Goal: Task Accomplishment & Management: Manage account settings

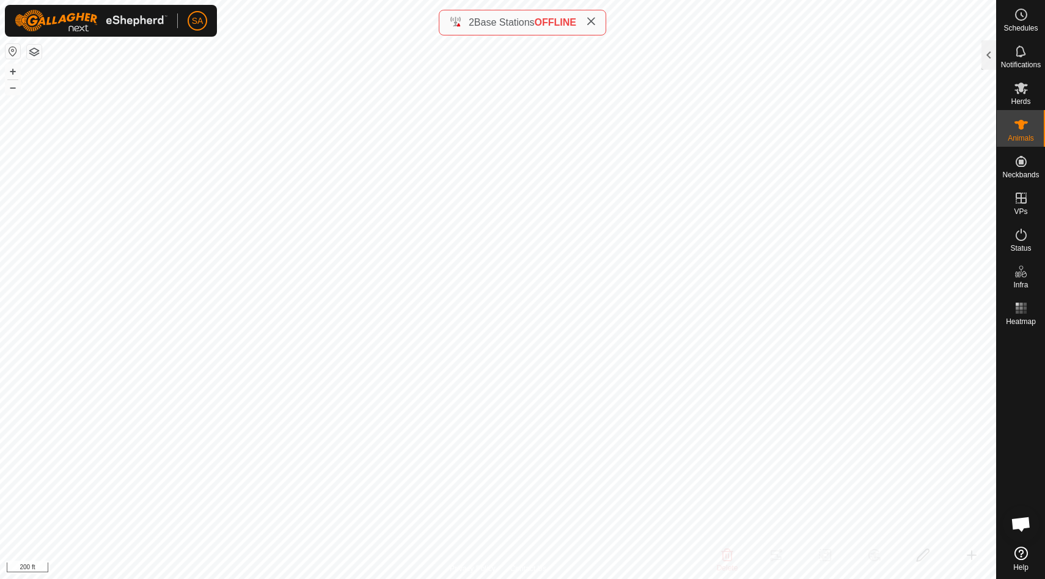
click at [596, 18] on icon at bounding box center [591, 22] width 10 height 10
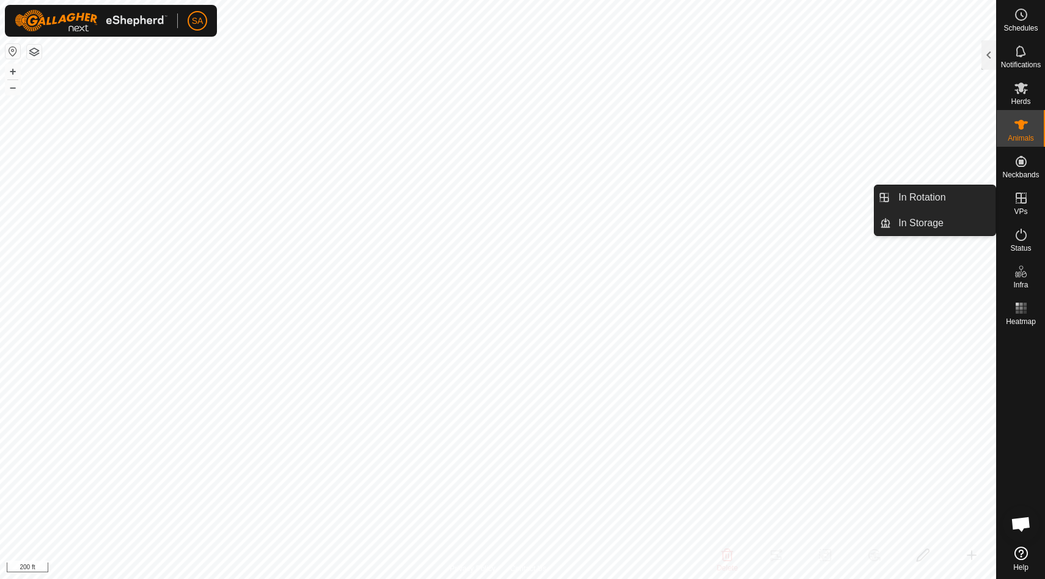
click at [1025, 200] on icon at bounding box center [1021, 198] width 15 height 15
click at [970, 191] on link "In Rotation" at bounding box center [943, 197] width 105 height 24
click at [941, 197] on link "In Rotation" at bounding box center [943, 197] width 105 height 24
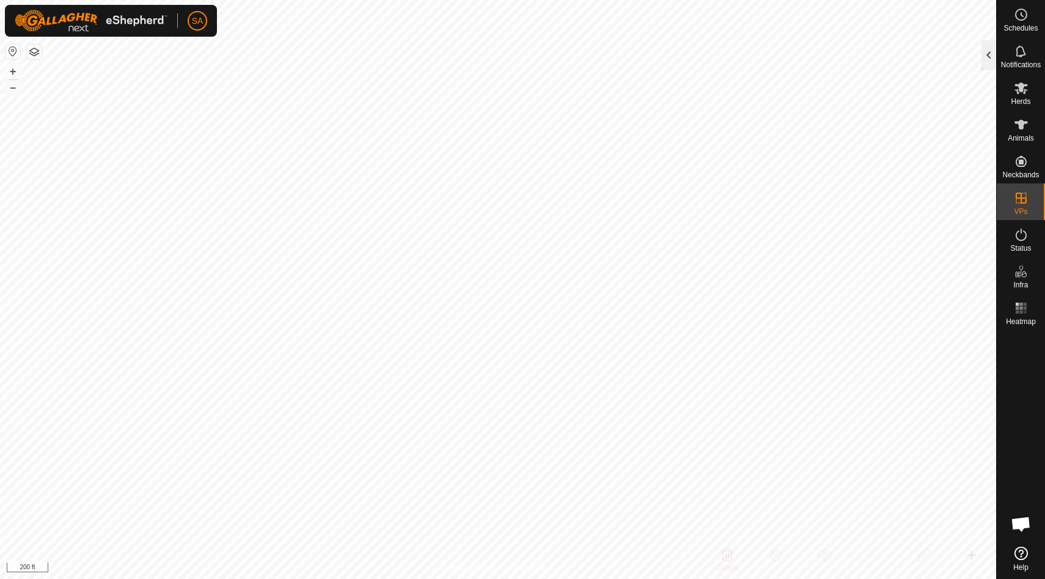
click at [990, 56] on div at bounding box center [989, 54] width 15 height 29
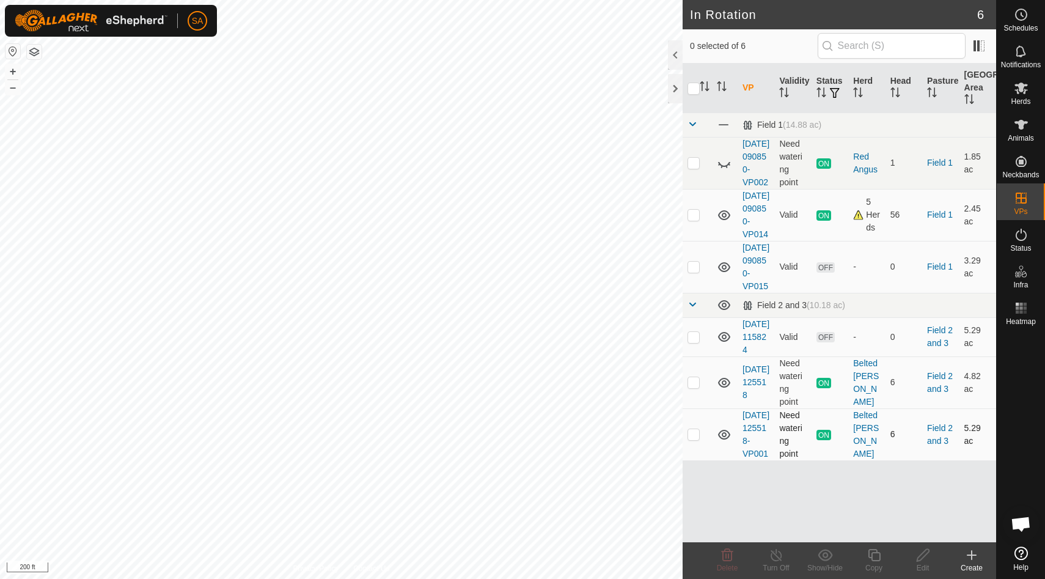
click at [697, 439] on p-checkbox at bounding box center [694, 434] width 12 height 10
checkbox input "false"
click at [696, 387] on p-checkbox at bounding box center [694, 382] width 12 height 10
checkbox input "true"
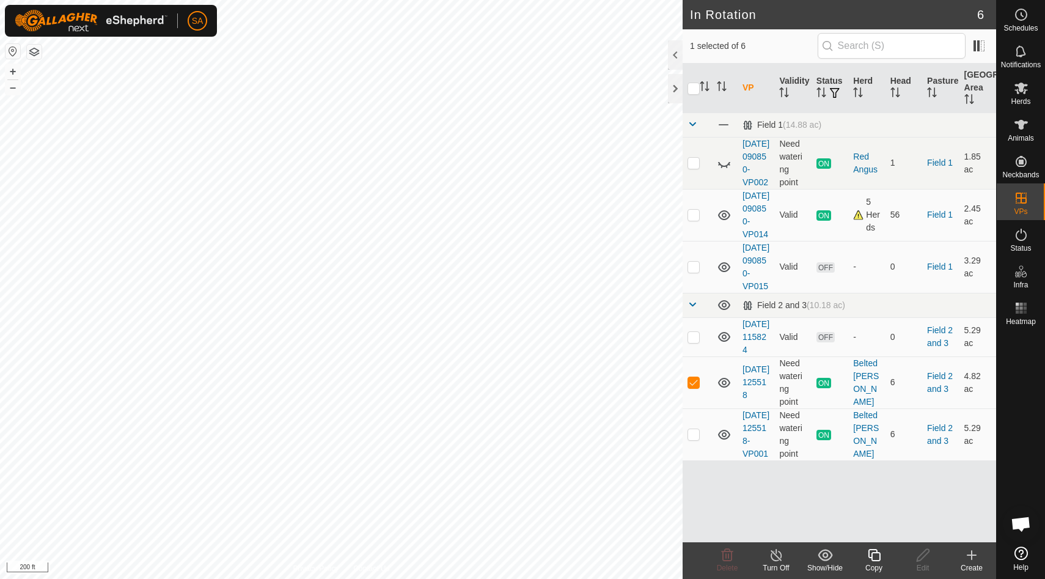
click at [775, 554] on line at bounding box center [776, 556] width 10 height 10
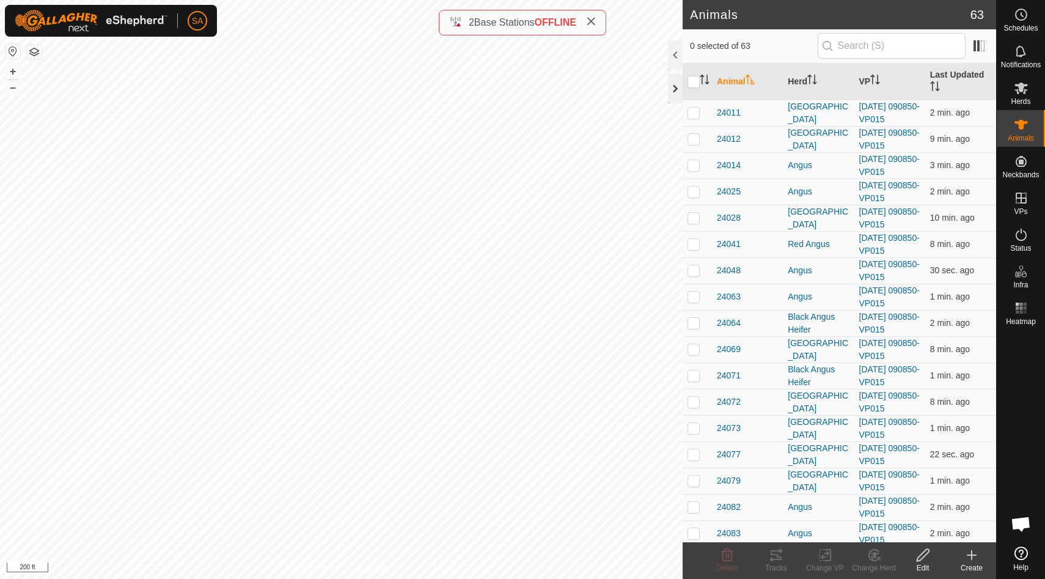
click at [679, 86] on div at bounding box center [675, 88] width 15 height 29
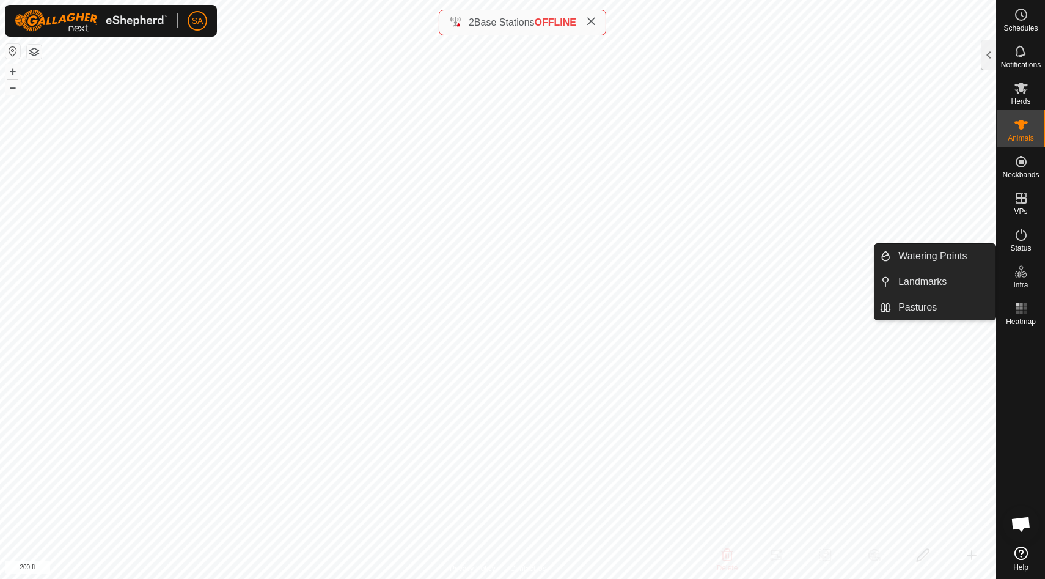
click at [1026, 282] on span "Infra" at bounding box center [1021, 284] width 15 height 7
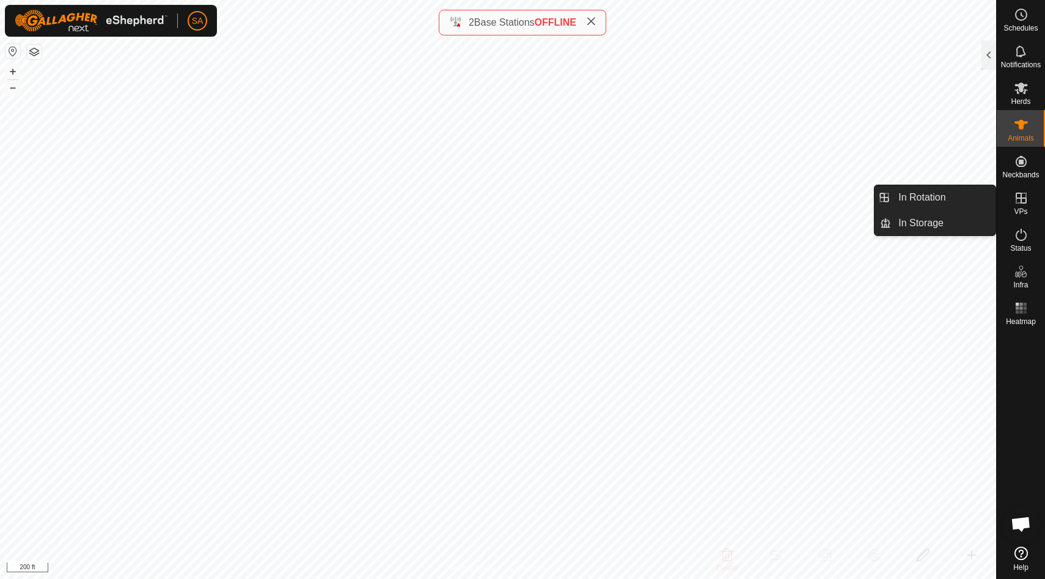
click at [1023, 202] on icon at bounding box center [1021, 198] width 11 height 11
click at [968, 204] on link "In Rotation" at bounding box center [943, 197] width 105 height 24
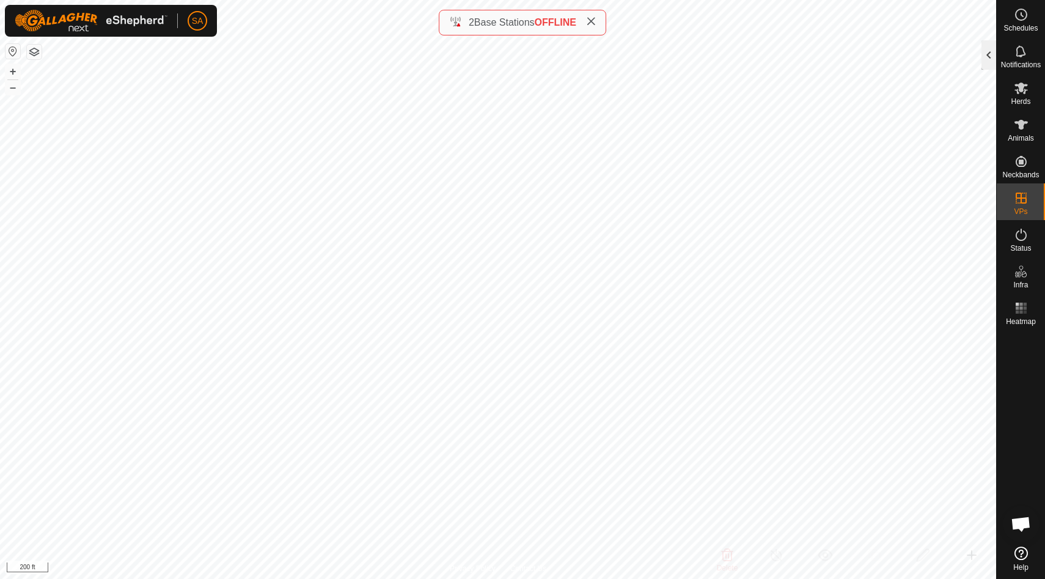
click at [987, 50] on div at bounding box center [989, 54] width 15 height 29
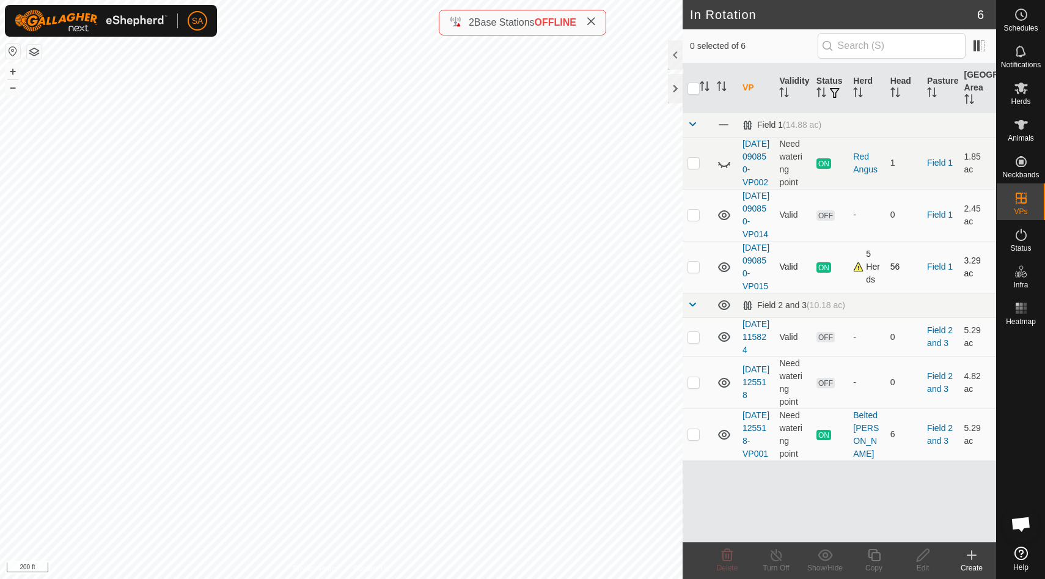
click at [696, 271] on p-checkbox at bounding box center [694, 267] width 12 height 10
checkbox input "true"
click at [874, 557] on icon at bounding box center [874, 555] width 15 height 15
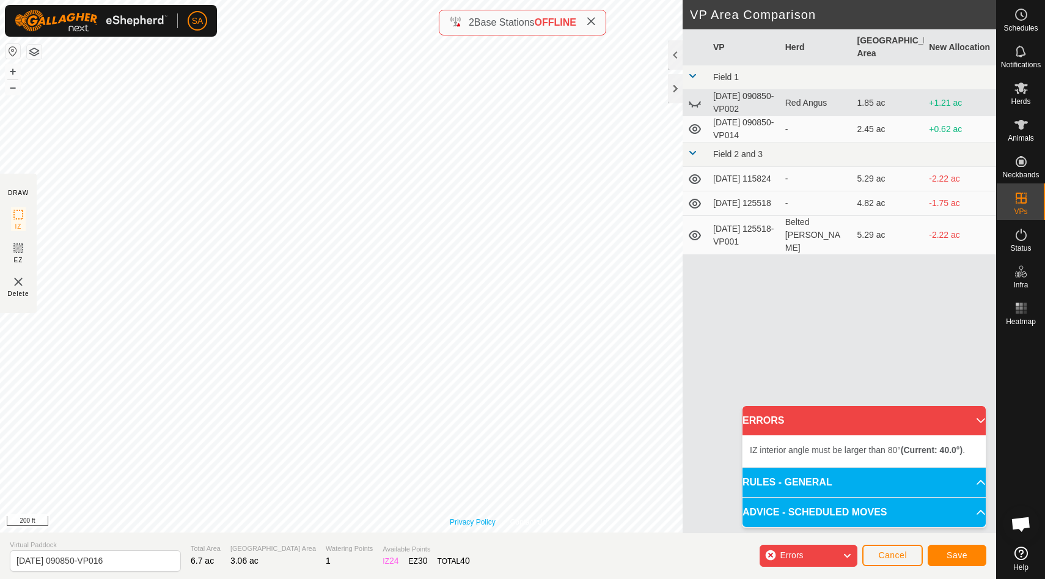
click at [457, 520] on div "Privacy Policy Contact Us Type: Inclusion Zone undefined Animal + – ⇧ i 200 ft" at bounding box center [498, 266] width 996 height 532
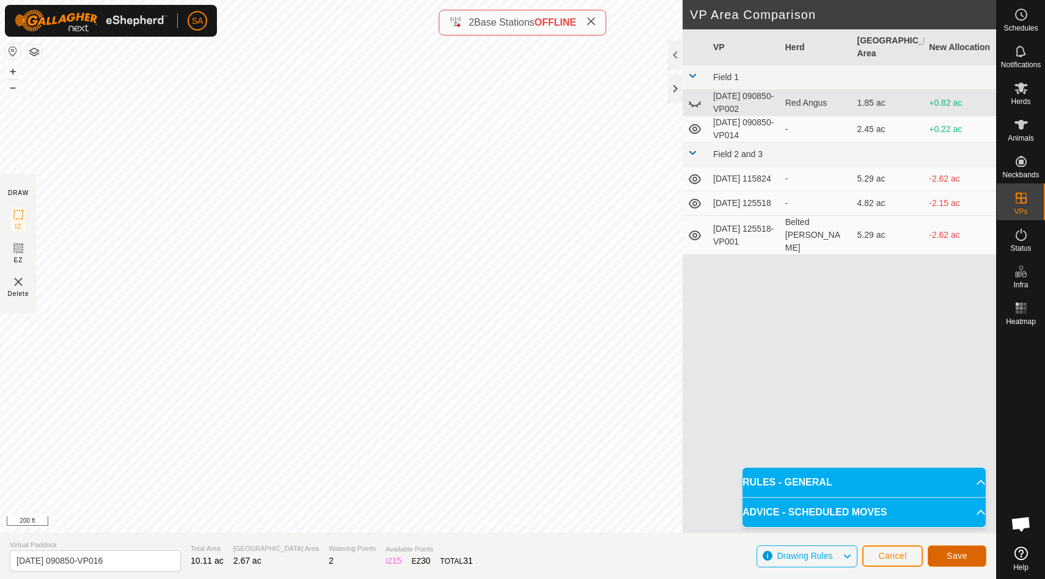
click at [965, 551] on span "Save" at bounding box center [957, 556] width 21 height 10
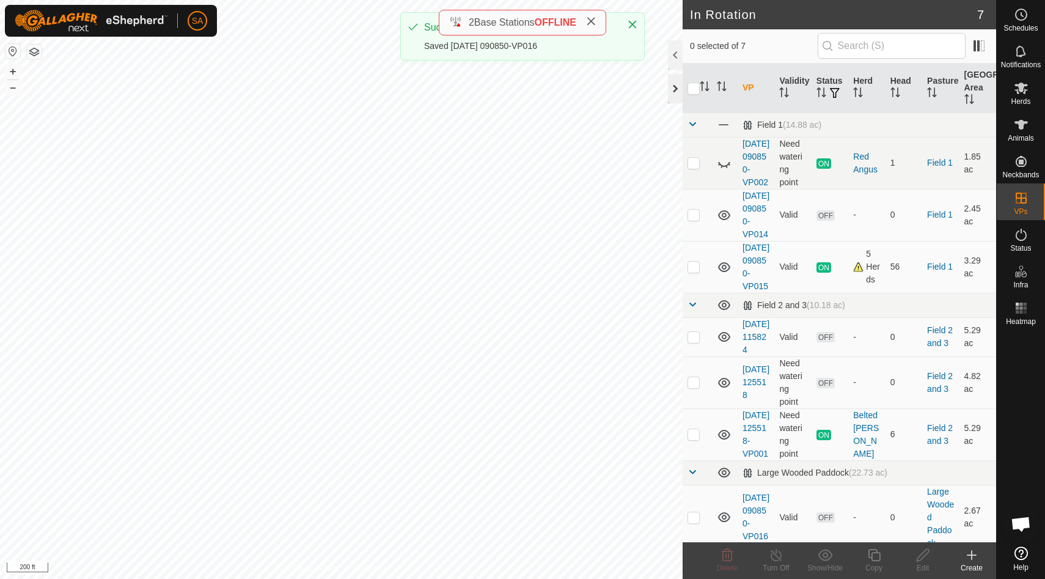
click at [676, 90] on div at bounding box center [675, 88] width 15 height 29
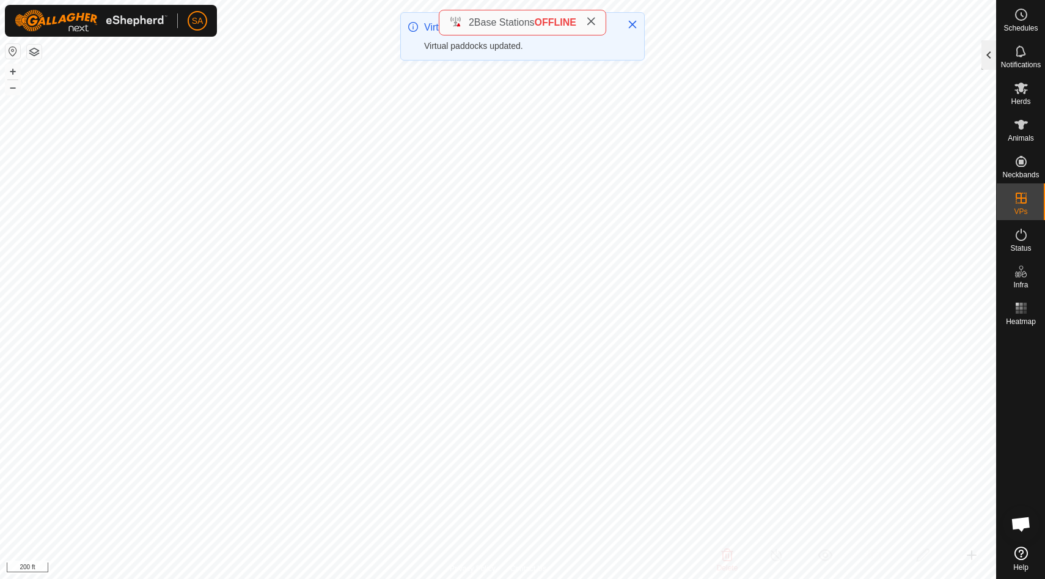
click at [988, 46] on div at bounding box center [989, 54] width 15 height 29
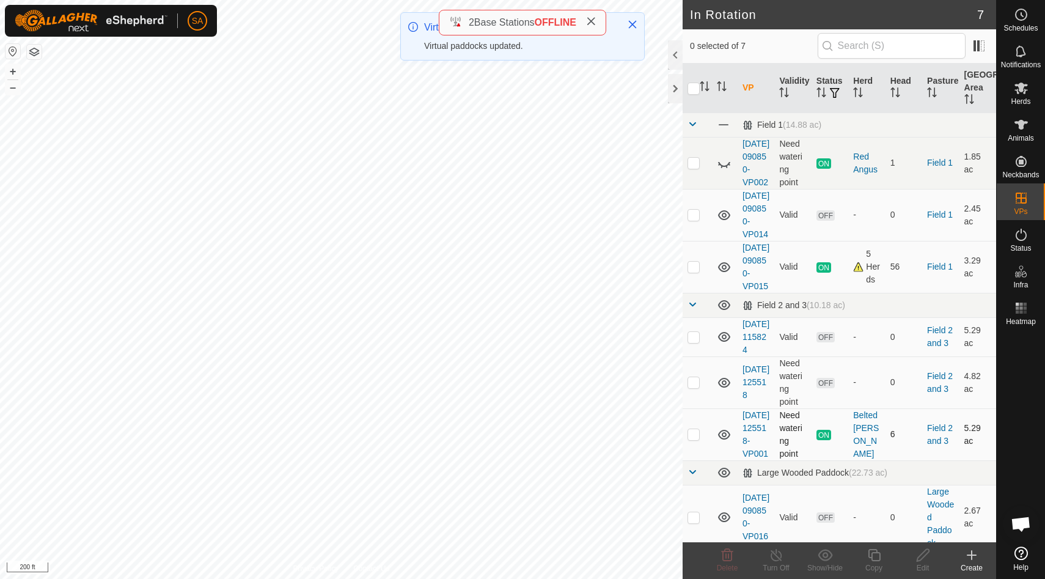
click at [695, 439] on p-checkbox at bounding box center [694, 434] width 12 height 10
checkbox input "true"
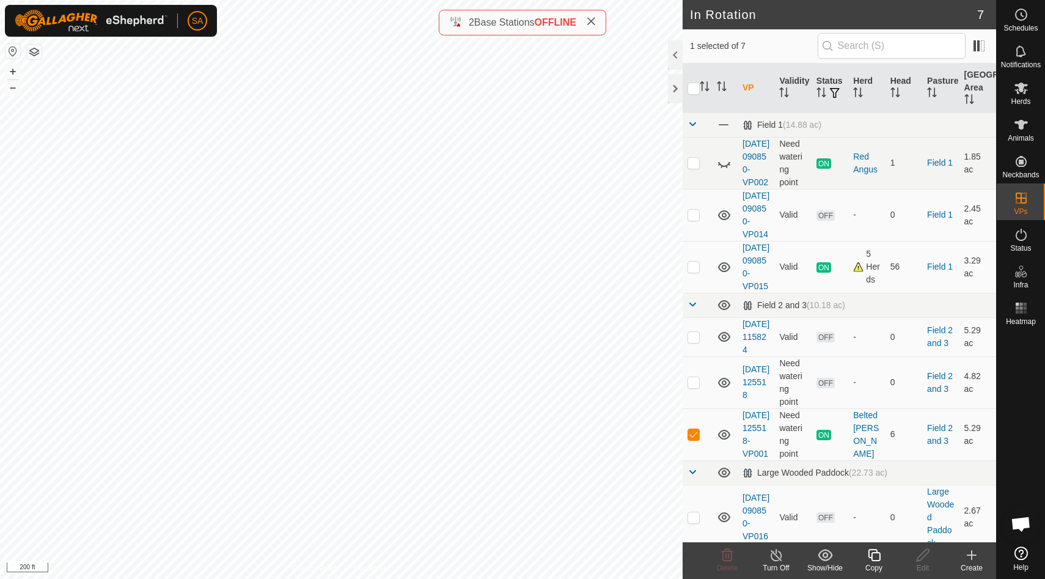
click at [875, 556] on icon at bounding box center [874, 555] width 15 height 15
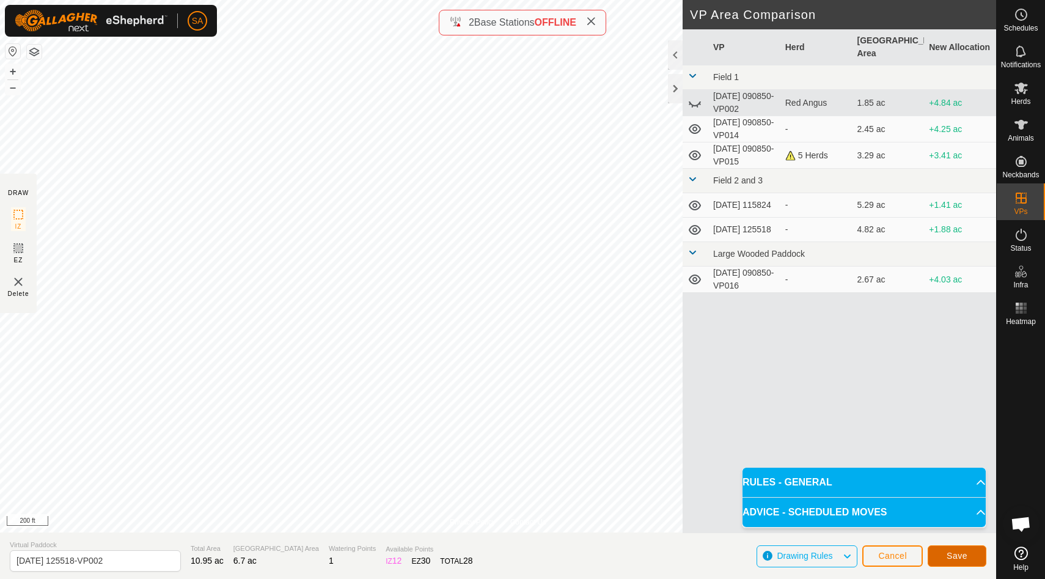
click at [963, 553] on span "Save" at bounding box center [957, 556] width 21 height 10
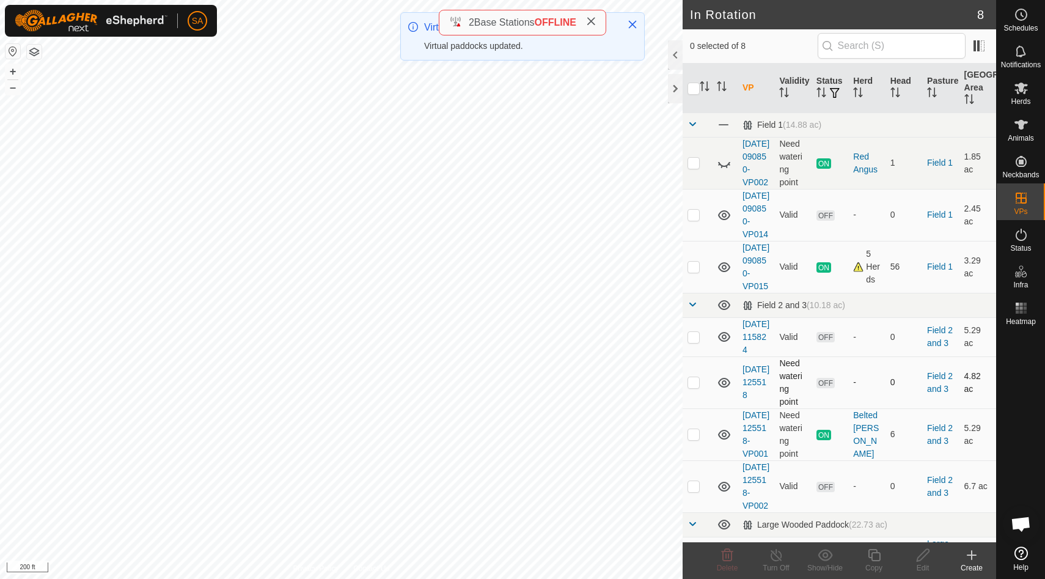
click at [694, 387] on p-checkbox at bounding box center [694, 382] width 12 height 10
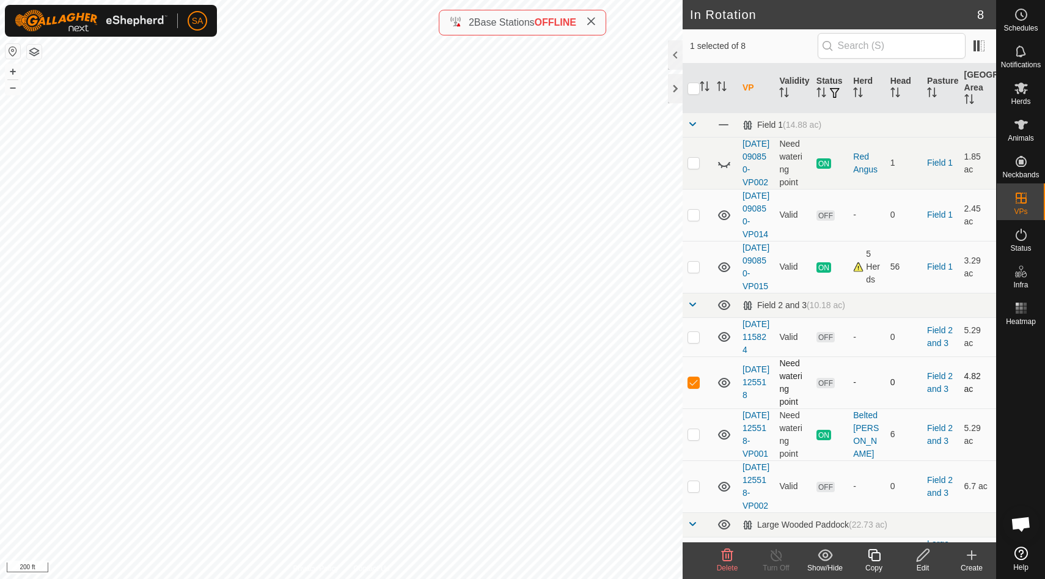
click at [694, 387] on p-checkbox at bounding box center [694, 382] width 12 height 10
click at [725, 555] on icon at bounding box center [727, 555] width 15 height 15
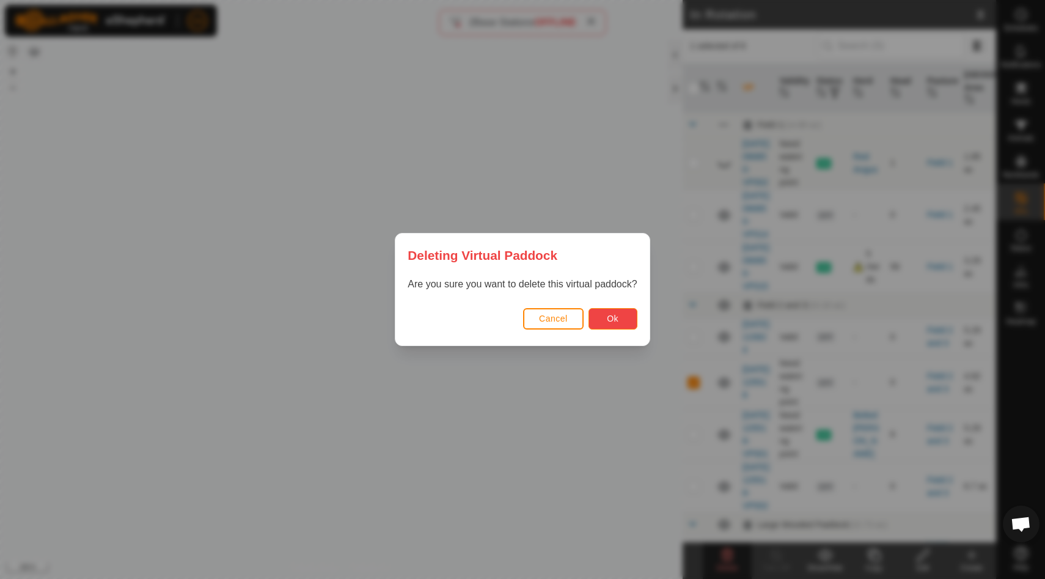
click at [622, 314] on button "Ok" at bounding box center [613, 318] width 49 height 21
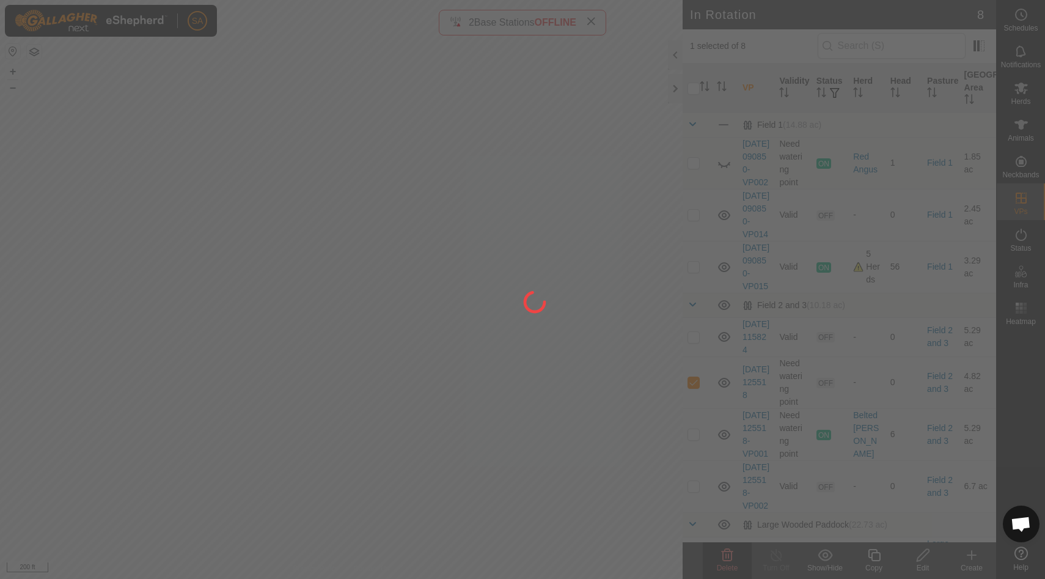
checkbox input "false"
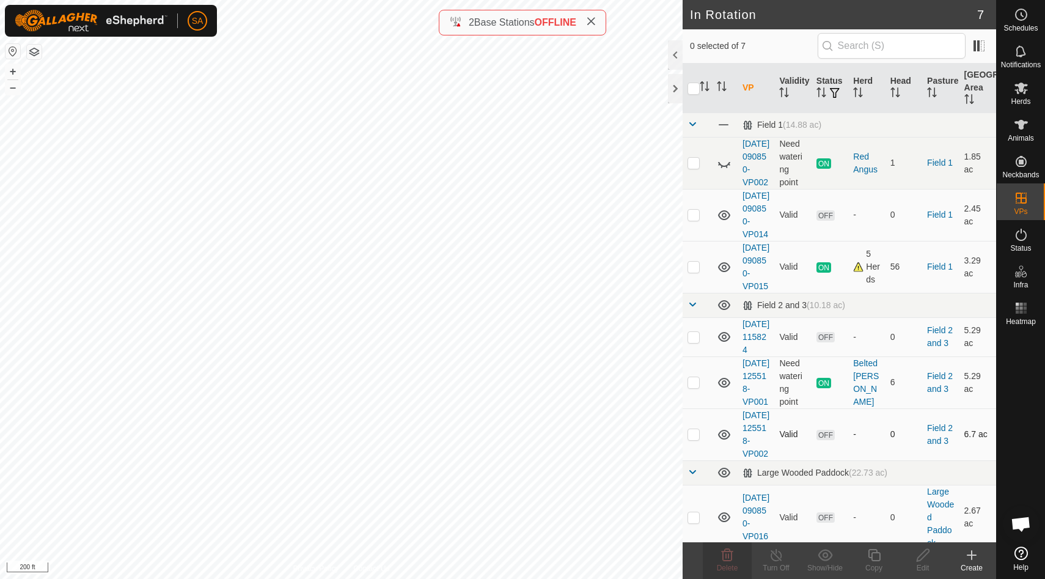
click at [697, 439] on p-checkbox at bounding box center [694, 434] width 12 height 10
checkbox input "false"
click at [697, 342] on p-checkbox at bounding box center [694, 337] width 12 height 10
click at [727, 556] on icon at bounding box center [727, 555] width 15 height 15
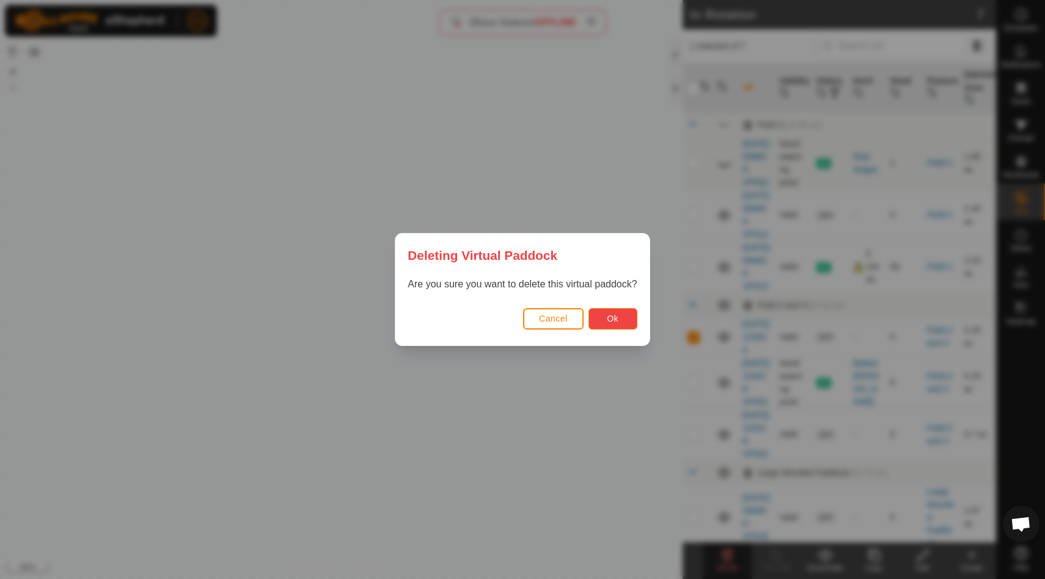
click at [616, 316] on span "Ok" at bounding box center [613, 319] width 12 height 10
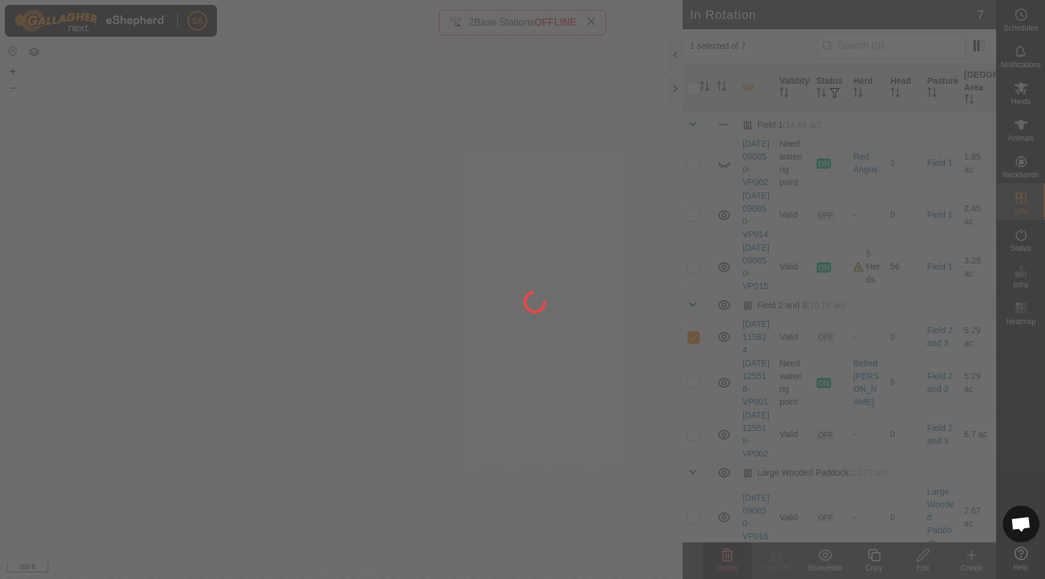
checkbox input "false"
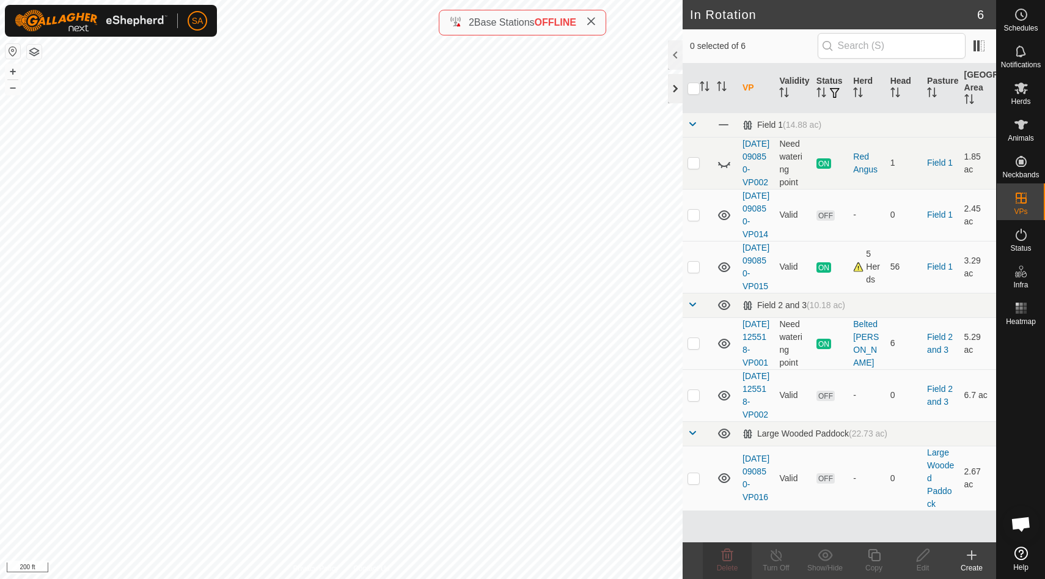
click at [678, 92] on div at bounding box center [675, 88] width 15 height 29
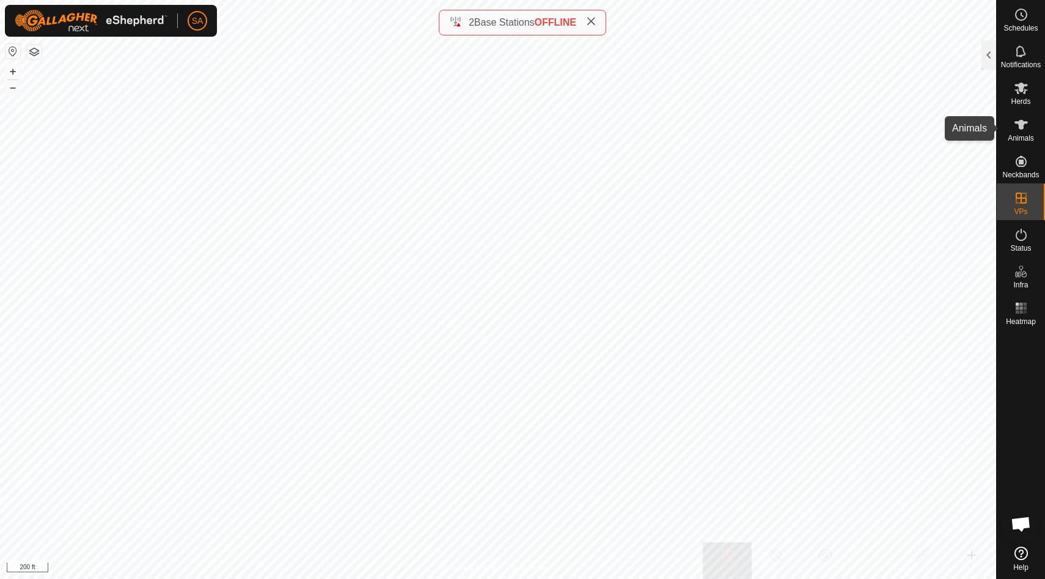
click at [1023, 136] on span "Animals" at bounding box center [1021, 137] width 26 height 7
click at [991, 56] on div at bounding box center [989, 54] width 15 height 29
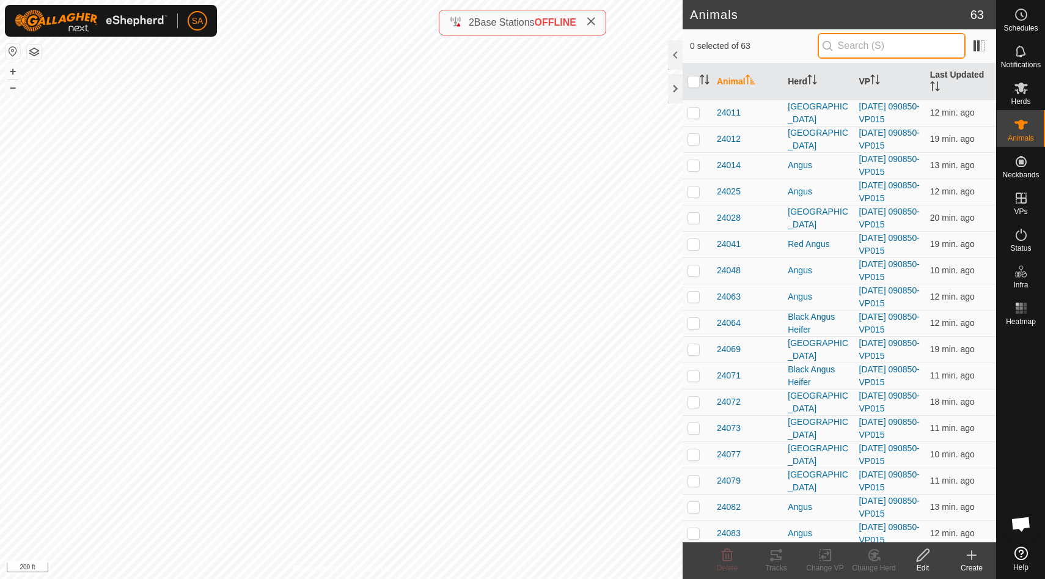
click at [881, 43] on input "text" at bounding box center [892, 46] width 148 height 26
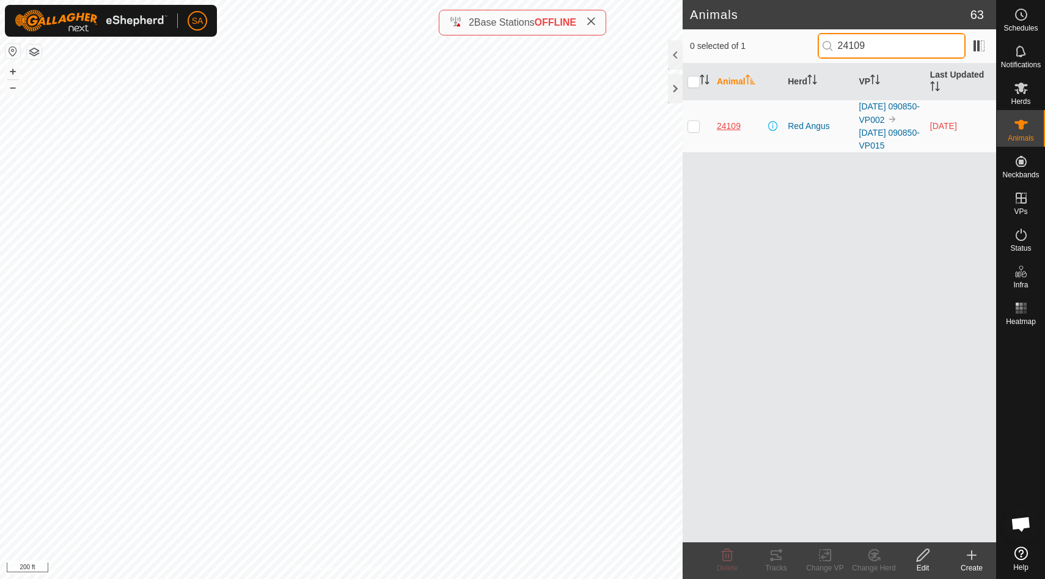
type input "24109"
click at [732, 127] on span "24109" at bounding box center [729, 126] width 24 height 13
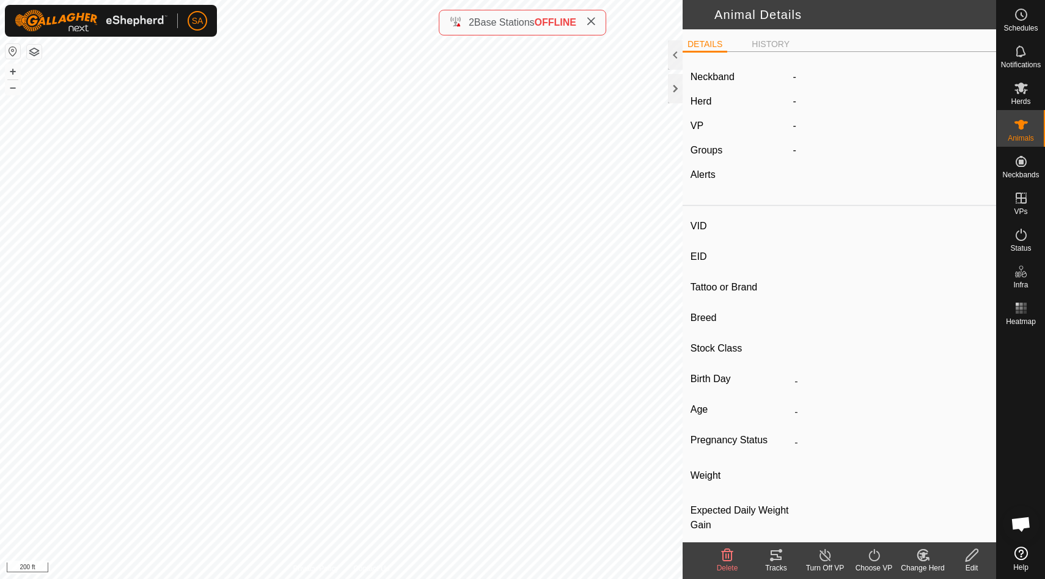
type input "24109"
type input "840003288551220"
type input "24109"
type input "Red Angus"
type input "Cow"
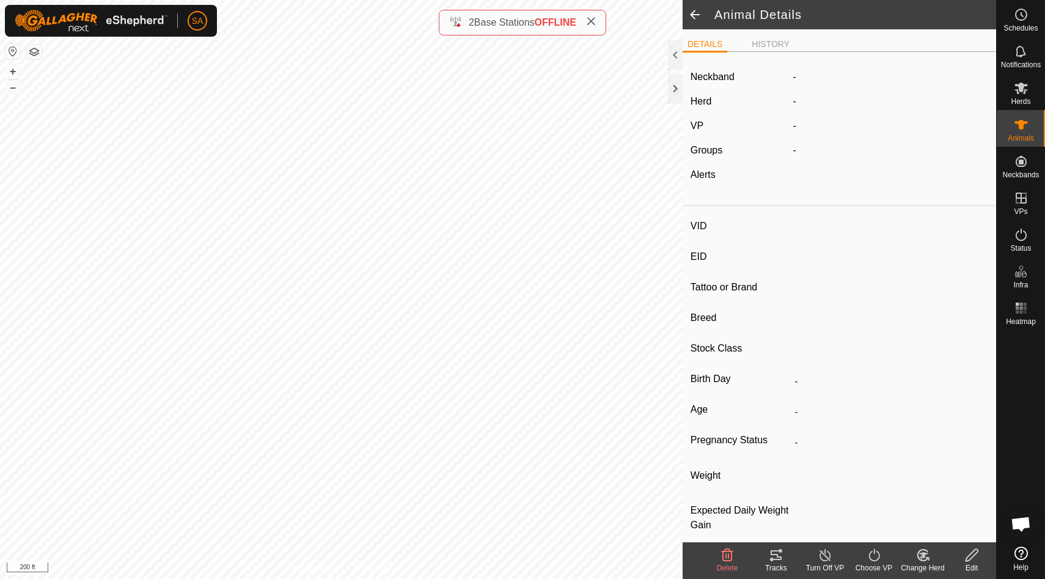
type input "04/2023"
type input "2 years 6 months"
type input "Pregnant"
type input "0 kg"
type input "-"
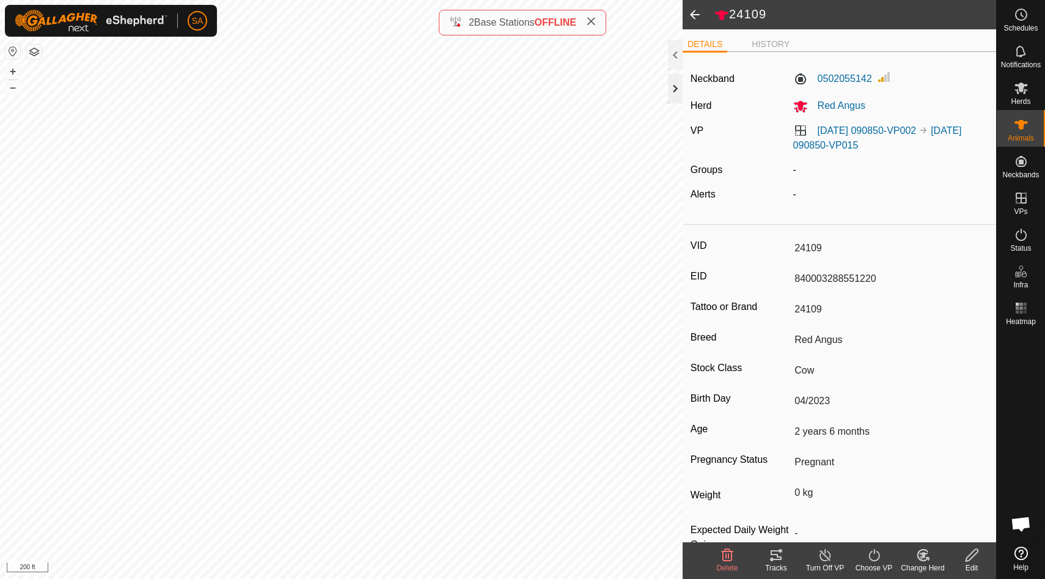
click at [675, 93] on div at bounding box center [675, 88] width 15 height 29
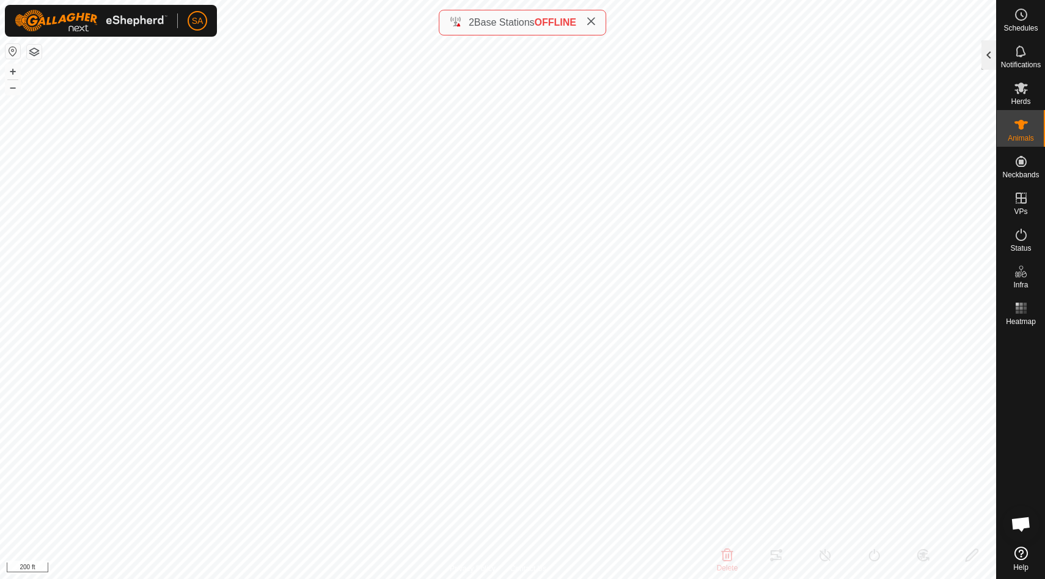
click at [991, 46] on div at bounding box center [989, 54] width 15 height 29
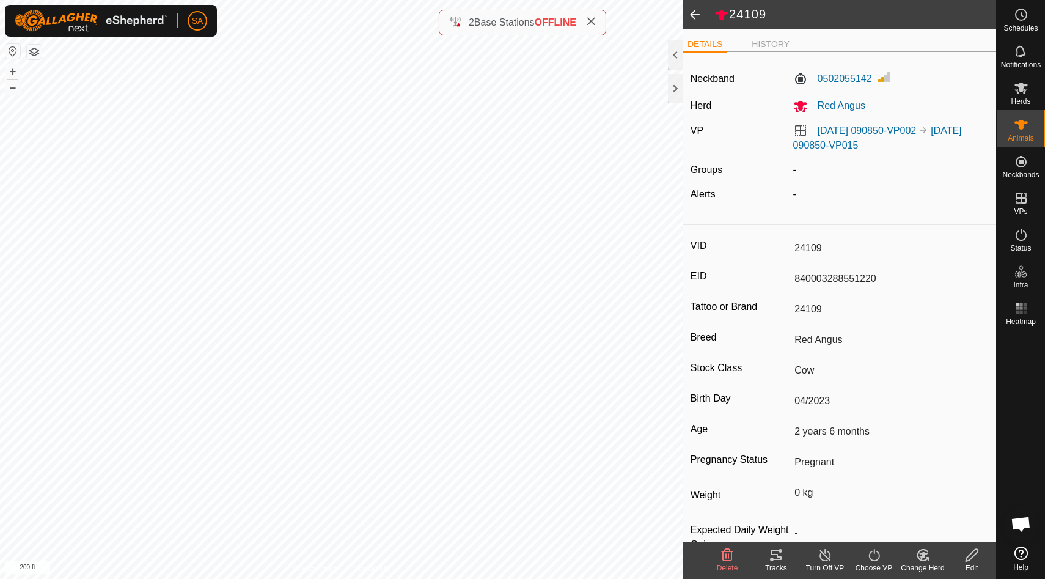
click at [859, 79] on label "0502055142" at bounding box center [832, 79] width 79 height 15
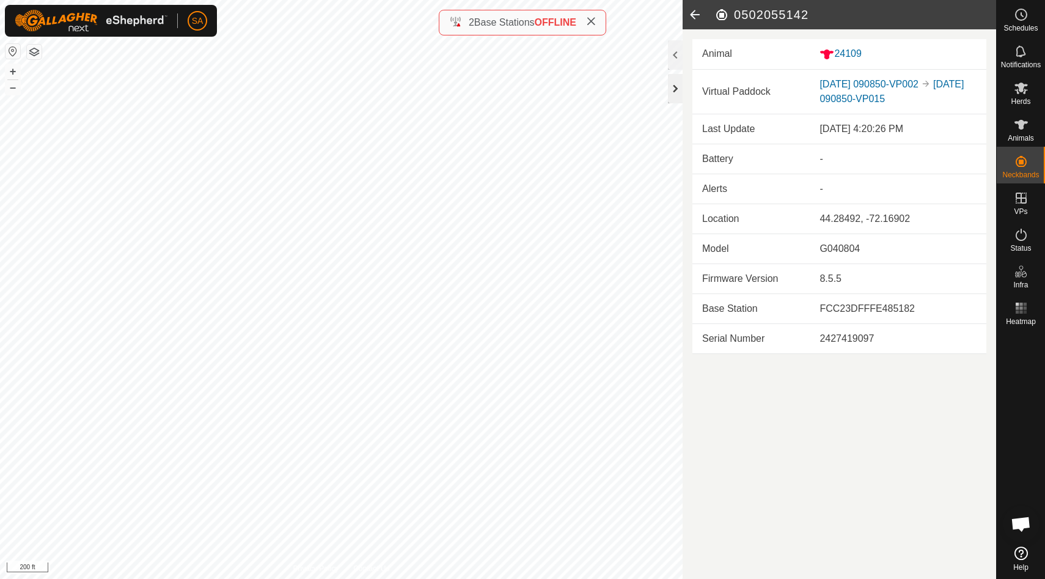
click at [677, 88] on div at bounding box center [675, 88] width 15 height 29
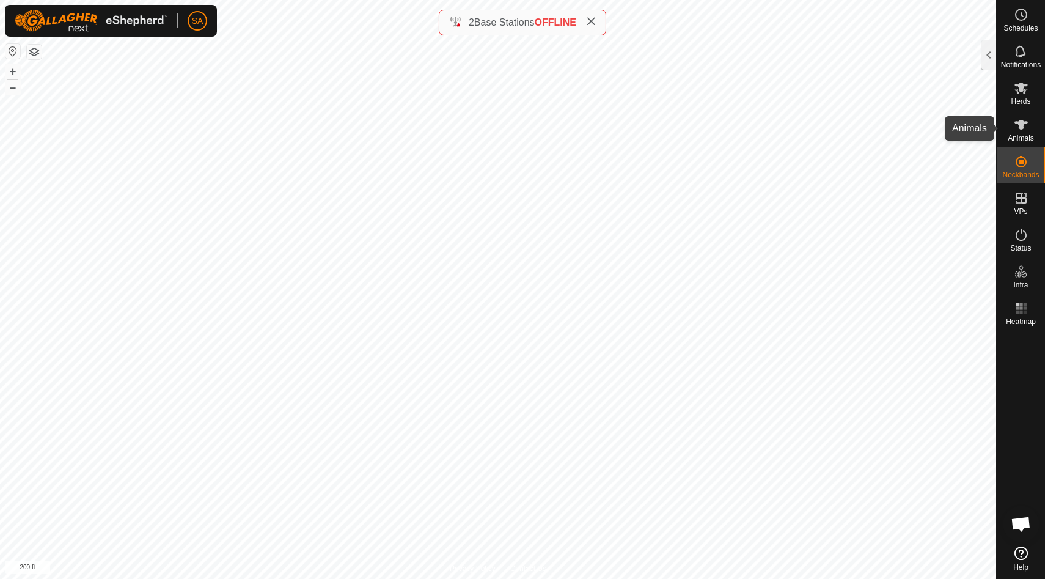
click at [1022, 127] on icon at bounding box center [1021, 125] width 13 height 10
click at [1020, 89] on icon at bounding box center [1021, 89] width 13 height 12
click at [991, 53] on div at bounding box center [989, 54] width 15 height 29
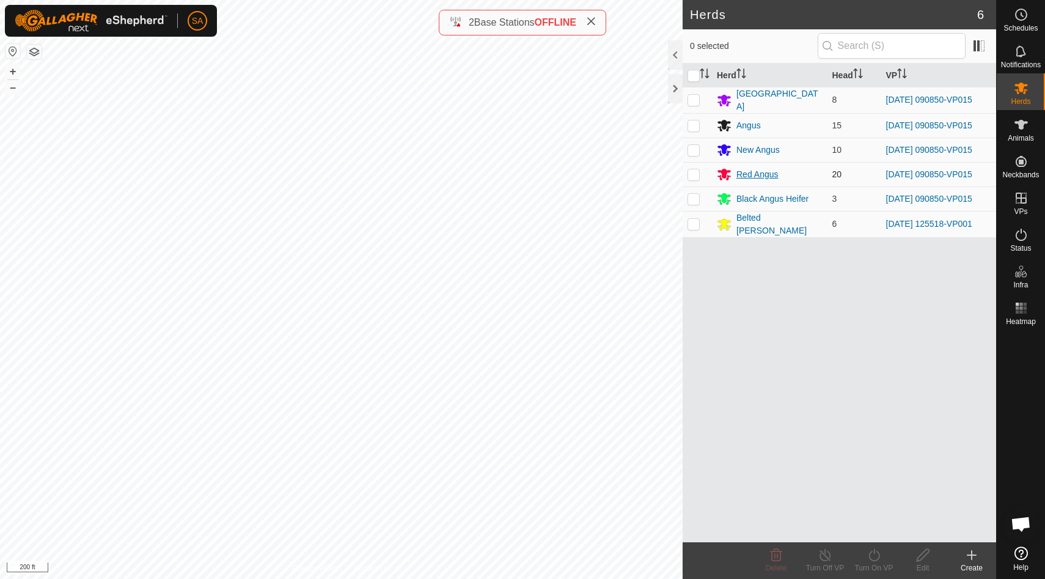
click at [752, 172] on div "Red Angus" at bounding box center [758, 174] width 42 height 13
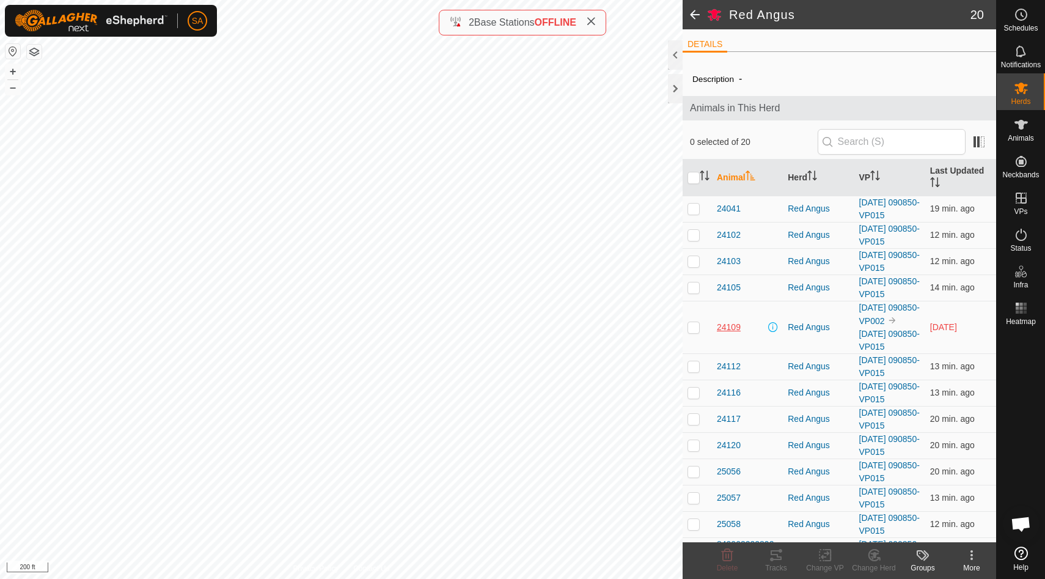
click at [730, 326] on span "24109" at bounding box center [729, 327] width 24 height 13
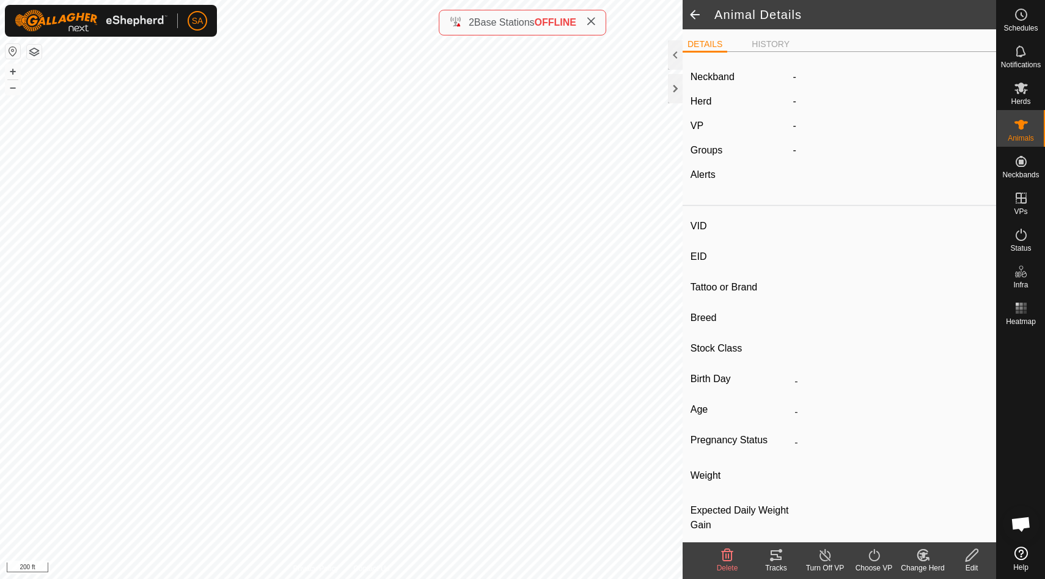
type input "24109"
type input "840003288551220"
type input "24109"
type input "Red Angus"
type input "Cow"
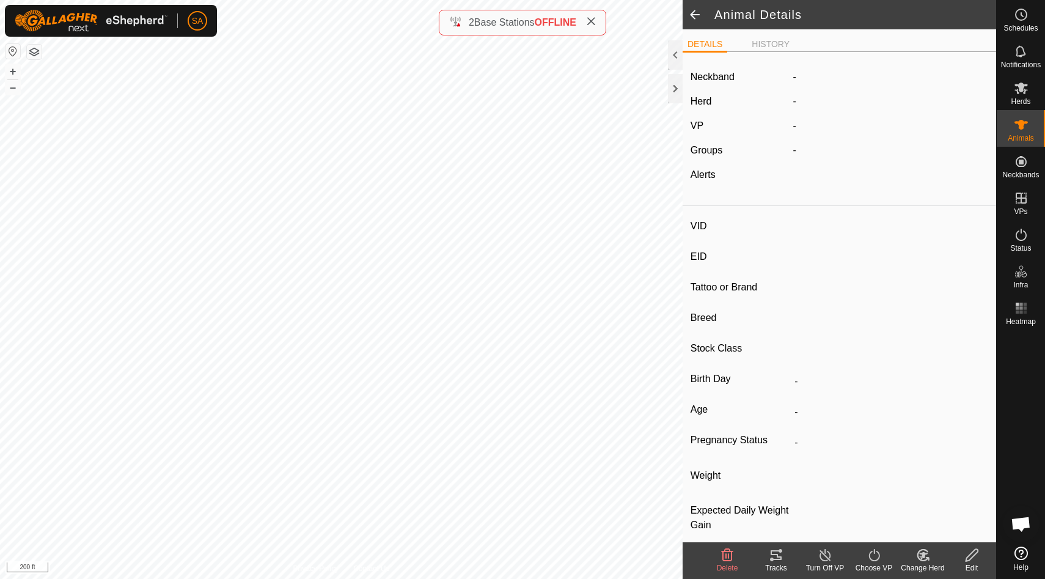
type input "04/2023"
type input "2 years 6 months"
type input "Pregnant"
type input "0 kg"
type input "-"
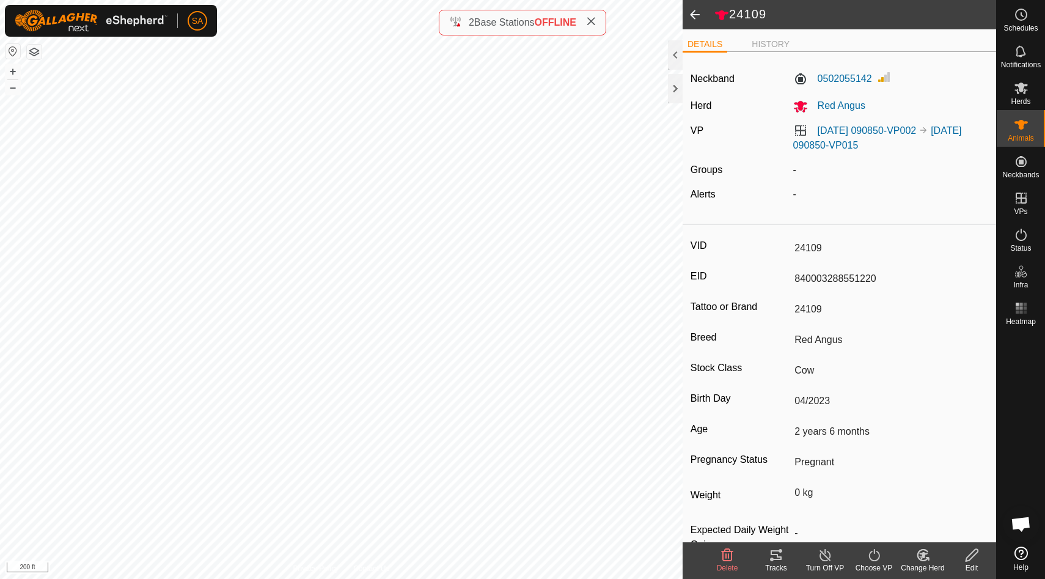
click at [826, 553] on icon at bounding box center [825, 555] width 15 height 15
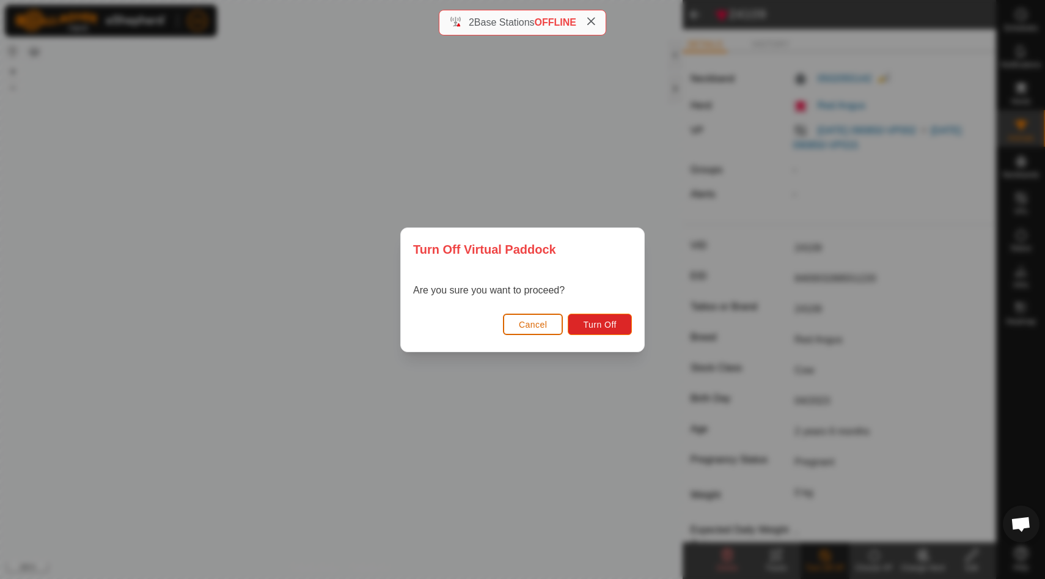
click at [526, 323] on span "Cancel" at bounding box center [533, 325] width 29 height 10
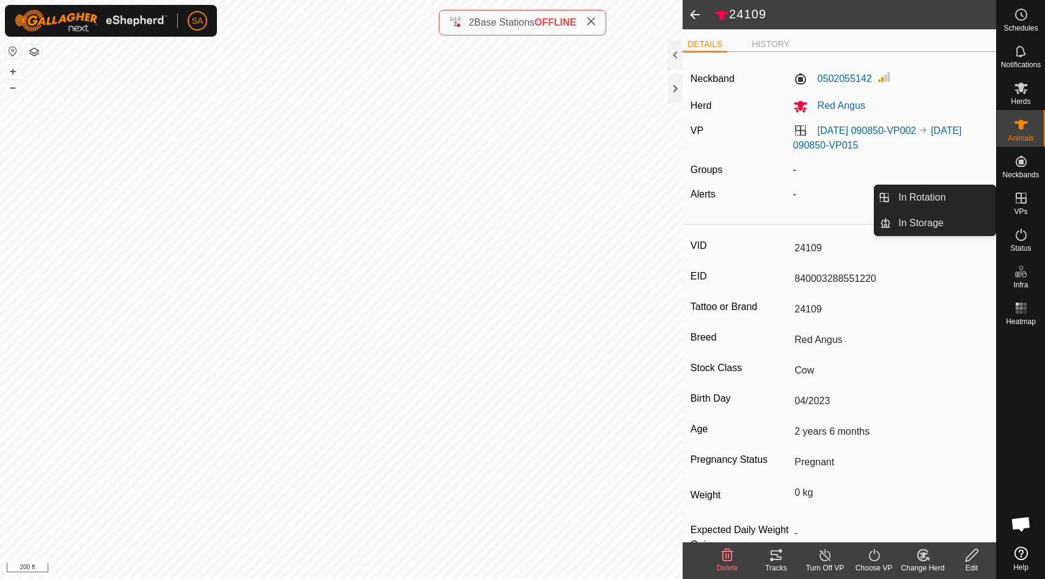
click at [1021, 198] on icon at bounding box center [1021, 198] width 11 height 11
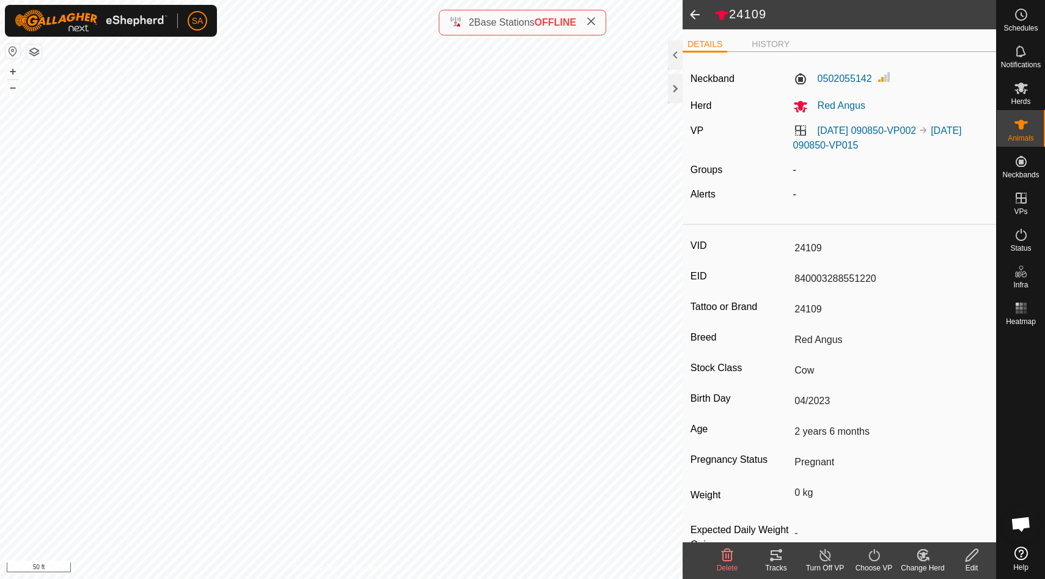
click at [691, 301] on div "24109 DETAILS HISTORY Neckband 0502055142 Herd Red Angus VP 2025-09-13 090850-V…" at bounding box center [498, 289] width 996 height 579
type input "-"
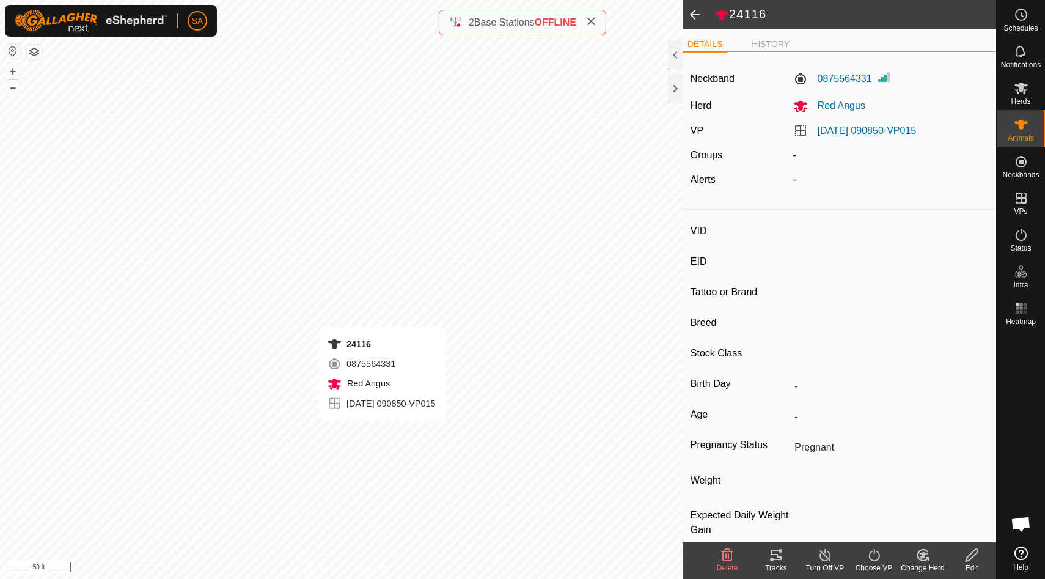
type input "24116"
type input "840003288551227"
type input "24116"
type input "Red Angus"
type input "Cow"
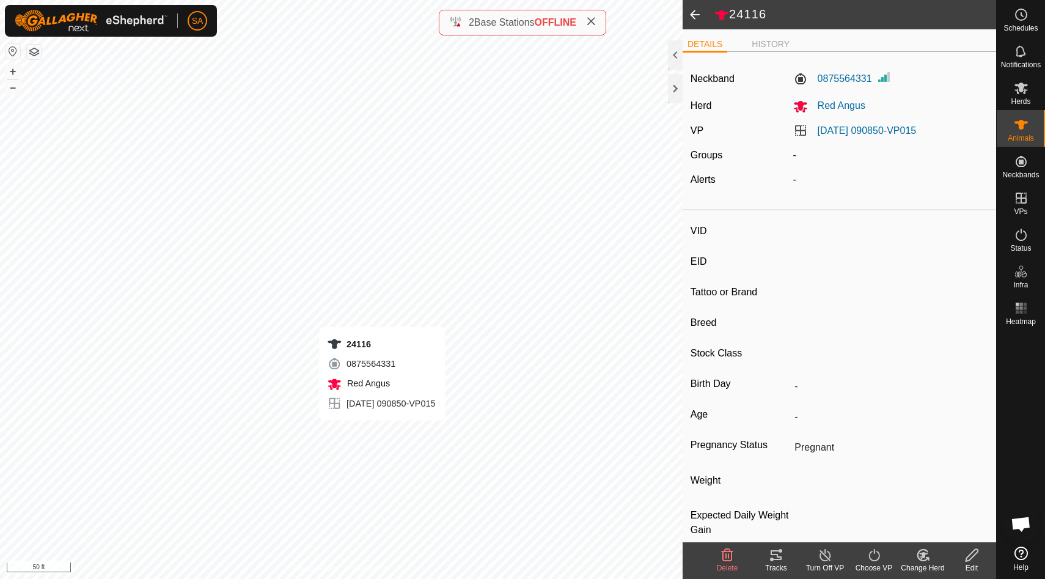
type input "04/2023"
type input "2 years 6 months"
type input "0 kg"
type input "-"
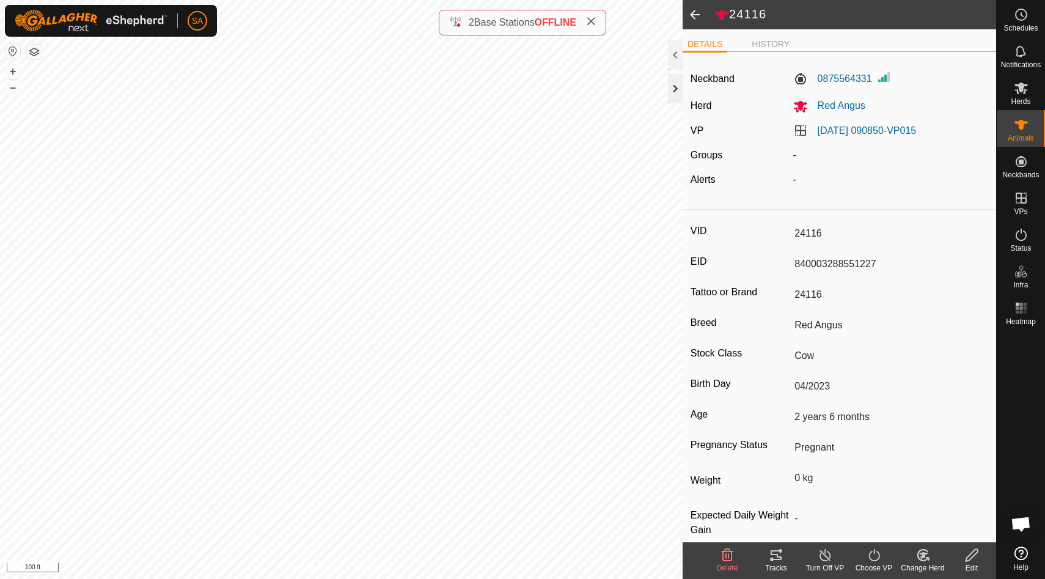
click at [678, 88] on div at bounding box center [675, 88] width 15 height 29
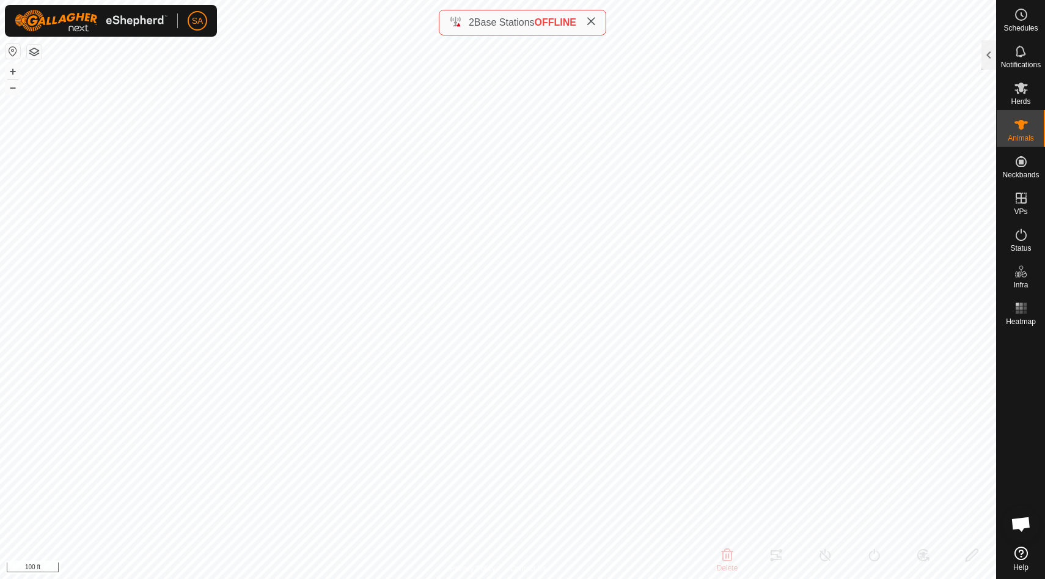
type input "24116"
type input "840003288551227"
type input "24116"
click at [1026, 204] on icon at bounding box center [1021, 198] width 15 height 15
click at [951, 199] on link "In Rotation" at bounding box center [943, 197] width 105 height 24
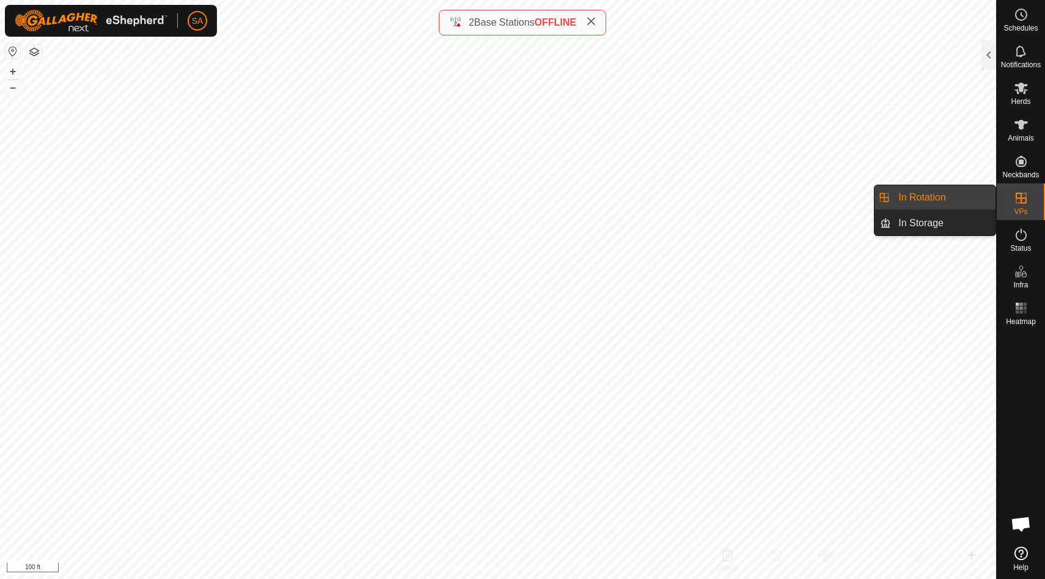
click at [930, 198] on link "In Rotation" at bounding box center [943, 197] width 105 height 24
click at [989, 58] on div at bounding box center [989, 54] width 15 height 29
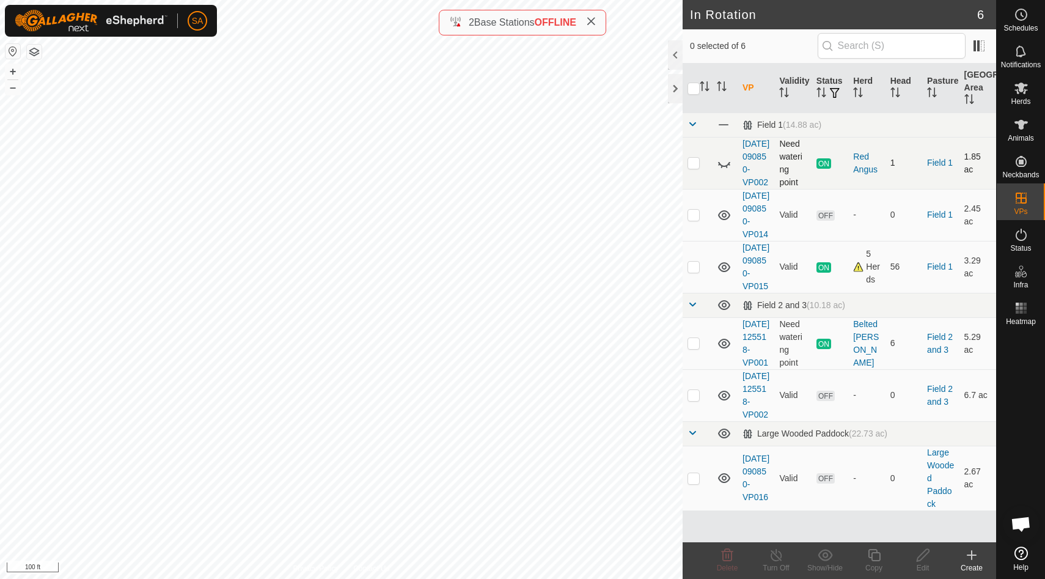
click at [696, 167] on p-checkbox at bounding box center [694, 163] width 12 height 10
click at [781, 557] on icon at bounding box center [776, 555] width 11 height 12
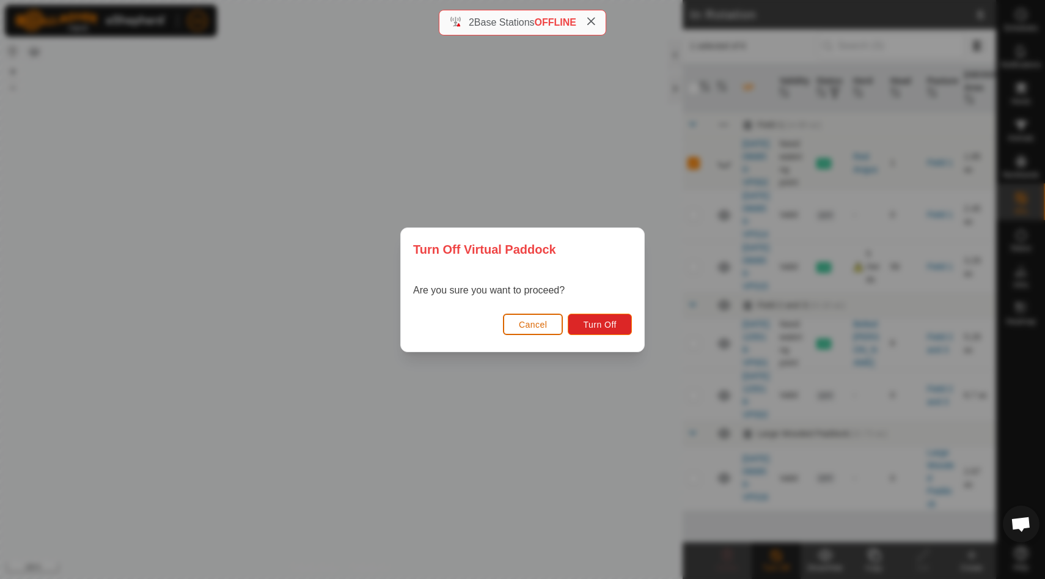
click at [536, 324] on span "Cancel" at bounding box center [533, 325] width 29 height 10
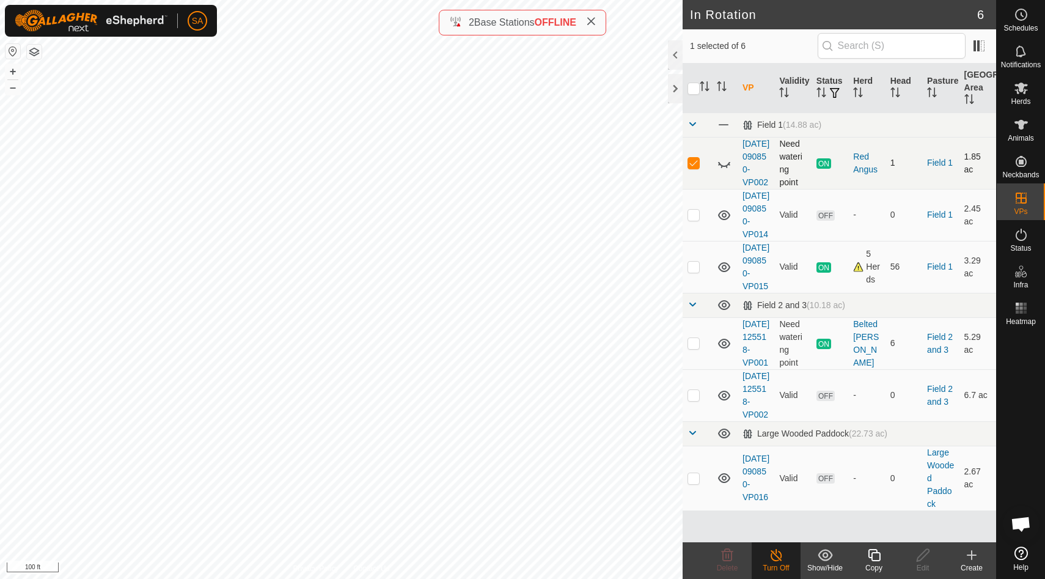
click at [694, 167] on p-checkbox at bounding box center [694, 163] width 12 height 10
click at [724, 169] on icon at bounding box center [724, 163] width 15 height 15
click at [697, 167] on p-checkbox at bounding box center [694, 163] width 12 height 10
checkbox input "true"
click at [777, 557] on icon at bounding box center [776, 555] width 15 height 15
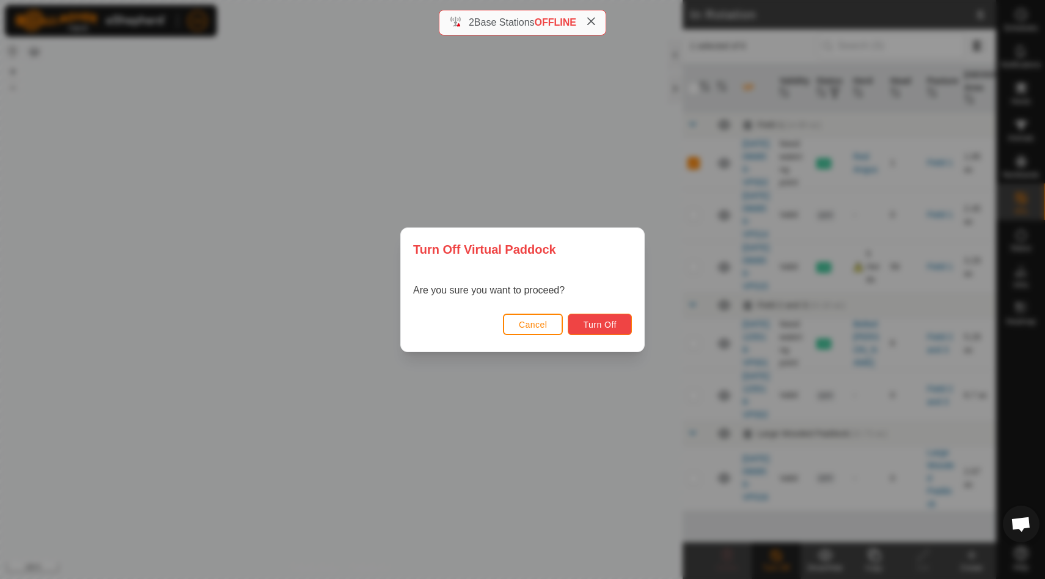
click at [602, 317] on button "Turn Off" at bounding box center [600, 324] width 64 height 21
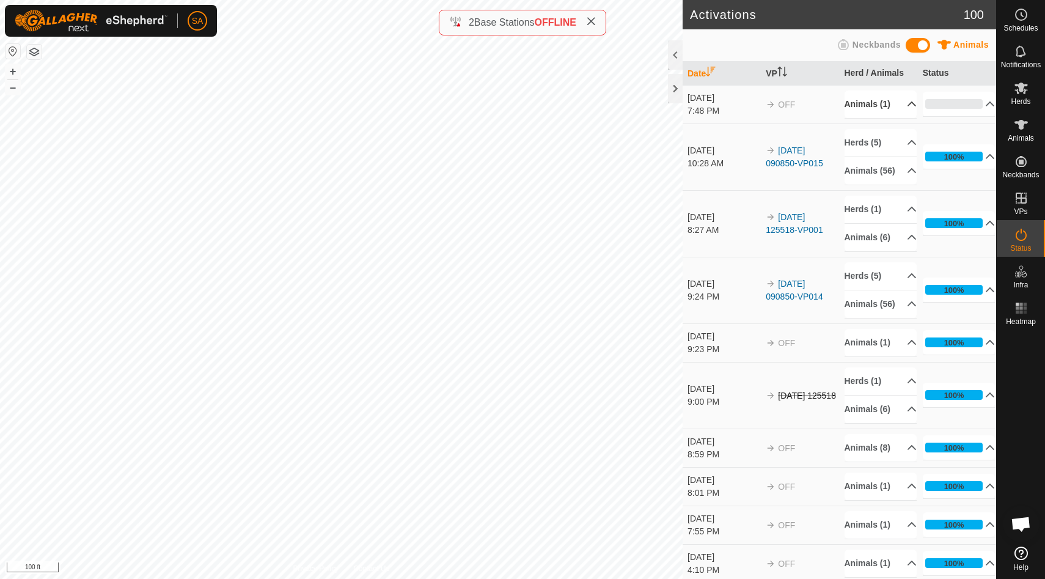
click at [872, 103] on p-accordion-header "Animals (1)" at bounding box center [881, 104] width 73 height 28
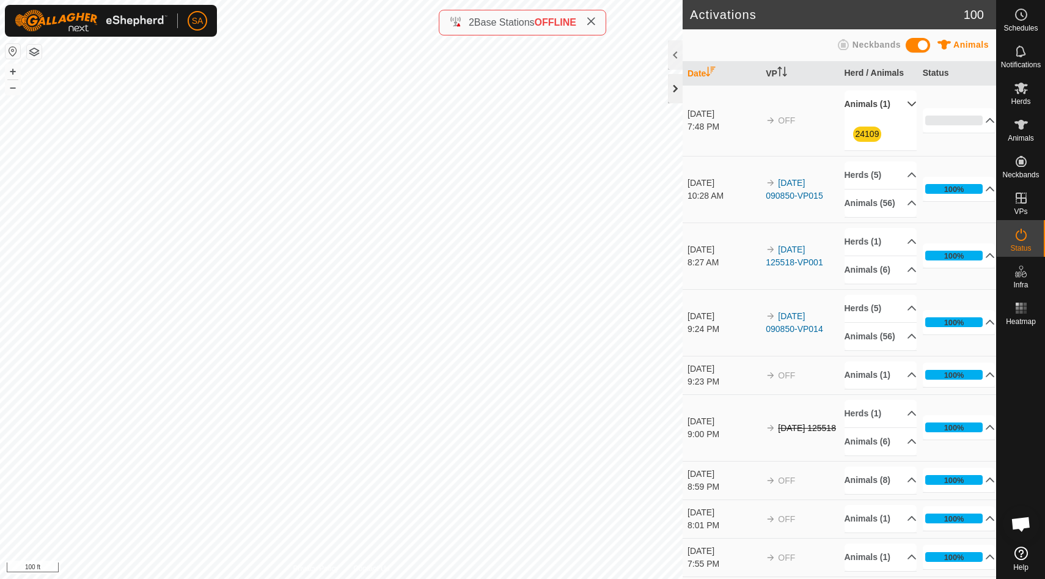
click at [674, 84] on div at bounding box center [675, 88] width 15 height 29
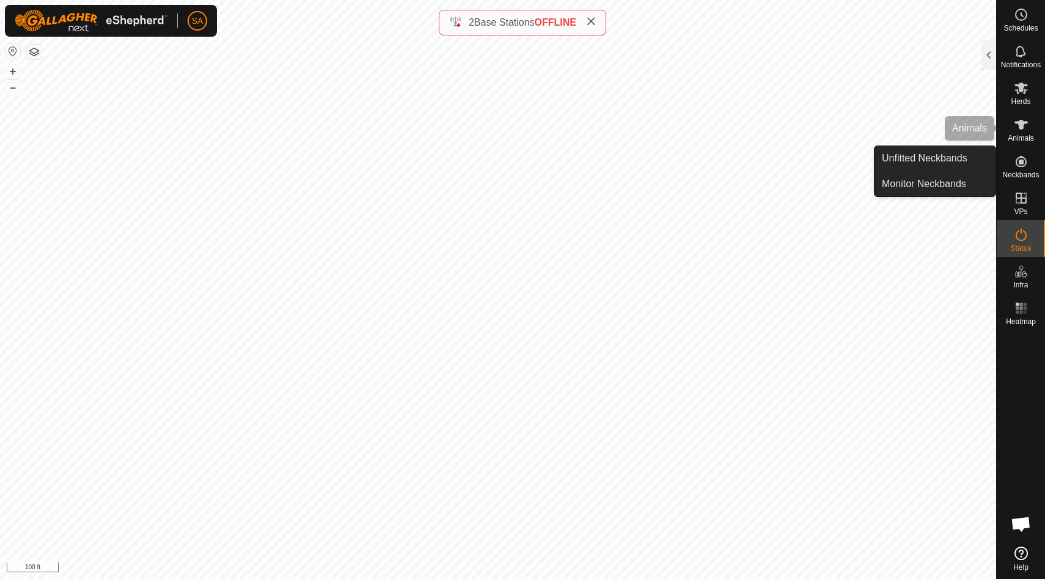
click at [1027, 139] on span "Animals" at bounding box center [1021, 137] width 26 height 7
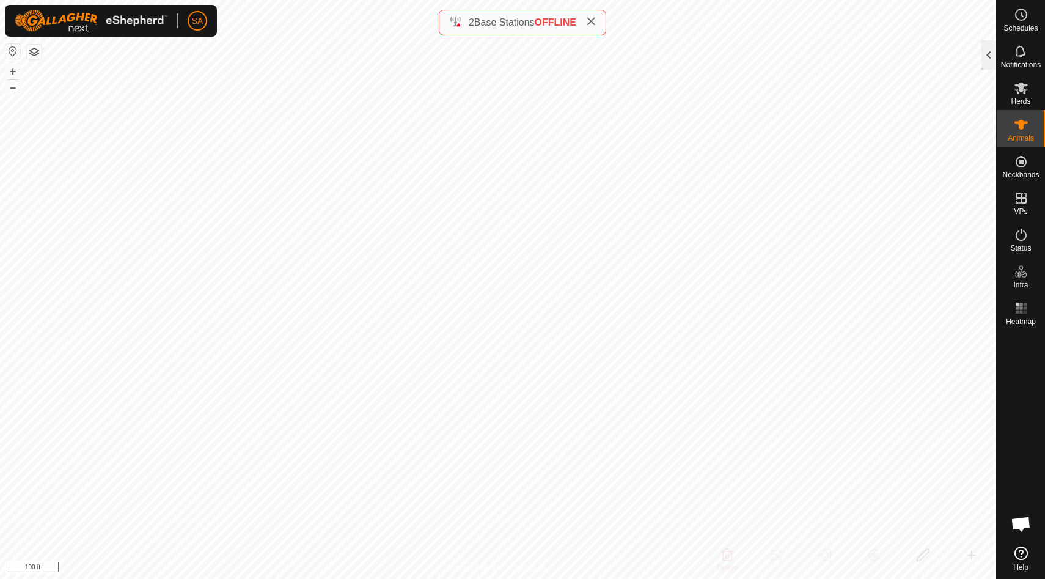
click at [990, 53] on div at bounding box center [989, 54] width 15 height 29
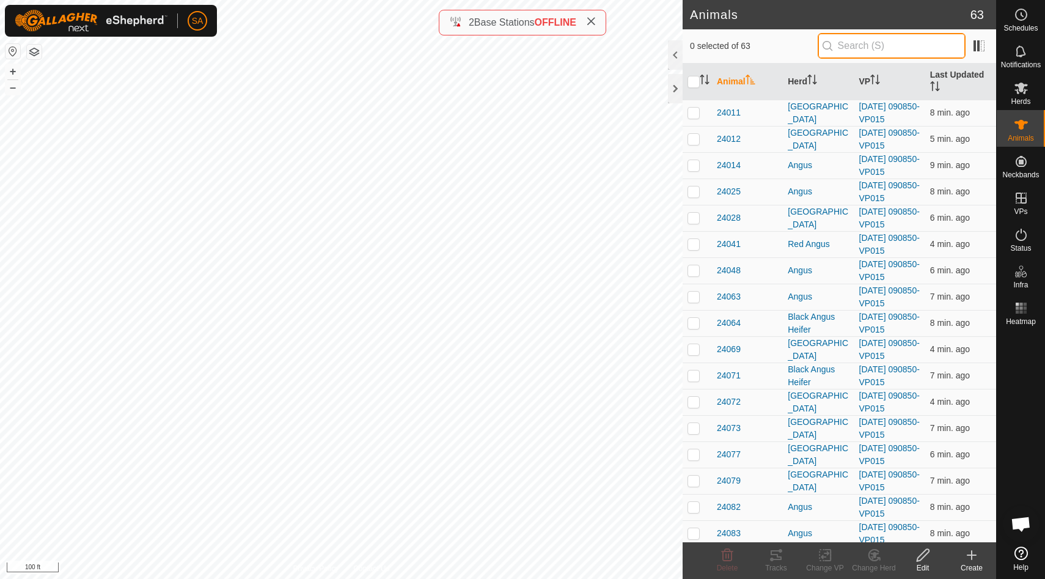
click at [866, 46] on input "text" at bounding box center [892, 46] width 148 height 26
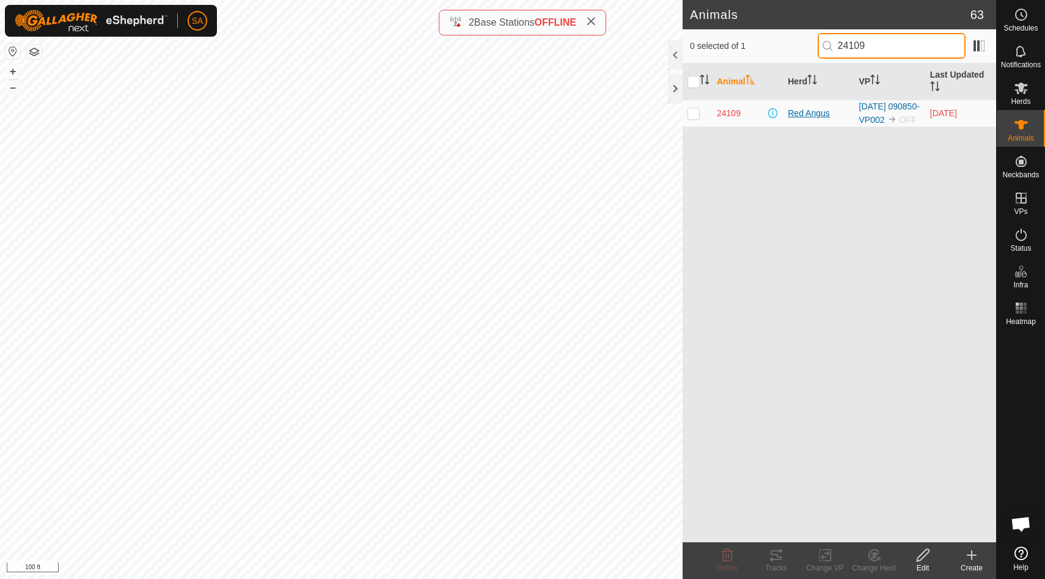
type input "24109"
click at [811, 120] on div "Red Angus" at bounding box center [818, 113] width 61 height 13
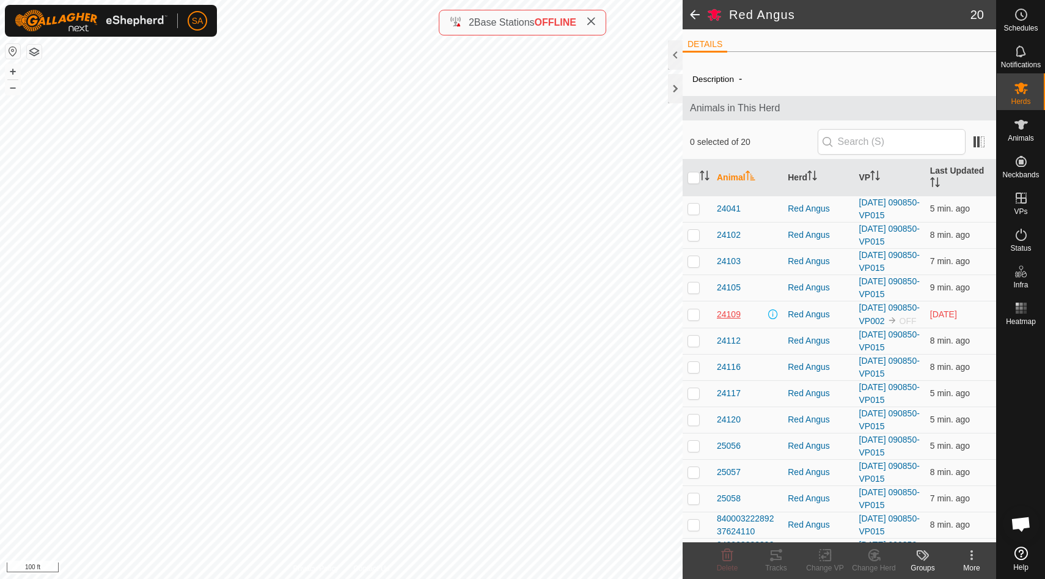
click at [730, 320] on span "24109" at bounding box center [729, 314] width 24 height 13
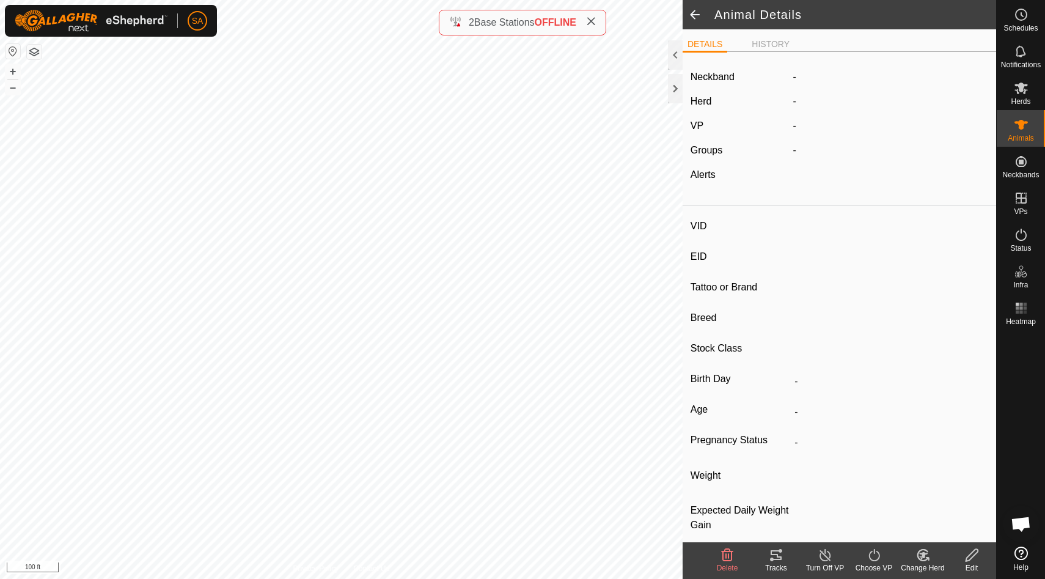
type input "24109"
type input "840003288551220"
type input "24109"
type input "Red Angus"
type input "Cow"
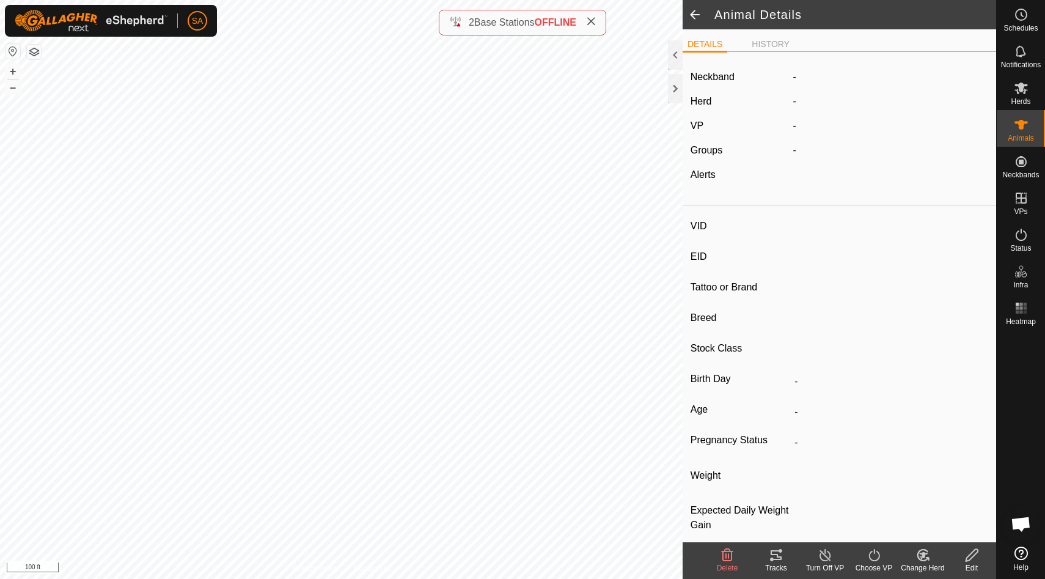
type input "04/2023"
type input "2 years 6 months"
type input "Pregnant"
type input "0 kg"
type input "-"
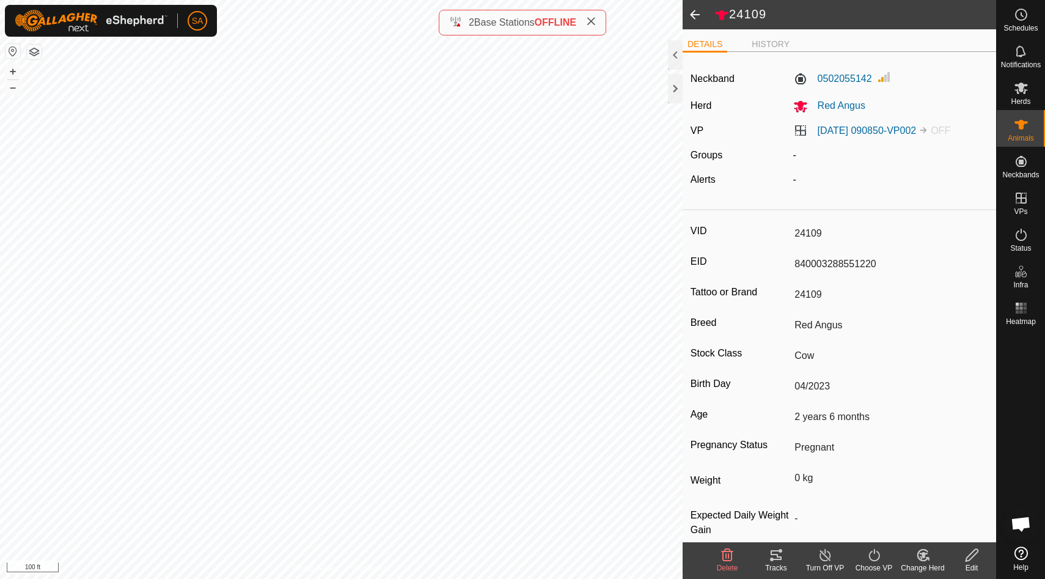
click at [875, 561] on icon at bounding box center [874, 555] width 15 height 15
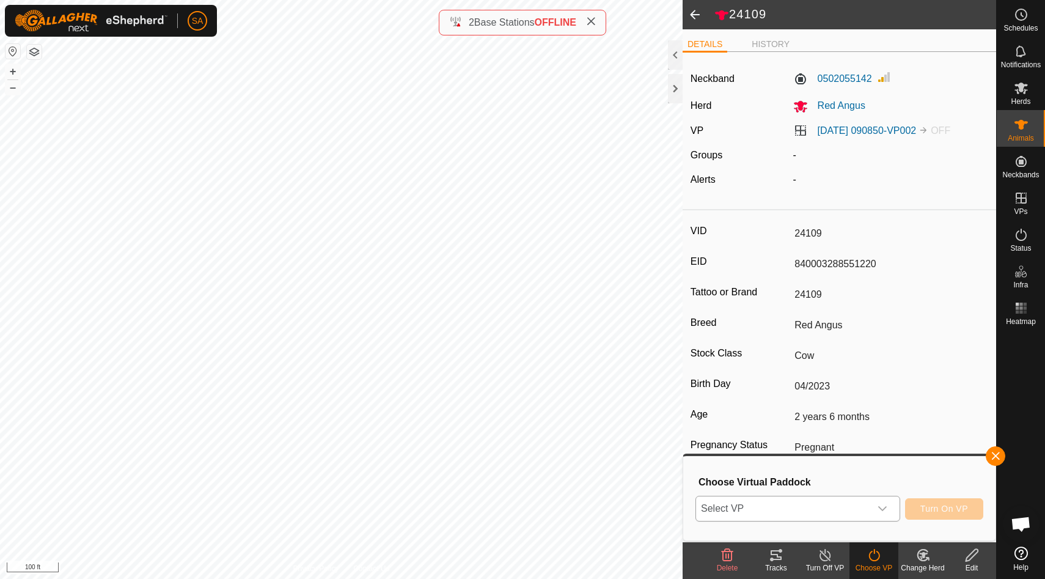
click at [883, 508] on icon "dropdown trigger" at bounding box center [883, 509] width 10 height 10
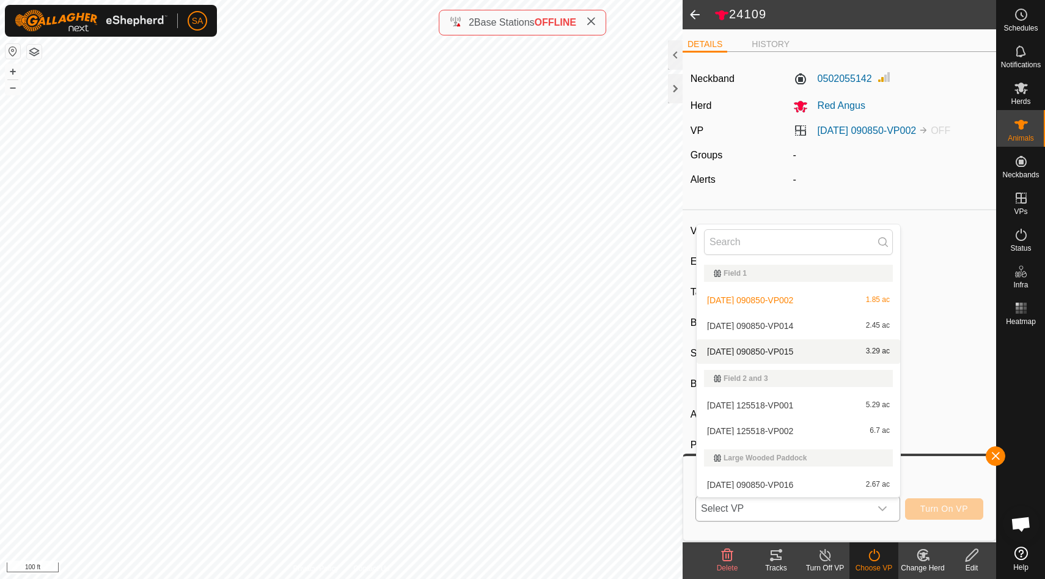
click at [814, 352] on li "2025-09-13 090850-VP015 3.29 ac" at bounding box center [799, 351] width 204 height 24
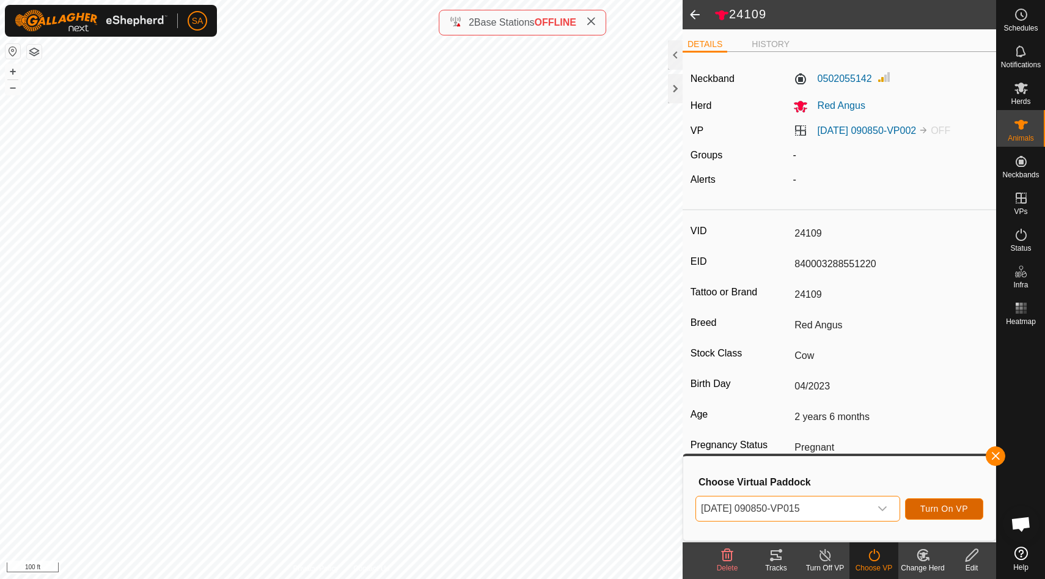
click at [956, 511] on span "Turn On VP" at bounding box center [945, 509] width 48 height 10
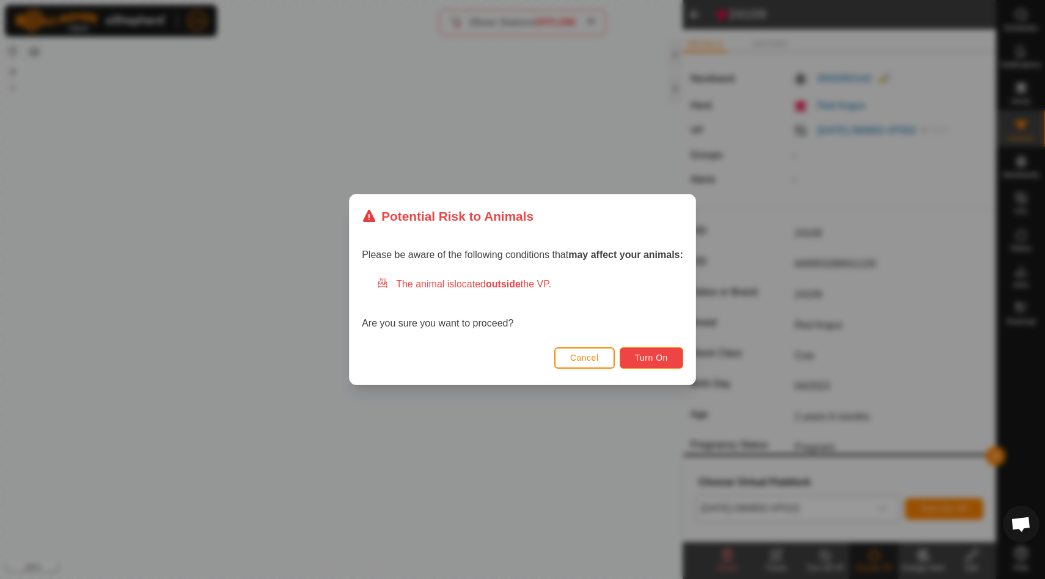
click at [668, 355] on span "Turn On" at bounding box center [651, 358] width 33 height 10
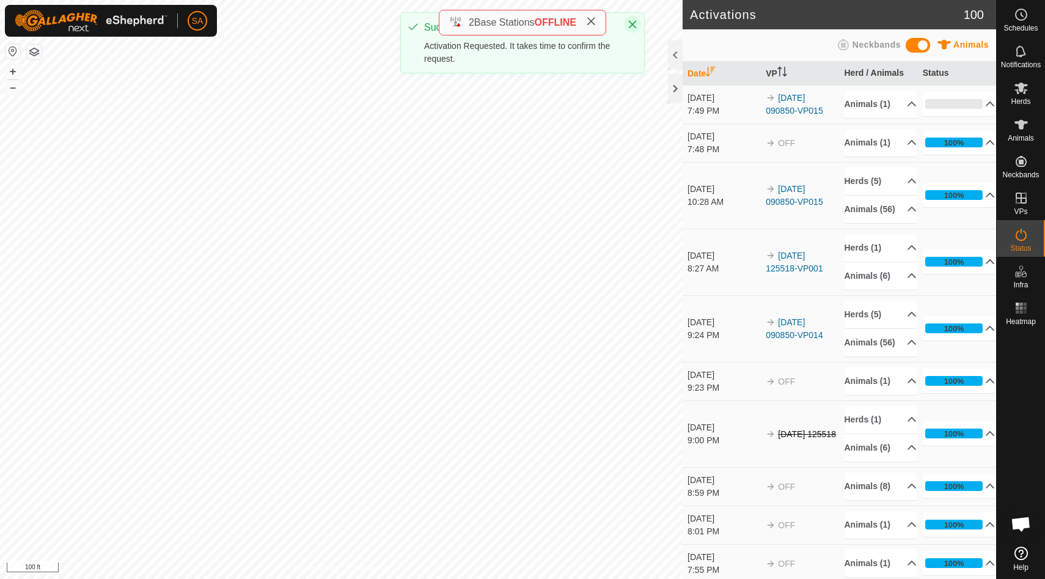
click at [631, 23] on icon "Close" at bounding box center [633, 25] width 10 height 10
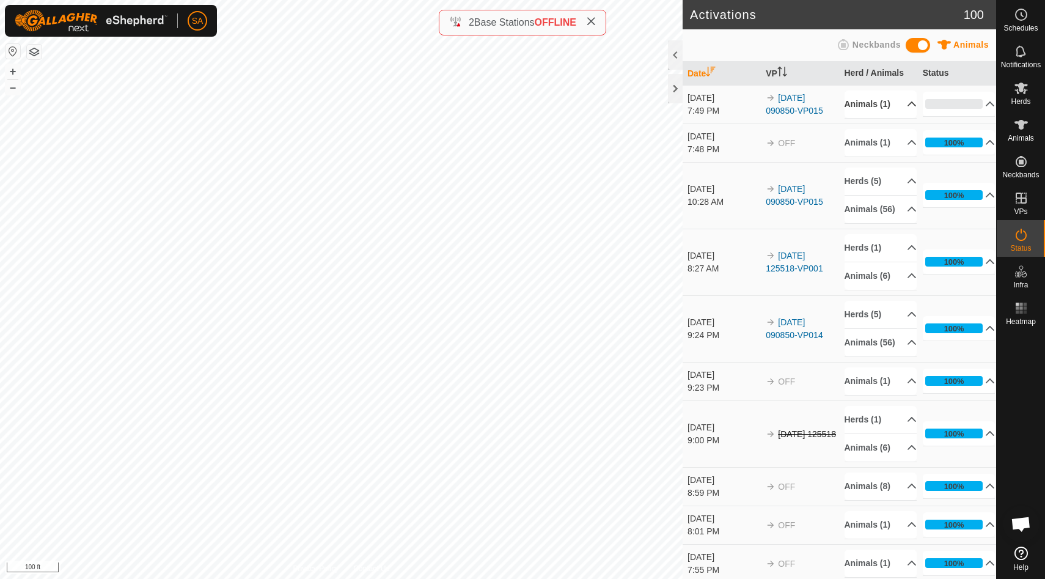
click at [883, 103] on p-accordion-header "Animals (1)" at bounding box center [881, 104] width 73 height 28
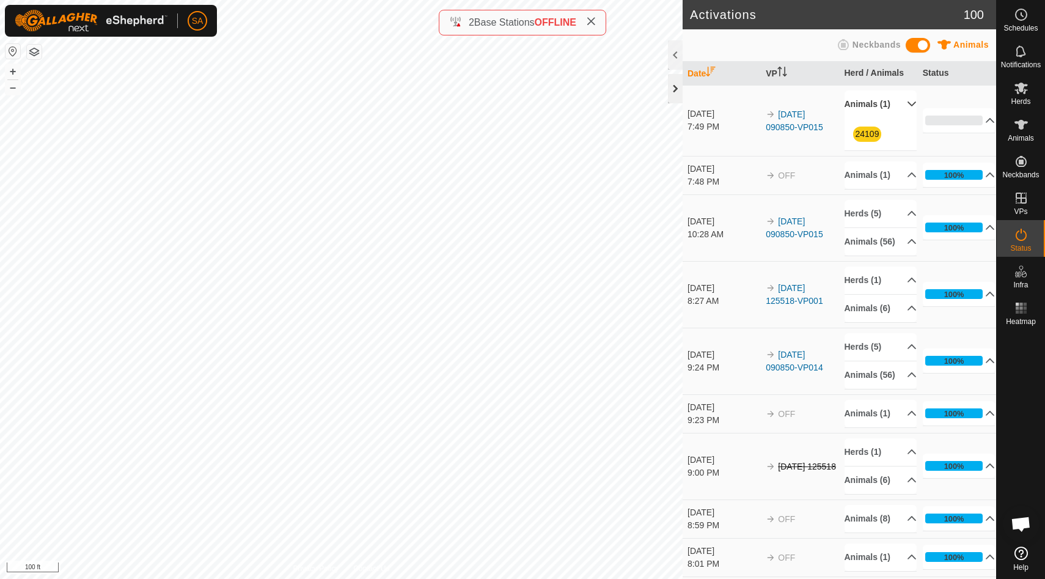
click at [680, 88] on div at bounding box center [675, 88] width 15 height 29
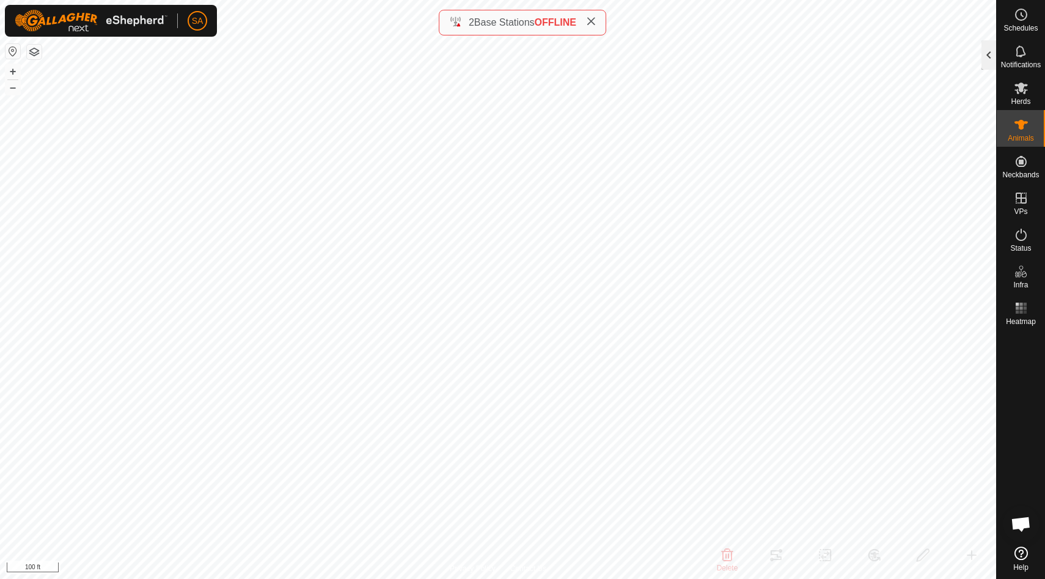
click at [989, 50] on div at bounding box center [989, 54] width 15 height 29
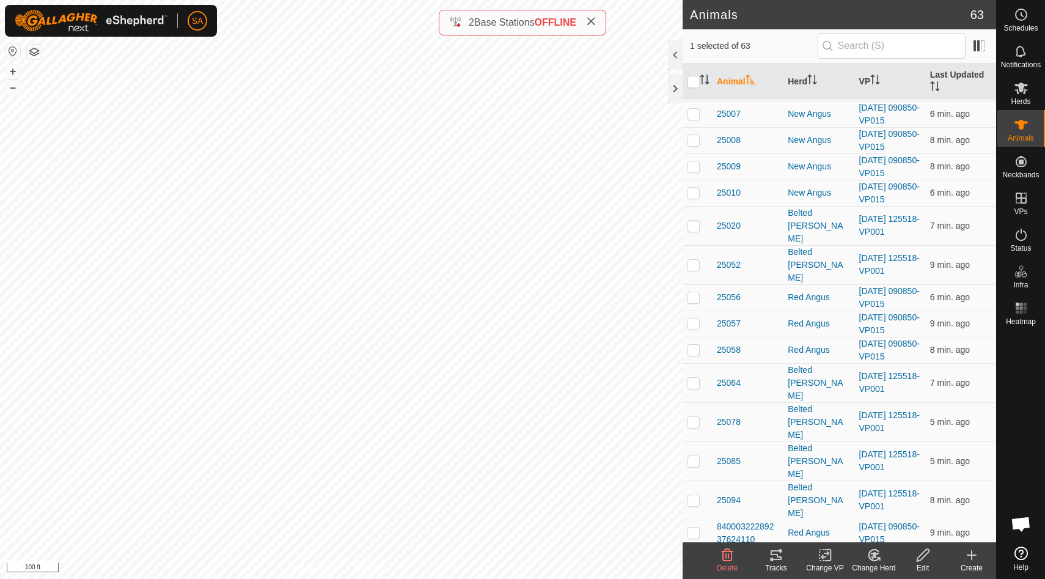
scroll to position [1240, 0]
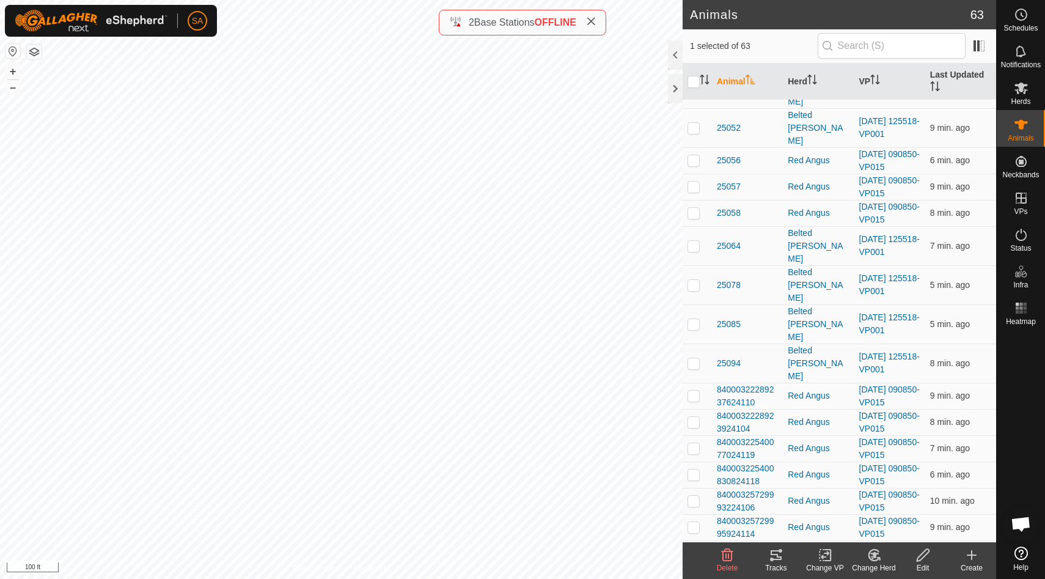
click at [756, 567] on span "840003257299979" at bounding box center [747, 580] width 61 height 26
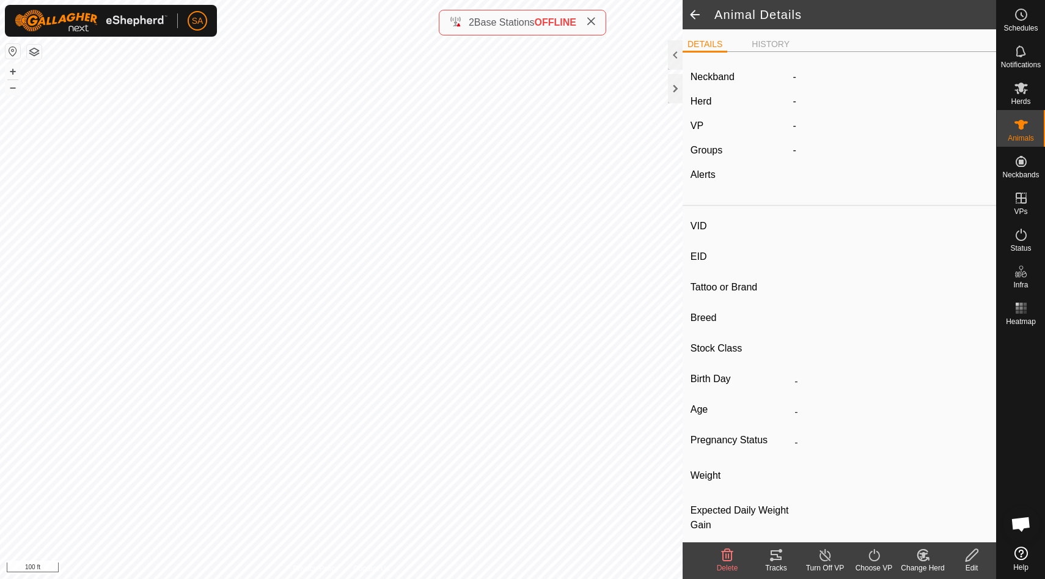
type input "840003257299979"
type input "840003288551226"
type input "24115"
type input "Red Angus"
type input "Cow"
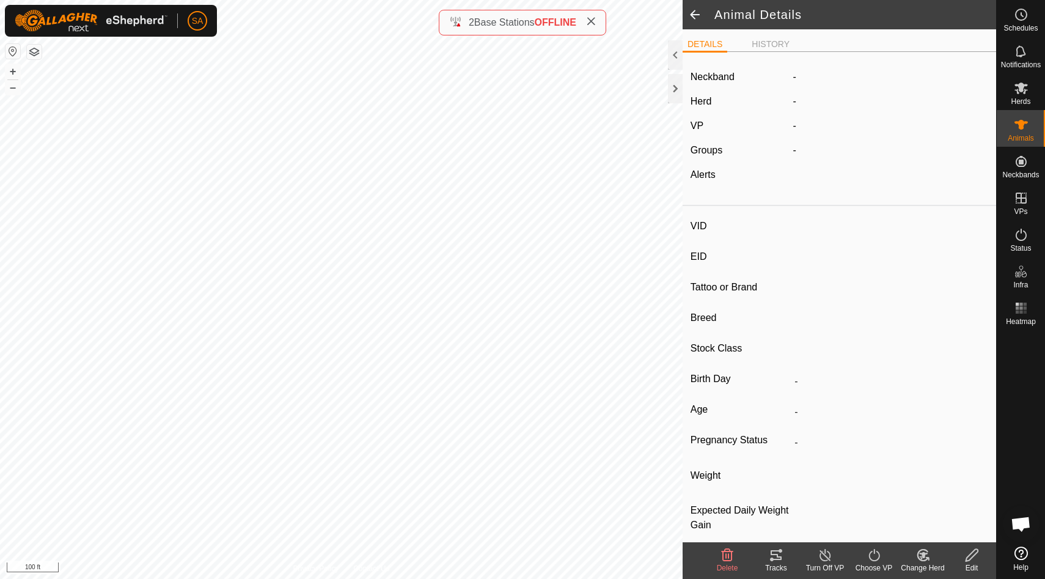
type input "04/2023"
type input "2 years 6 months"
type input "Pregnant"
type input "0 kg"
type input "-"
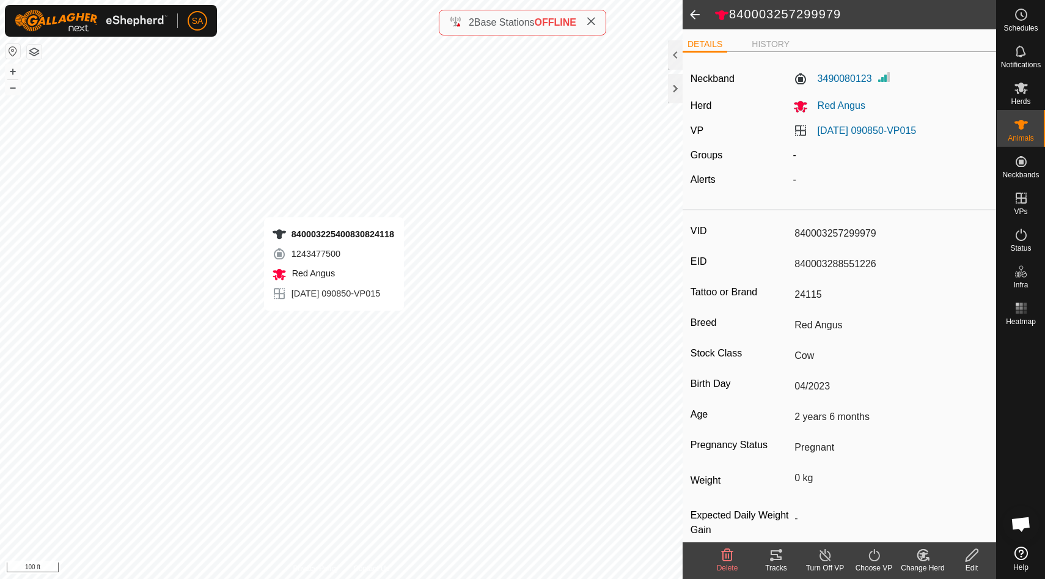
type input "-"
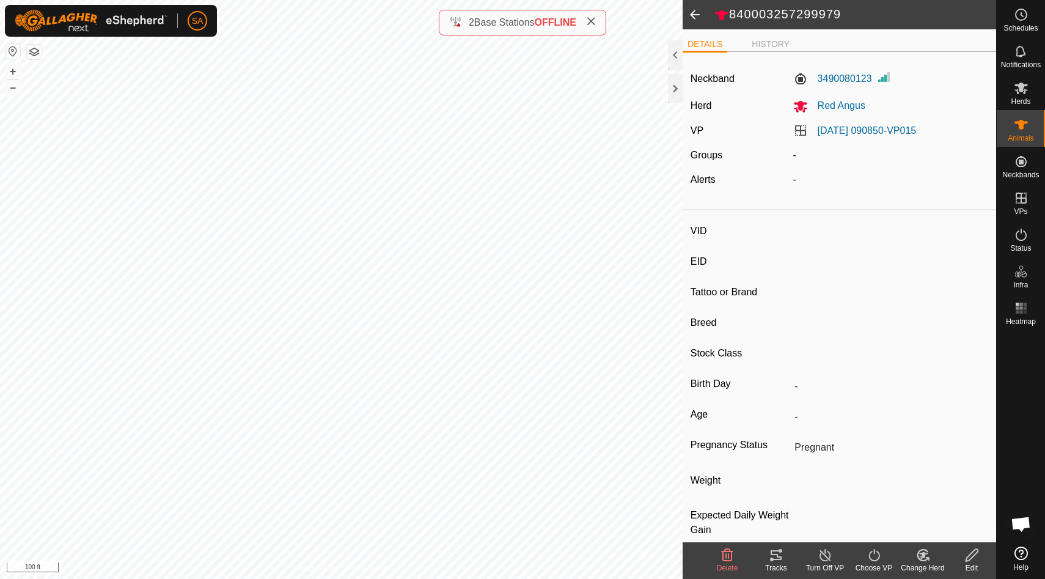
type input "840003225400830824118"
type input "840003288551229"
type input "24118"
type input "Red Angus"
type input "Cow"
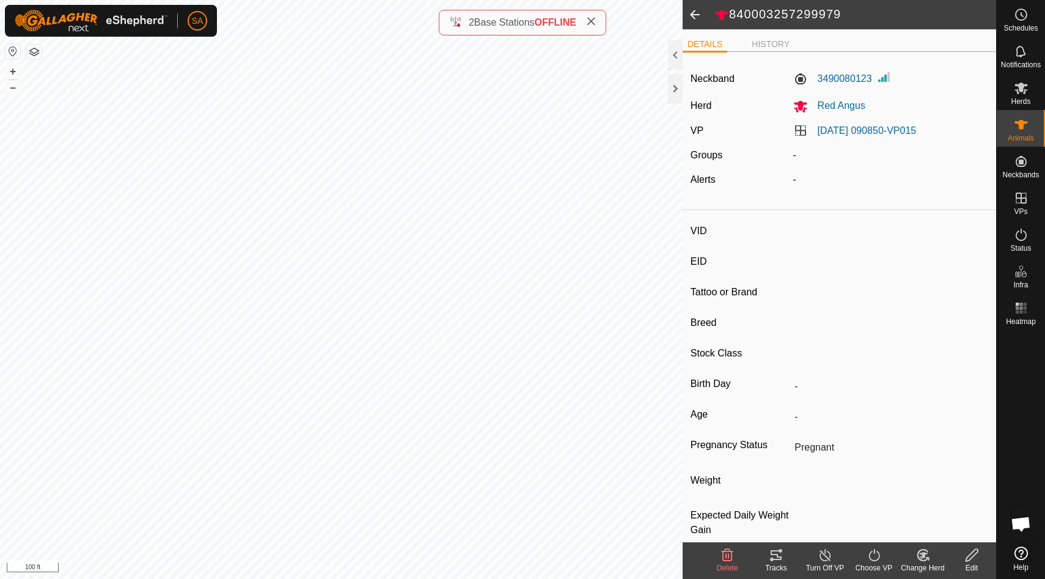
type input "04/2023"
type input "2 years 6 months"
type input "0 kg"
type input "-"
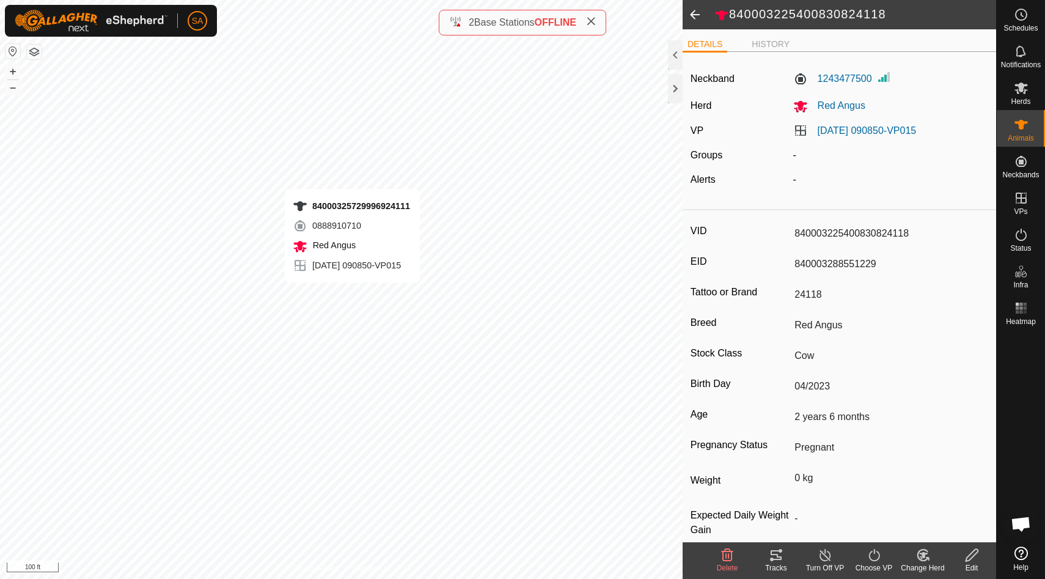
type input "-"
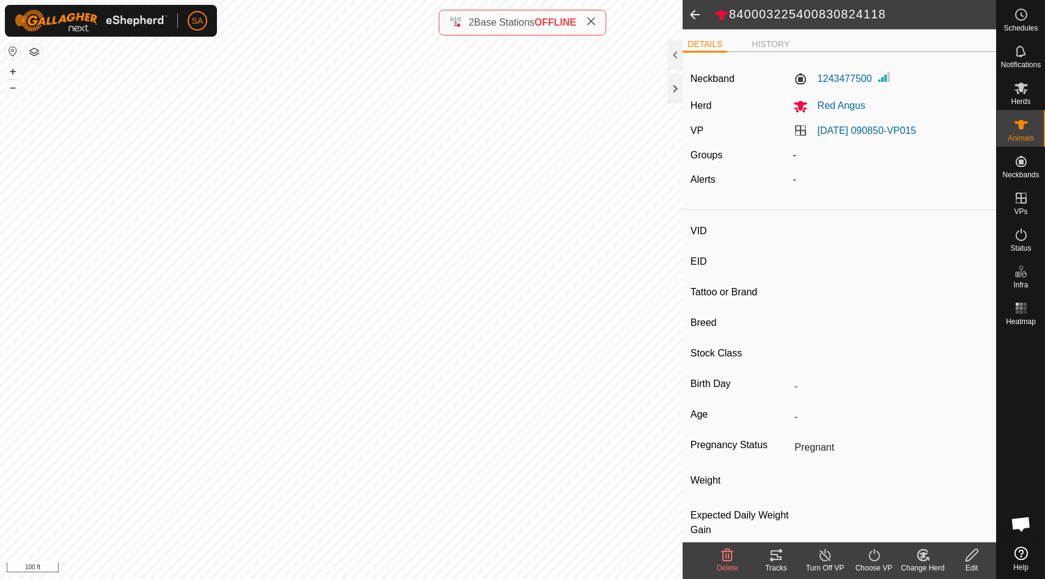
type input "84000325729996924111"
type input "840003288551222"
type input "24111"
type input "Red Angus"
type input "Cow"
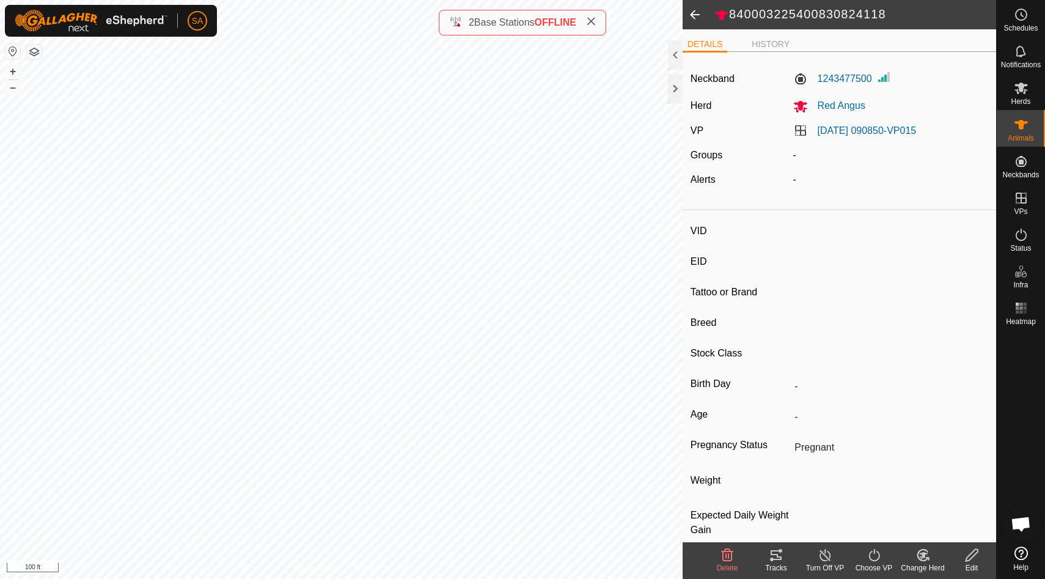
type input "04/2023"
type input "2 years 6 months"
type input "0 kg"
type input "-"
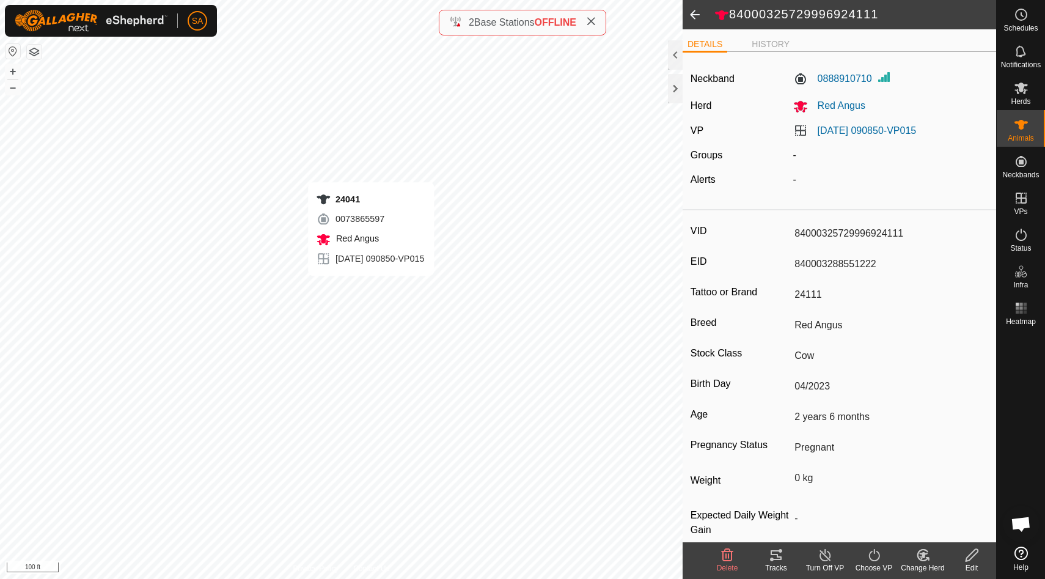
type input "-"
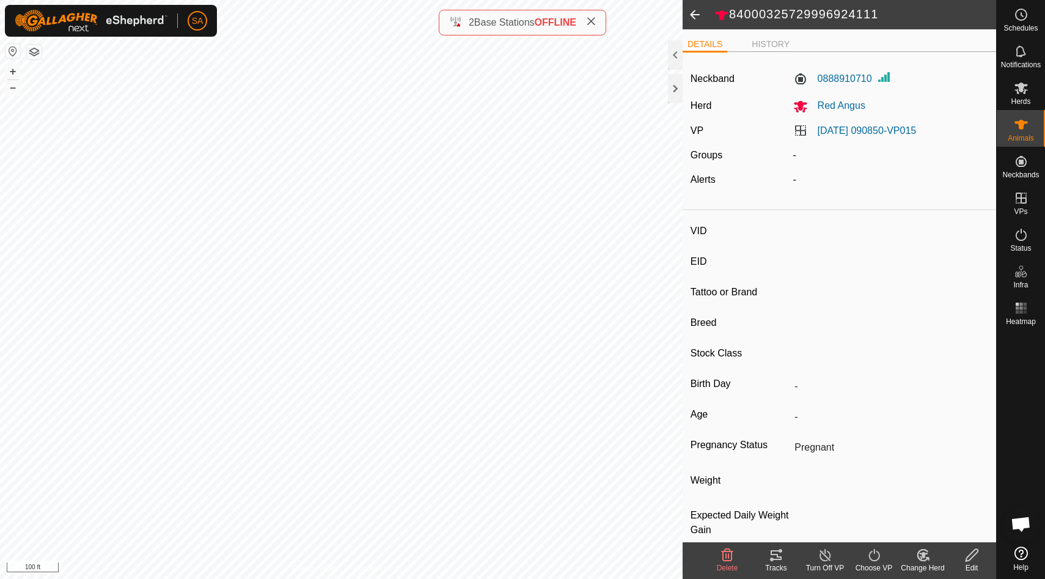
type input "24041"
type input "-"
type input "Angus"
type input "-"
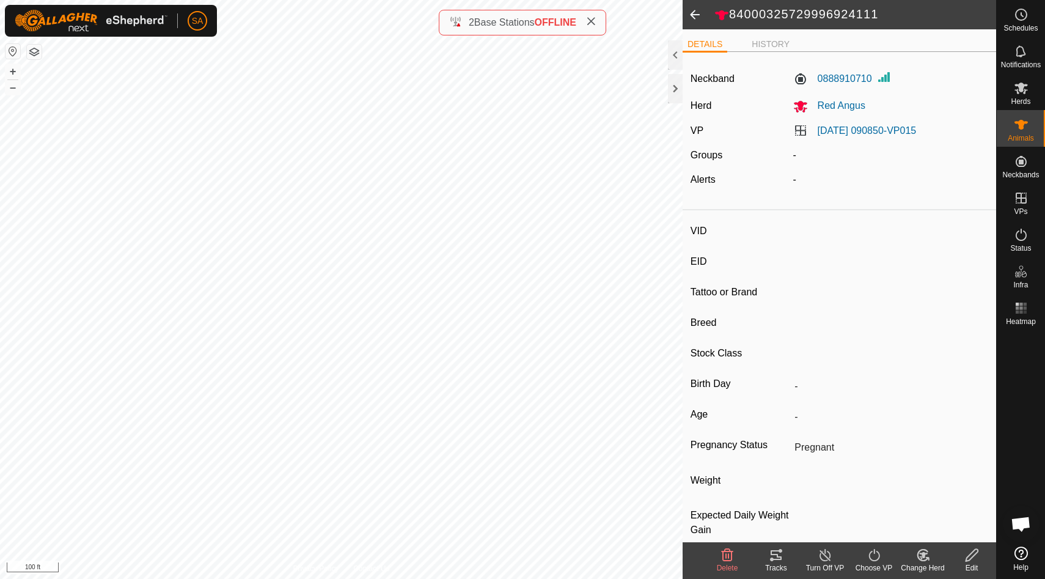
type input "-"
type input "0 kg"
type input "-"
type input "84000325729993224106"
type input "840003288551217"
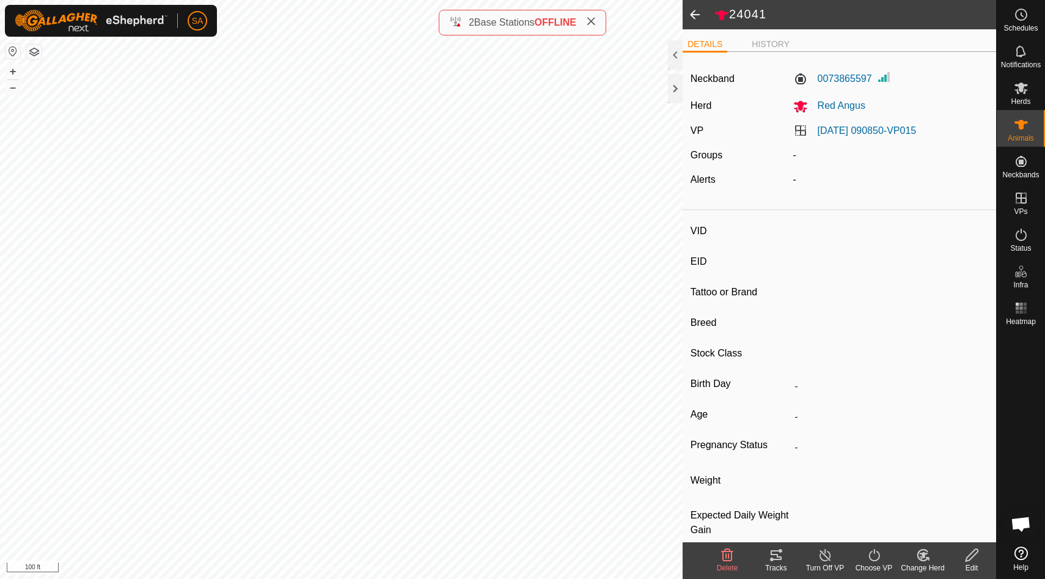
type input "24106"
type input "Red Angus"
type input "Cow"
type input "04/2023"
type input "2 years 6 months"
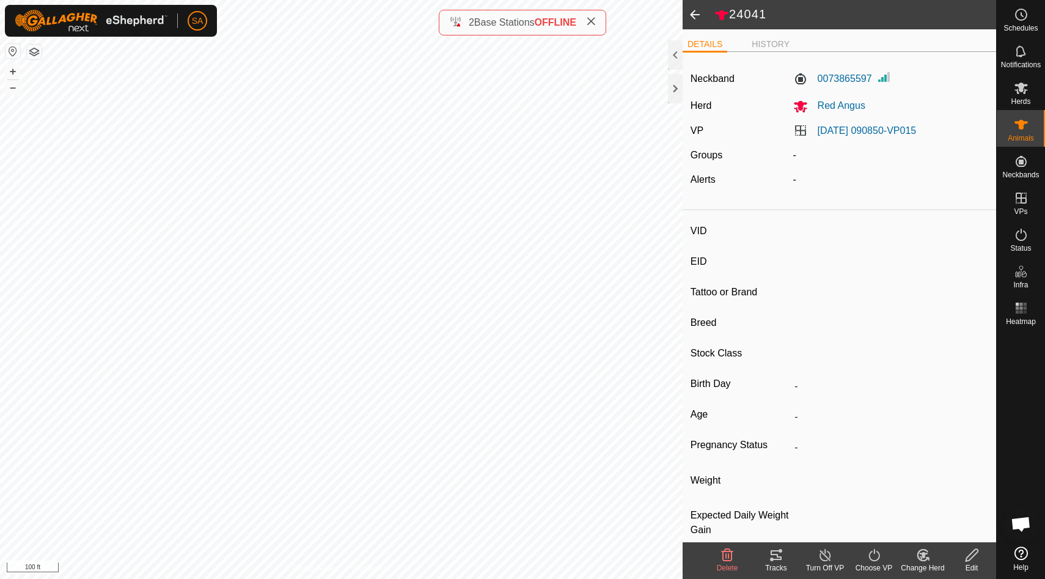
type input "Pregnant"
type input "0 kg"
type input "-"
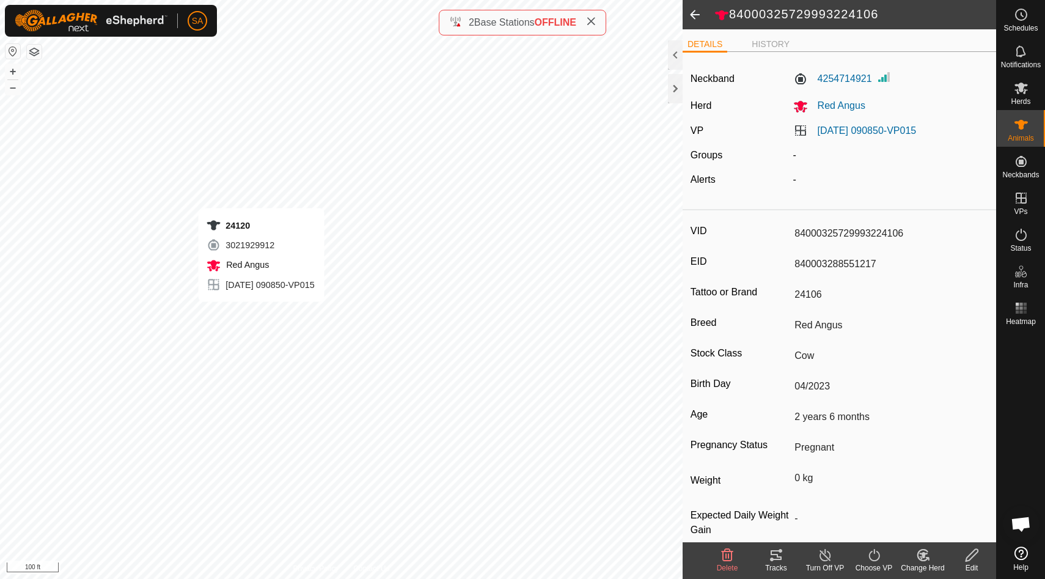
type input "-"
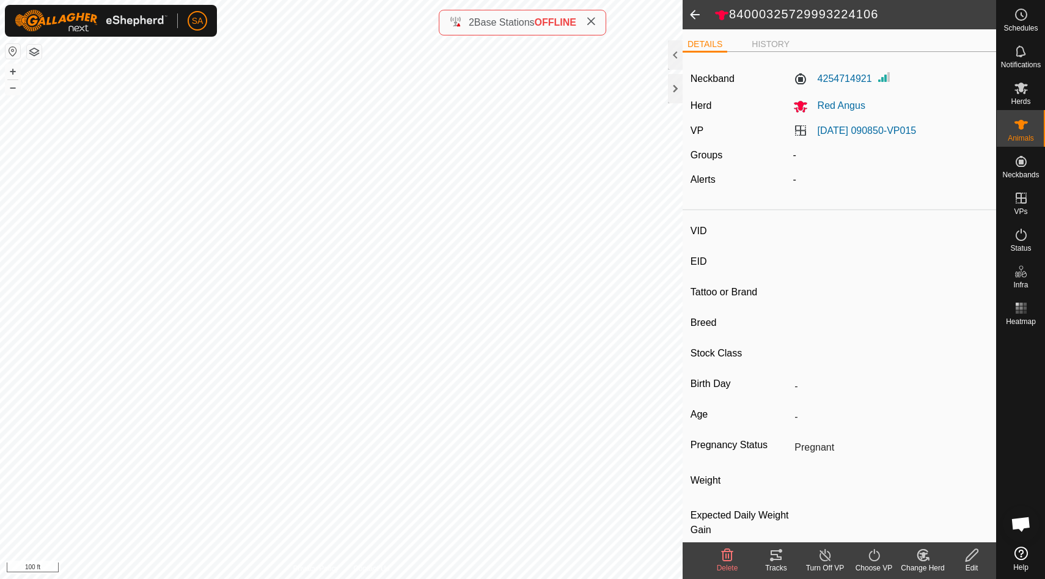
type input "24120"
type input "840003288551178"
type input "24067"
type input "Angus"
type input "-"
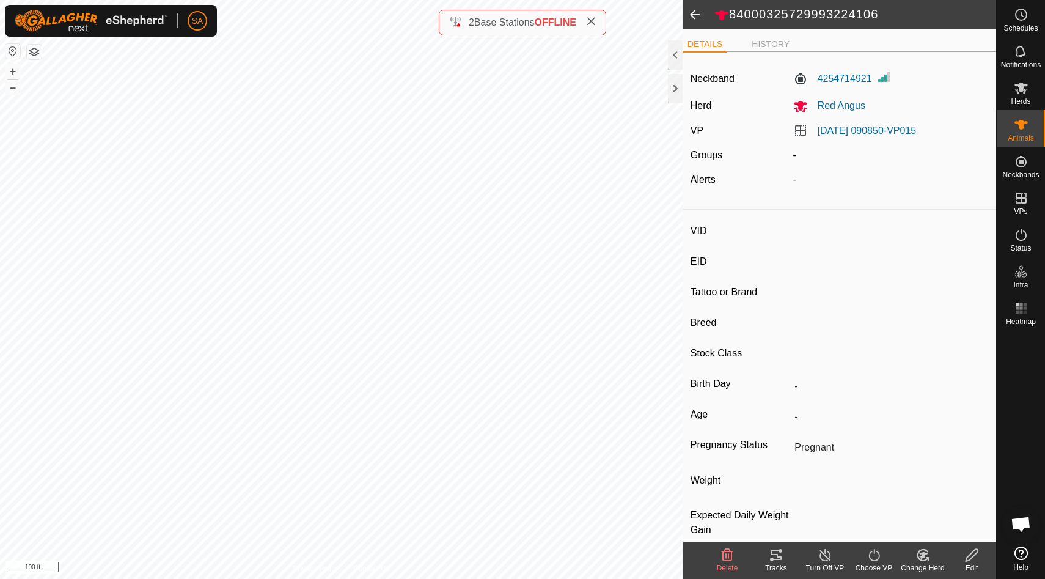
type input "-"
type input "0 kg"
type input "-"
type input "84000325729995924114"
type input "840003288551225"
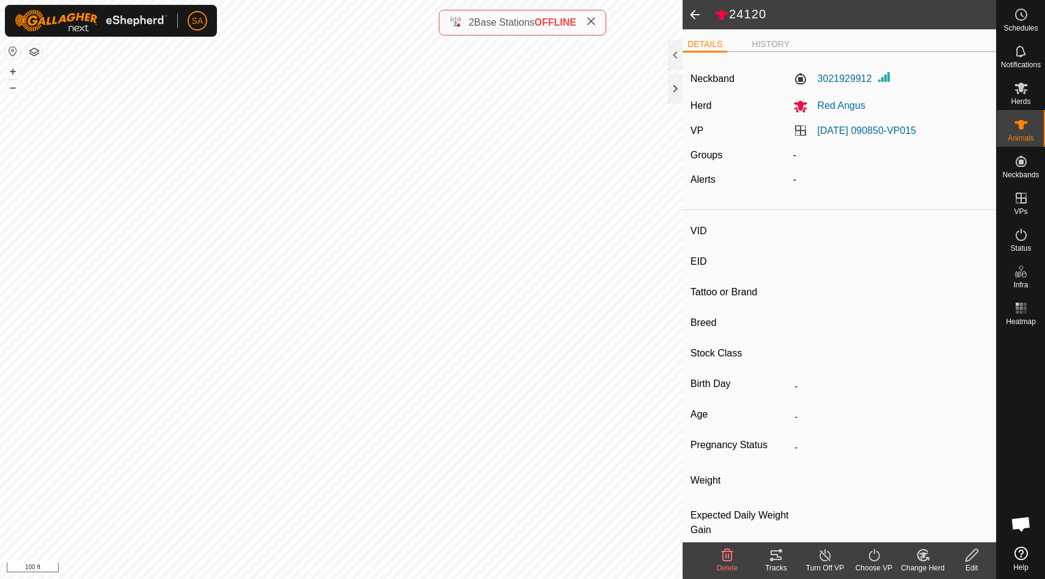
type input "24114"
type input "Red Angus"
type input "Cow"
type input "04/2023"
type input "2 years 6 months"
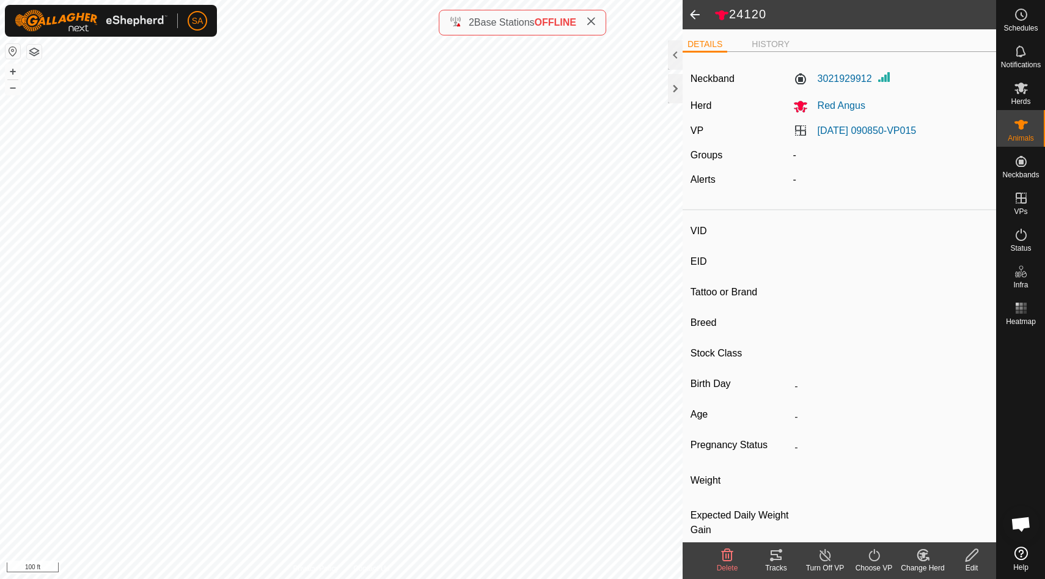
type input "Pregnant"
type input "0 kg"
type input "-"
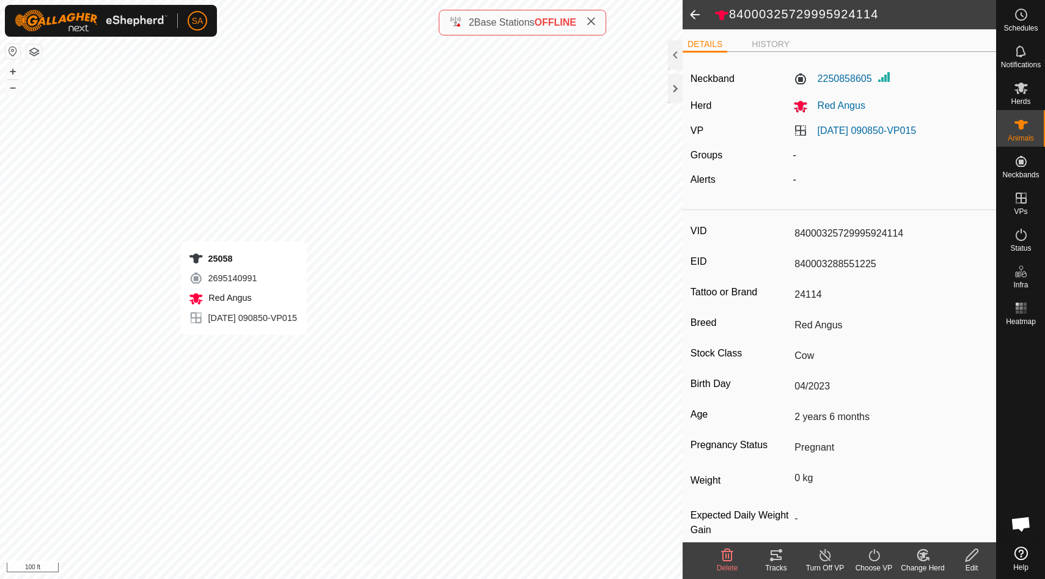
type input "-"
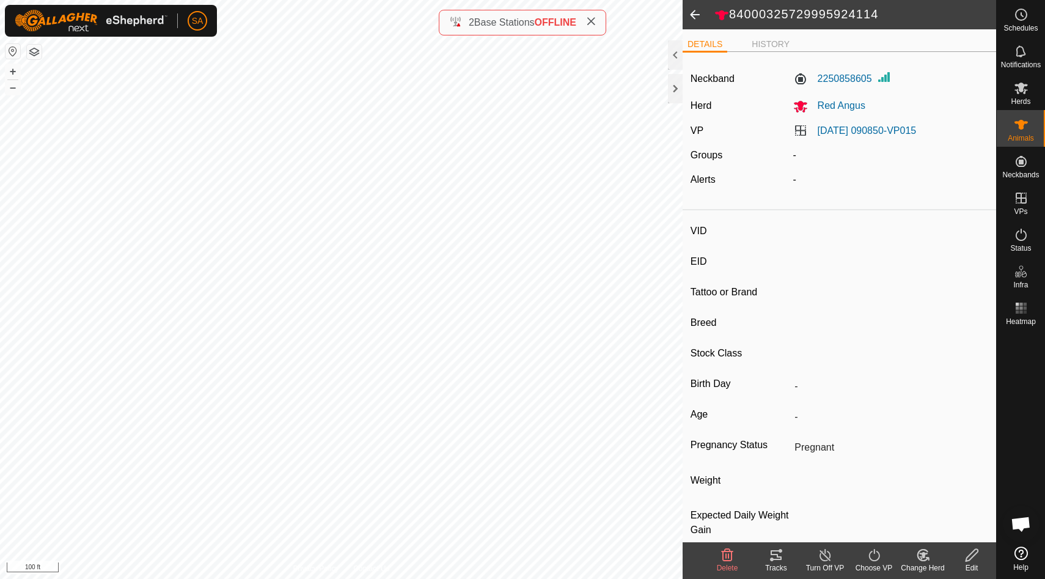
type input "25058"
type input "-"
type input "Red Angus"
type input "-"
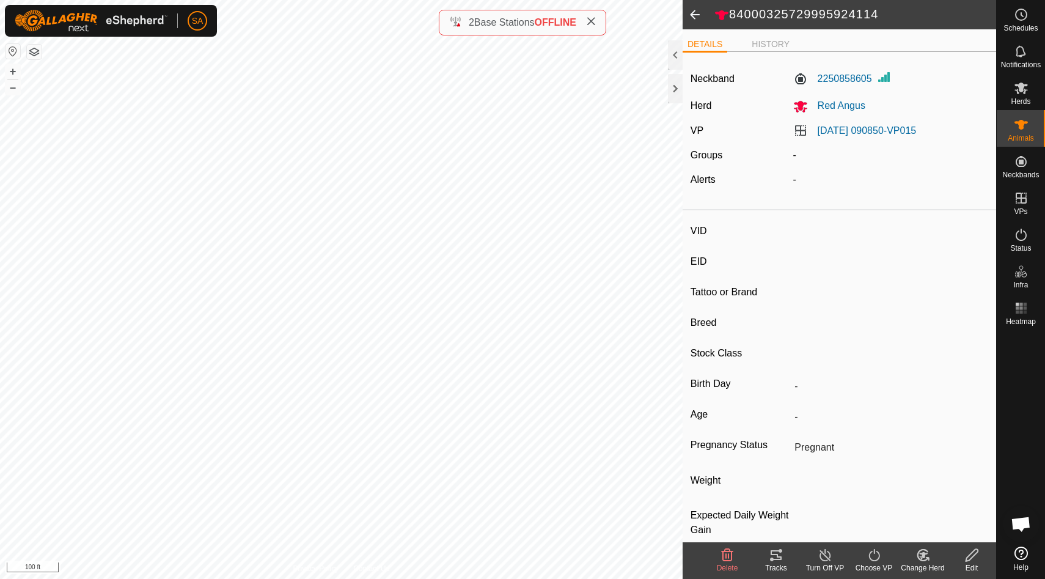
type input "05/2024"
type input "1 year 4 months"
type input "Empty"
type input "0 kg"
type input "-"
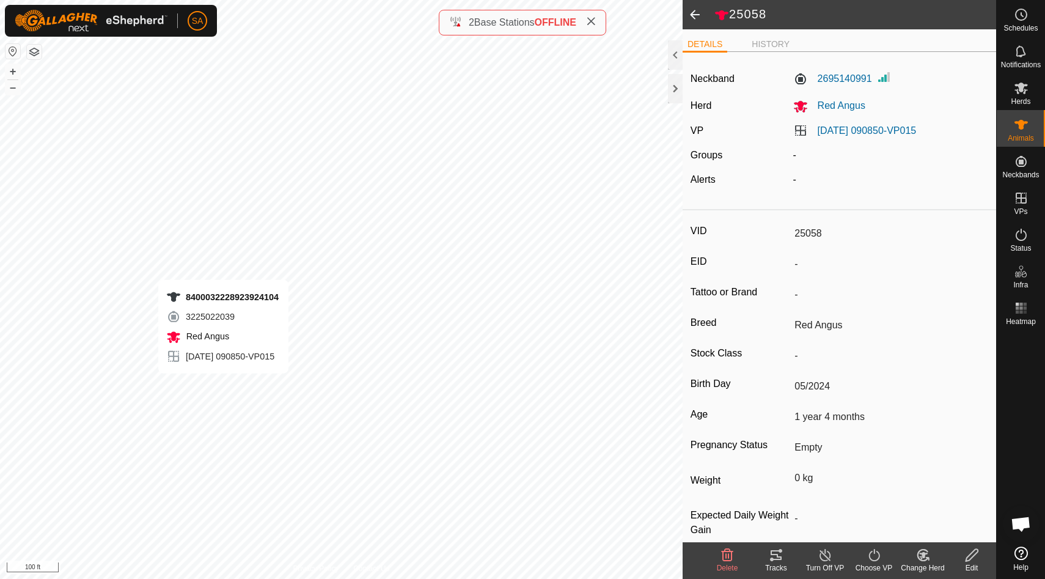
type input "-"
click at [674, 86] on div at bounding box center [675, 88] width 15 height 29
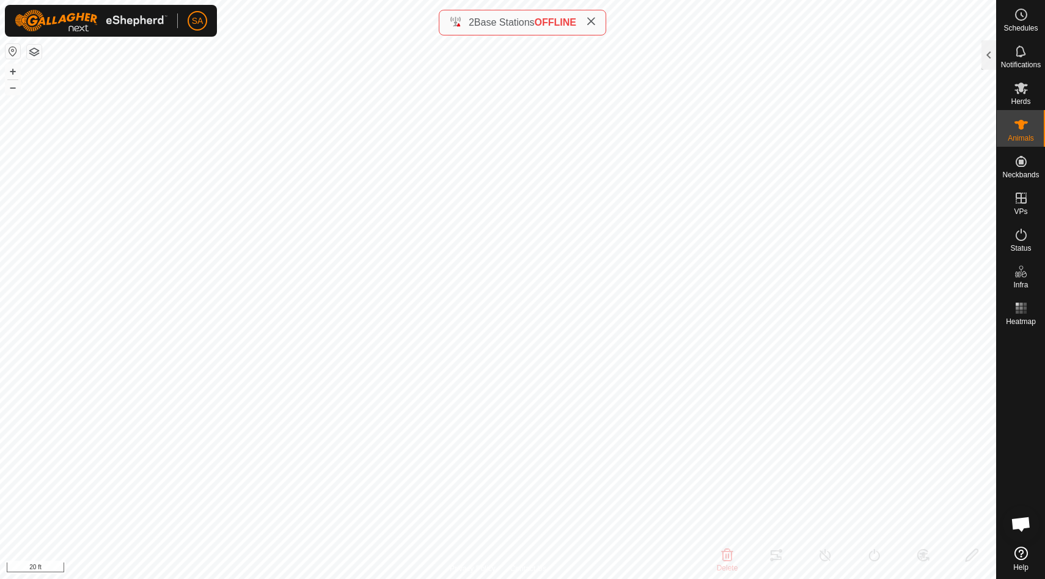
click at [596, 19] on icon at bounding box center [591, 22] width 10 height 10
click at [32, 54] on button "button" at bounding box center [34, 52] width 15 height 15
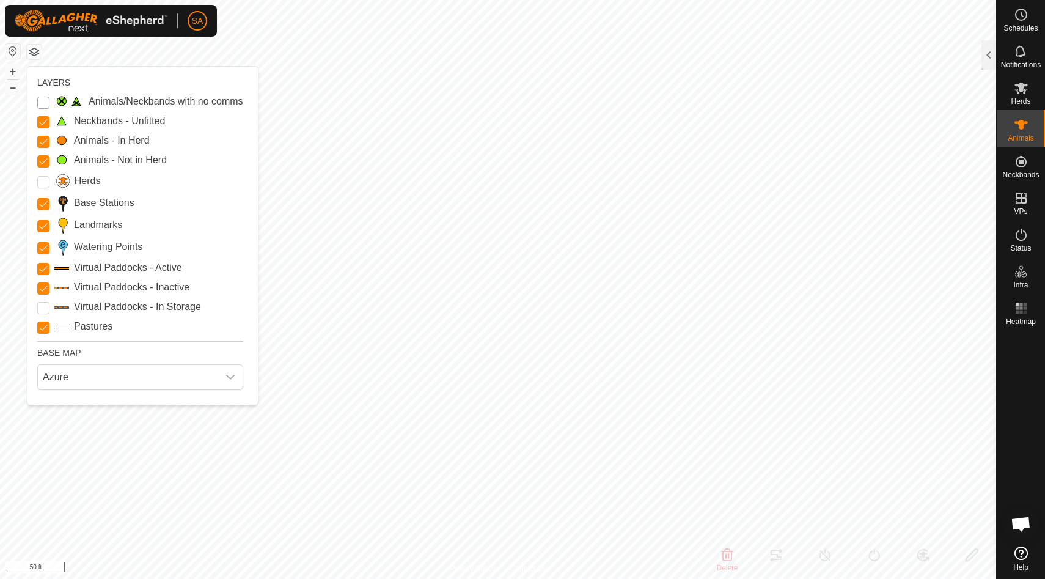
click at [44, 97] on Issue "Animals/Neckbands with no comms" at bounding box center [43, 103] width 12 height 12
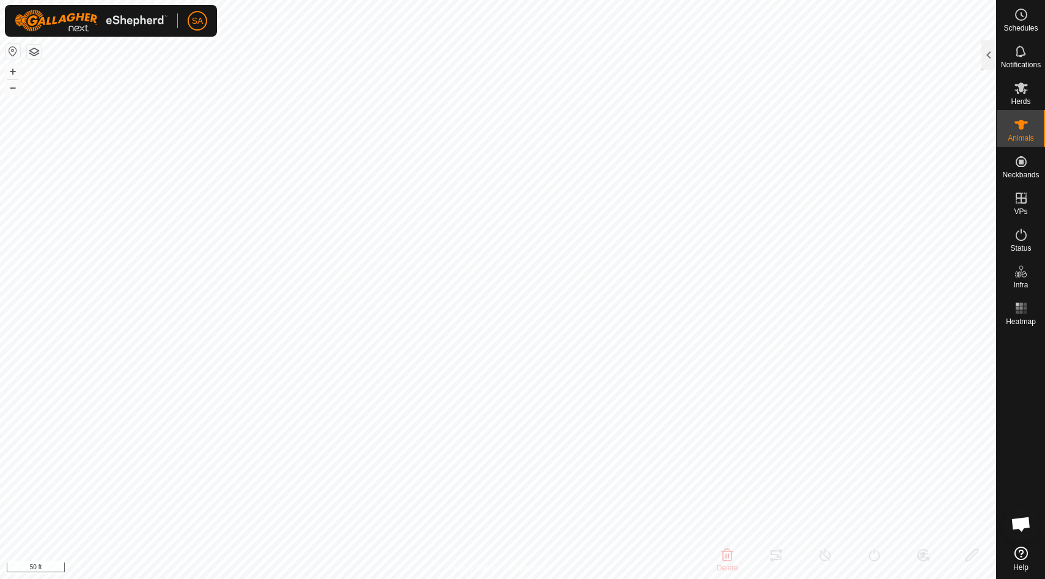
click at [37, 51] on button "button" at bounding box center [34, 52] width 15 height 15
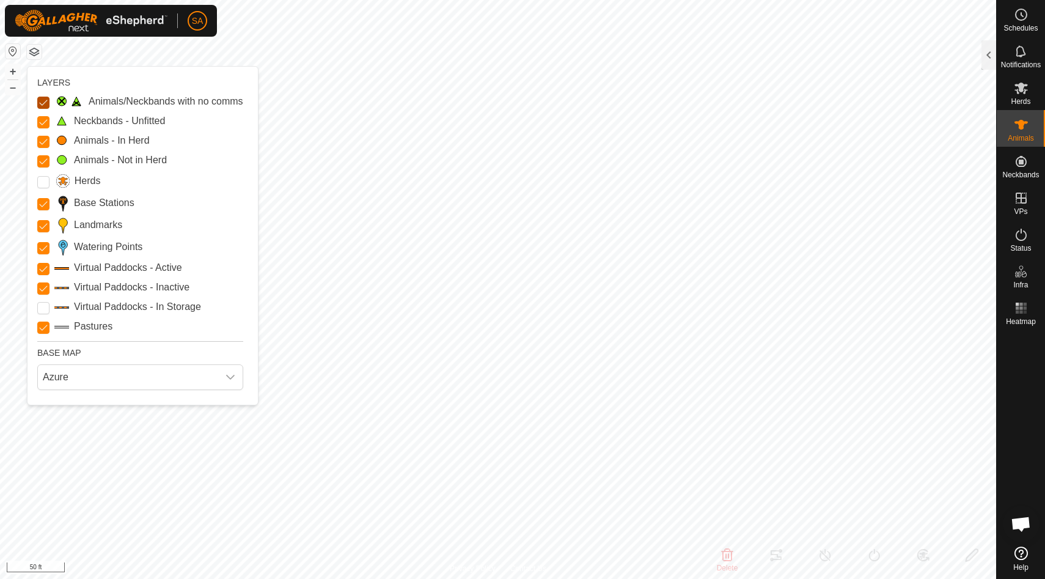
click at [46, 100] on Issue "Animals/Neckbands with no comms" at bounding box center [43, 103] width 12 height 12
click at [230, 379] on icon "dropdown trigger" at bounding box center [231, 377] width 10 height 10
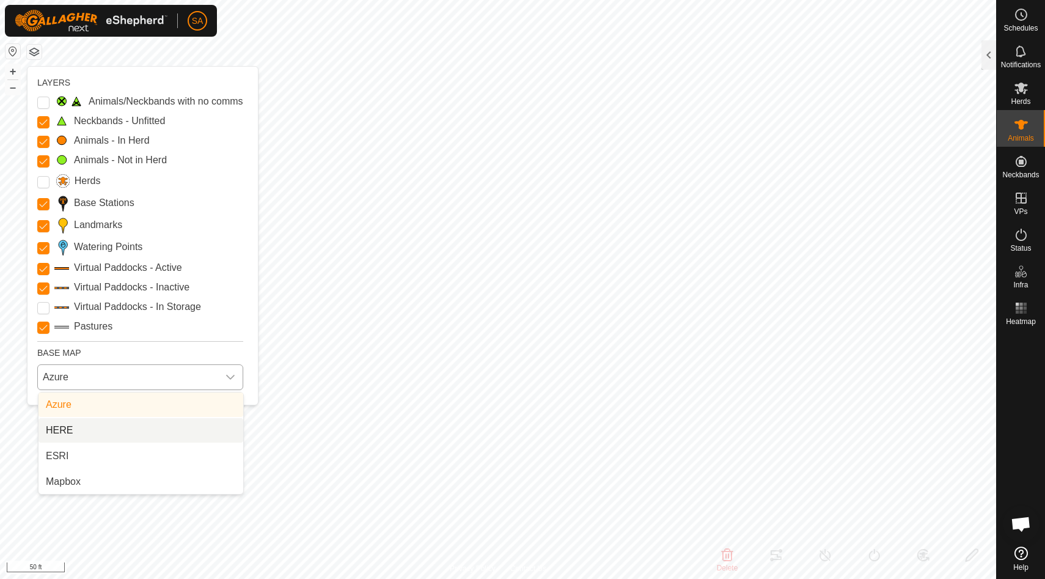
click at [75, 431] on li "HERE" at bounding box center [141, 430] width 205 height 24
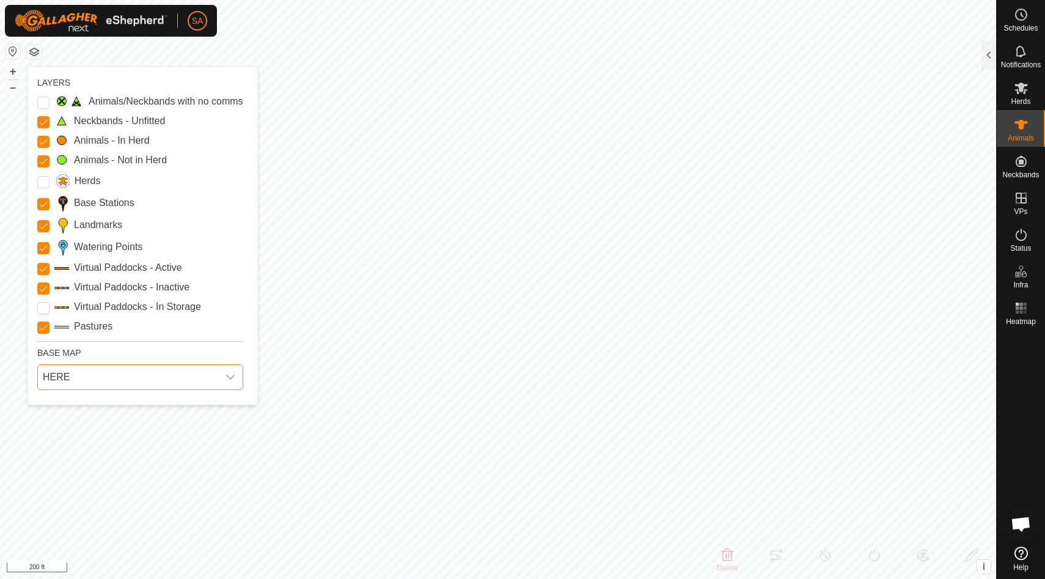
click at [231, 376] on icon "dropdown trigger" at bounding box center [231, 377] width 10 height 10
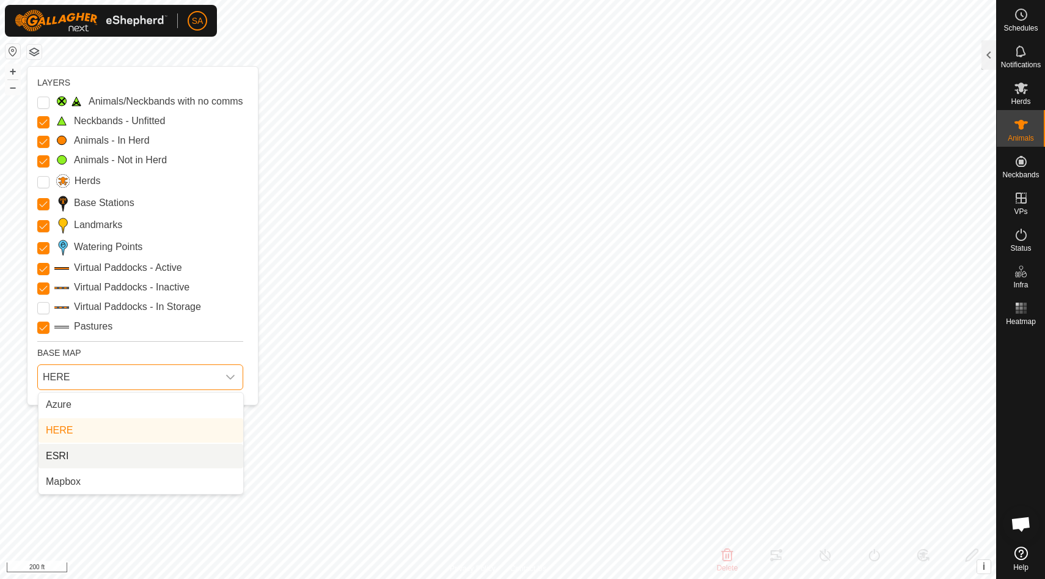
click at [95, 452] on li "ESRI" at bounding box center [141, 456] width 205 height 24
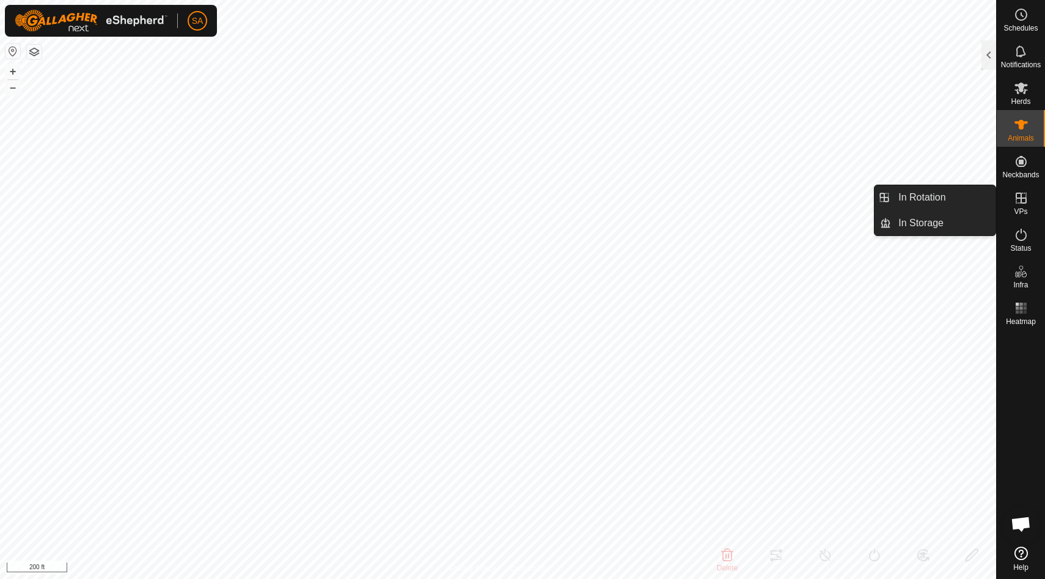
click at [1024, 202] on icon at bounding box center [1021, 198] width 15 height 15
click at [964, 194] on link "In Rotation" at bounding box center [943, 197] width 105 height 24
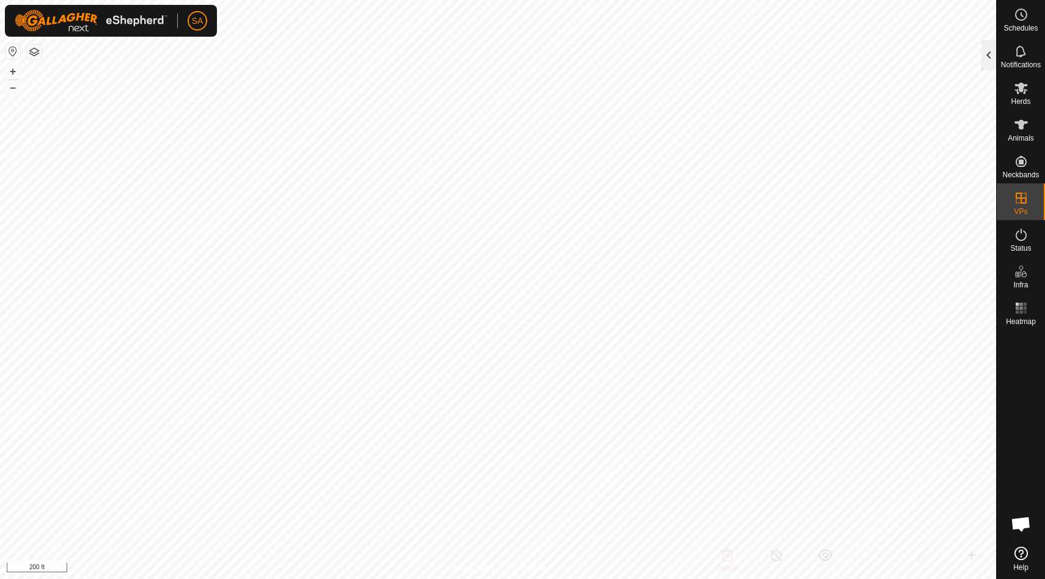
click at [990, 47] on div at bounding box center [989, 54] width 15 height 29
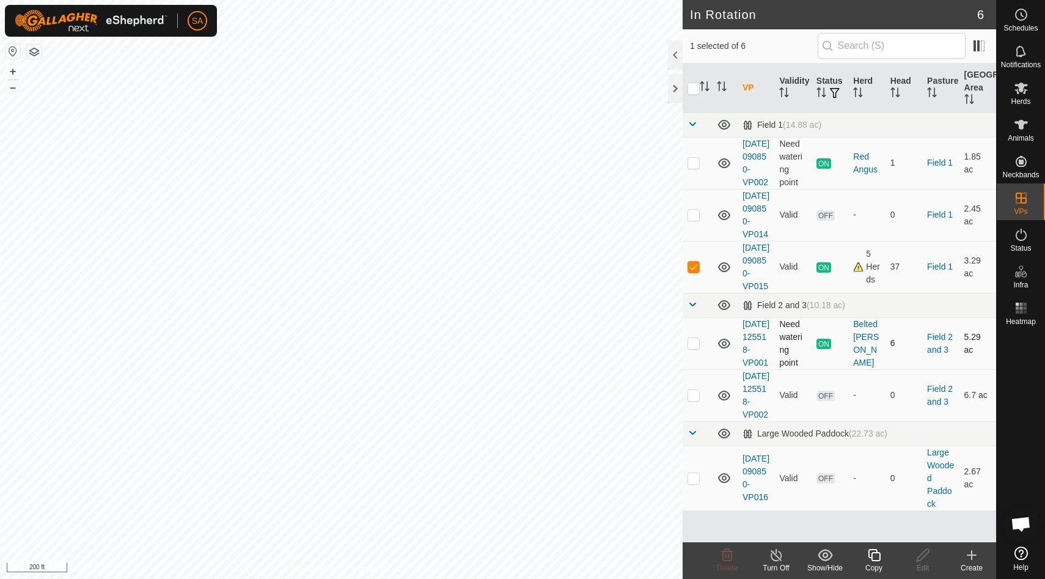
click at [696, 348] on p-checkbox at bounding box center [694, 343] width 12 height 10
click at [696, 400] on p-checkbox at bounding box center [694, 395] width 12 height 10
click at [696, 271] on p-checkbox at bounding box center [694, 267] width 12 height 10
click at [877, 553] on icon at bounding box center [874, 555] width 15 height 15
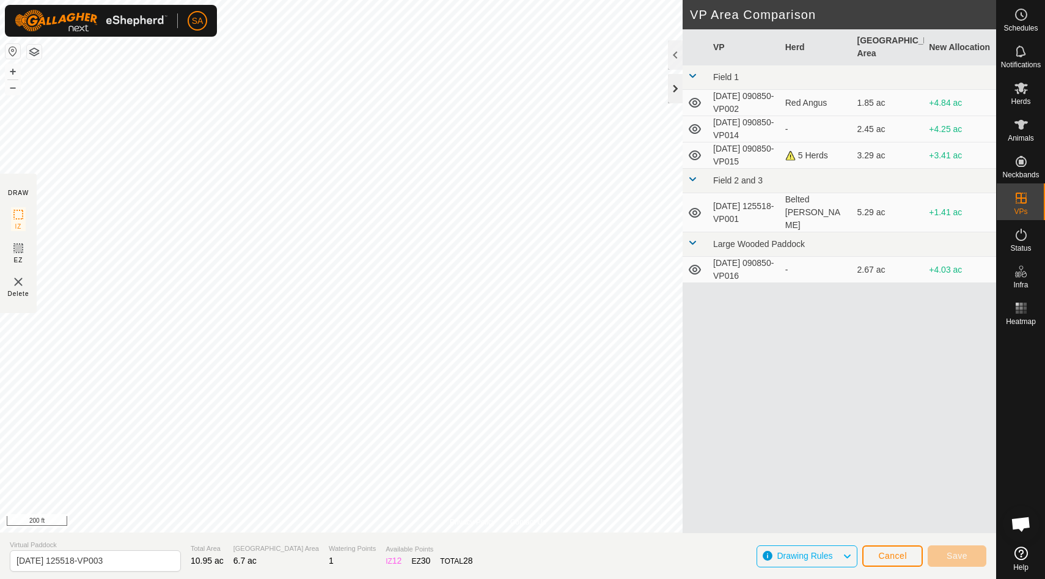
click at [680, 83] on div at bounding box center [675, 88] width 15 height 29
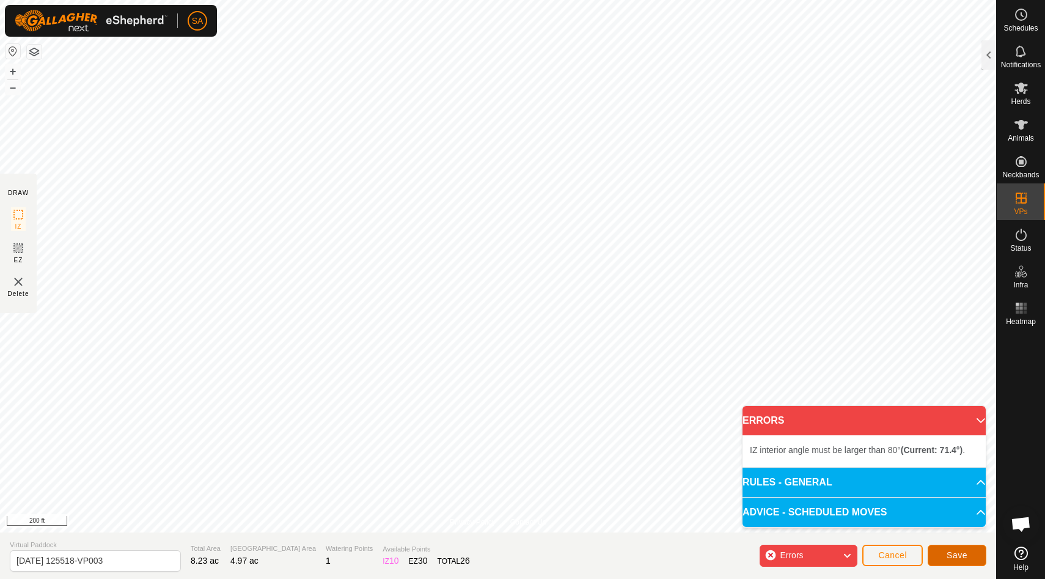
click at [964, 553] on span "Save" at bounding box center [957, 555] width 21 height 10
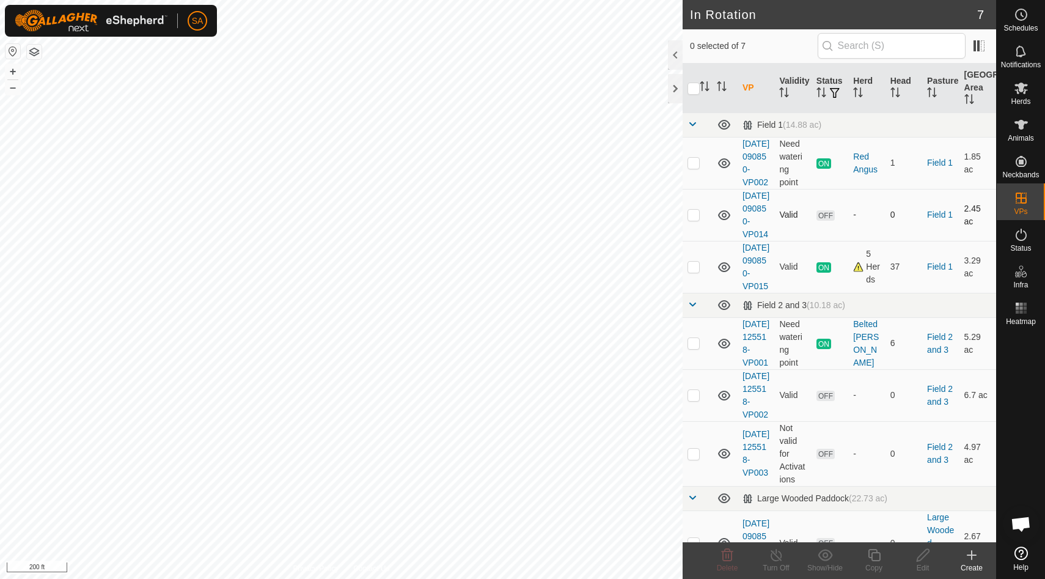
click at [693, 219] on p-checkbox at bounding box center [694, 215] width 12 height 10
click at [696, 167] on p-checkbox at bounding box center [694, 163] width 12 height 10
click at [696, 400] on p-checkbox at bounding box center [694, 395] width 12 height 10
click at [692, 167] on p-checkbox at bounding box center [694, 163] width 12 height 10
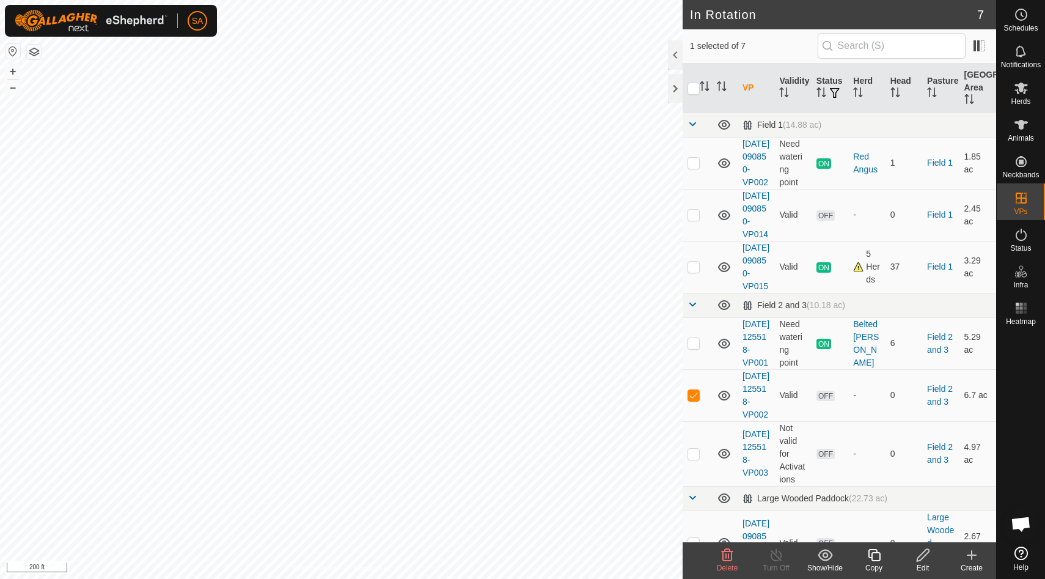
click at [729, 558] on icon at bounding box center [728, 555] width 12 height 12
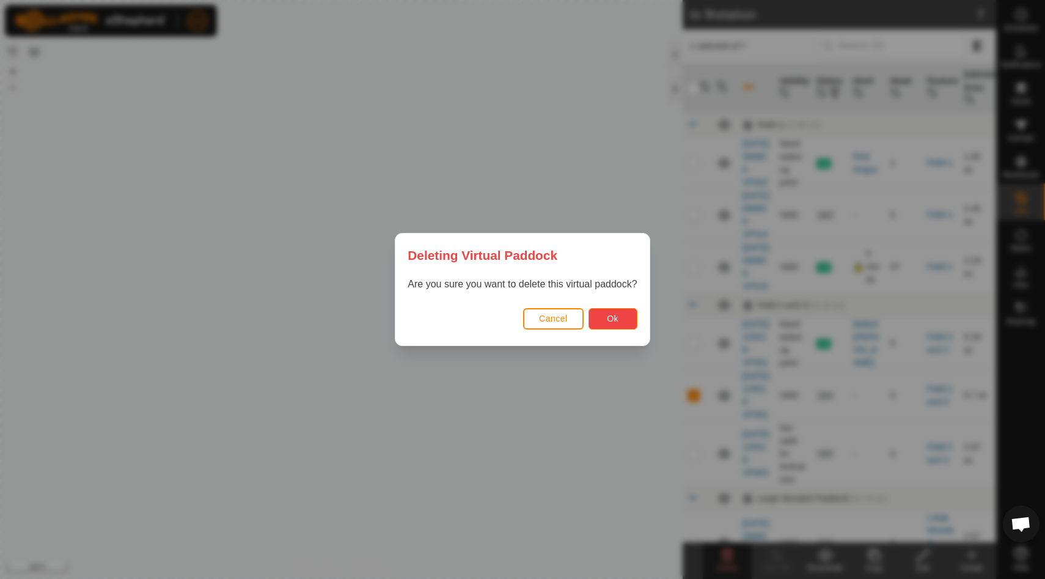
click at [624, 314] on button "Ok" at bounding box center [613, 318] width 49 height 21
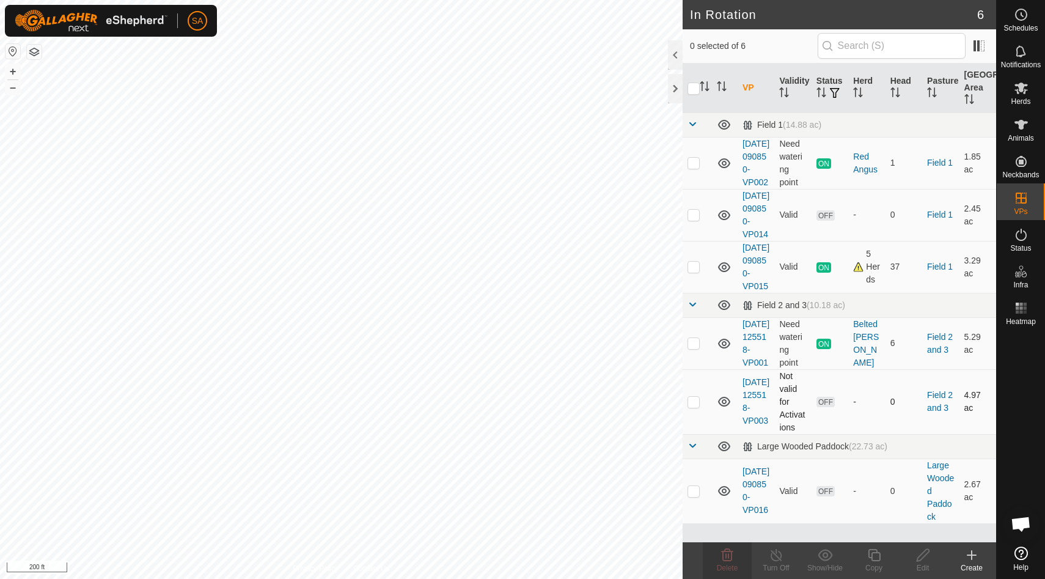
click at [695, 407] on p-checkbox at bounding box center [694, 402] width 12 height 10
click at [673, 89] on div at bounding box center [675, 88] width 15 height 29
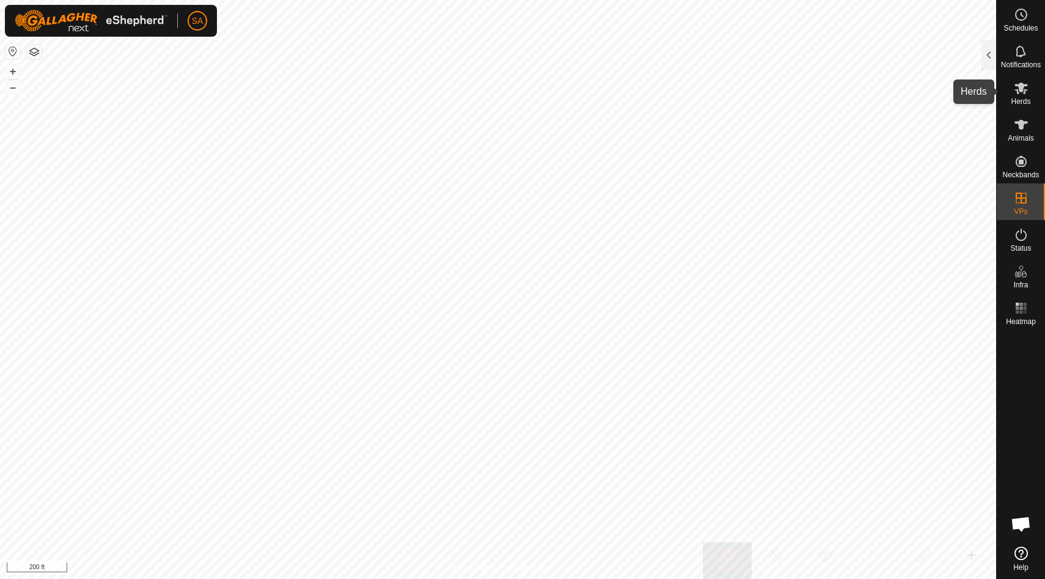
click at [1020, 89] on icon at bounding box center [1021, 89] width 13 height 12
click at [989, 55] on div at bounding box center [989, 54] width 15 height 29
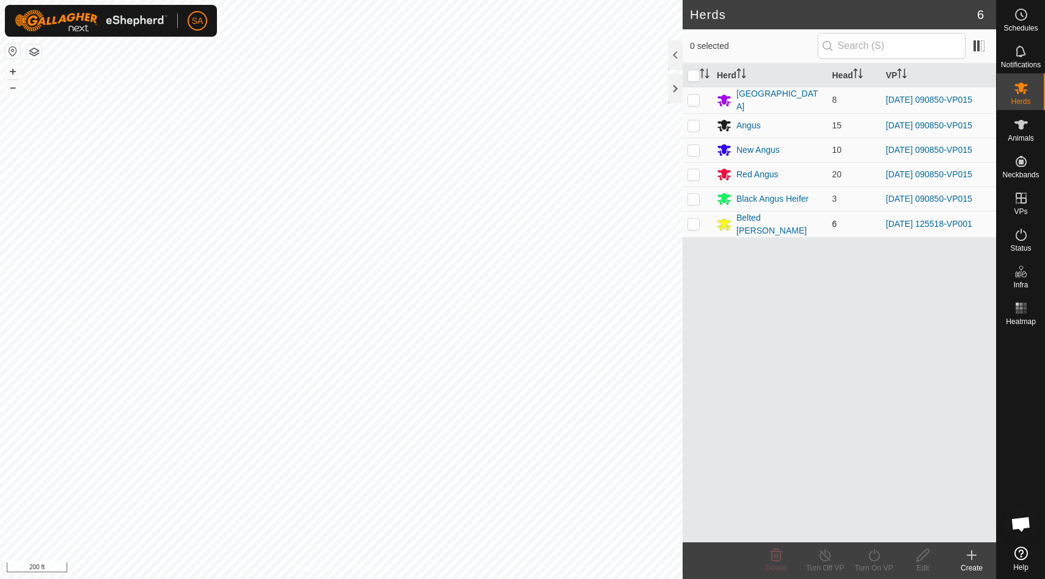
click at [695, 223] on p-checkbox at bounding box center [694, 224] width 12 height 10
click at [874, 554] on icon at bounding box center [874, 555] width 15 height 15
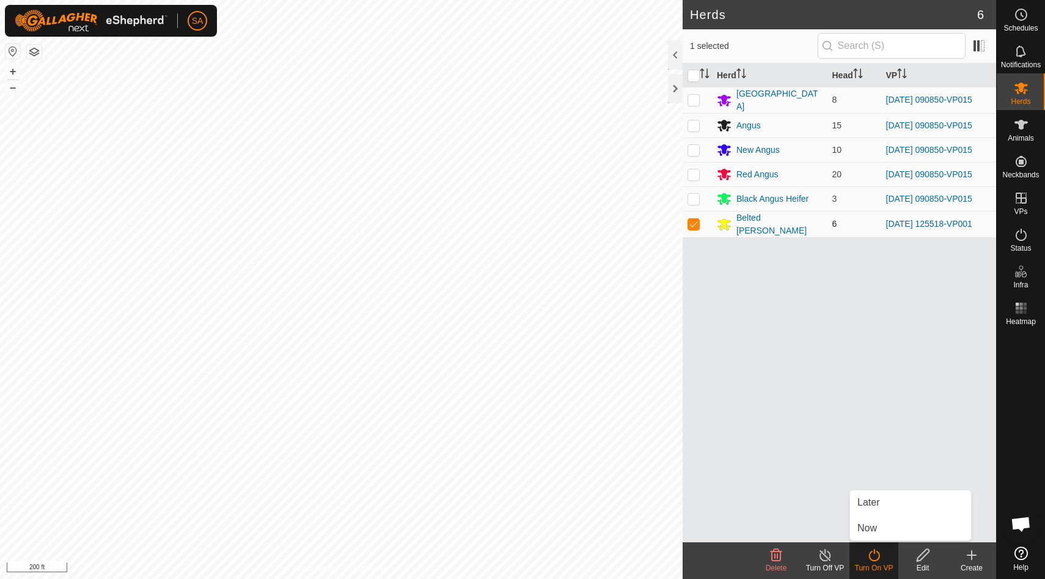
click at [694, 219] on p-checkbox at bounding box center [694, 224] width 12 height 10
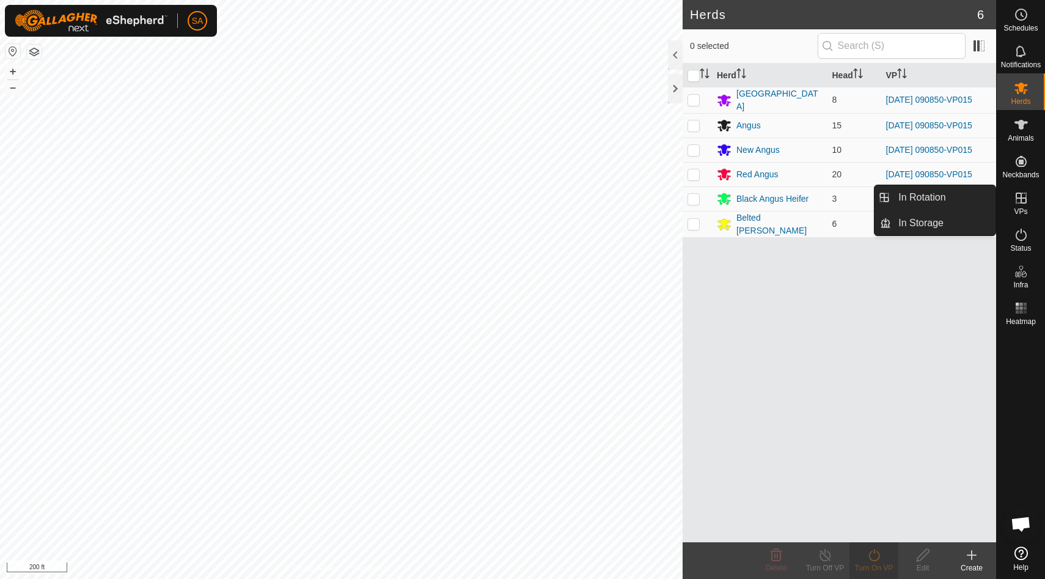
click at [1027, 197] on icon at bounding box center [1021, 198] width 15 height 15
click at [1025, 199] on icon at bounding box center [1021, 198] width 11 height 11
click at [974, 201] on link "In Rotation" at bounding box center [943, 197] width 105 height 24
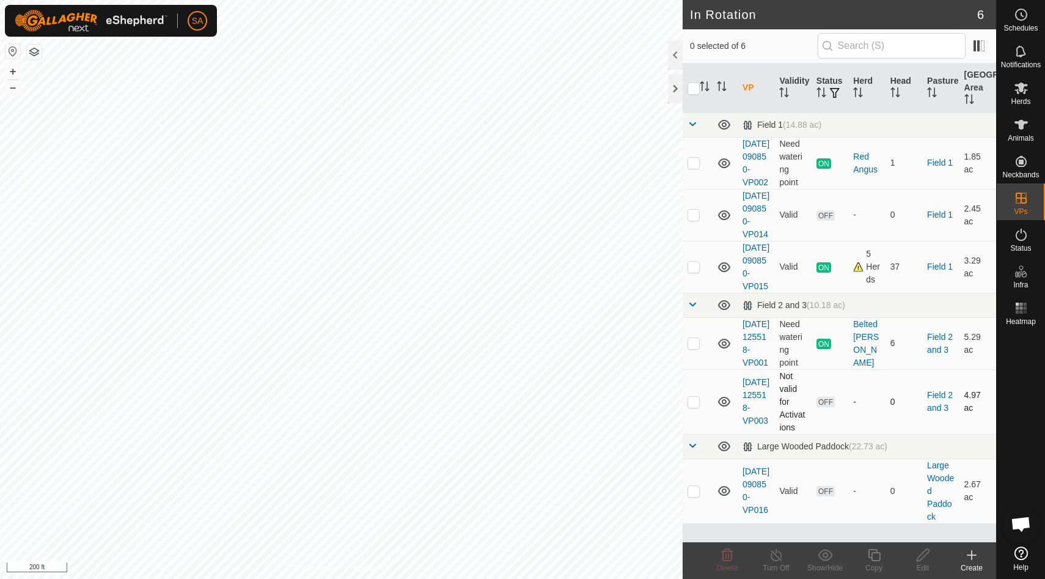
click at [693, 407] on p-checkbox at bounding box center [694, 402] width 12 height 10
click at [877, 558] on icon at bounding box center [874, 555] width 15 height 15
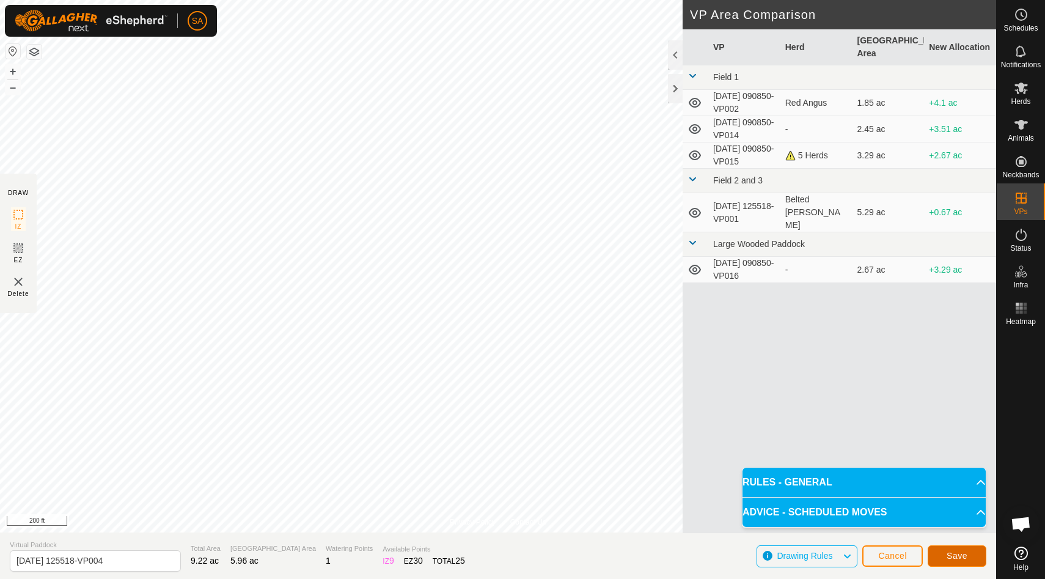
click at [960, 553] on span "Save" at bounding box center [957, 556] width 21 height 10
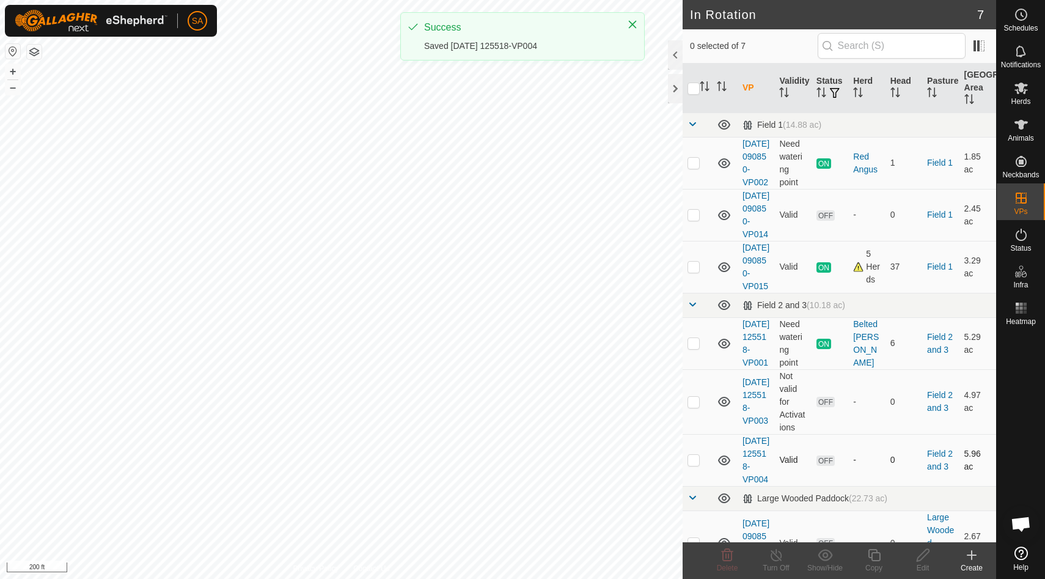
click at [693, 465] on p-checkbox at bounding box center [694, 460] width 12 height 10
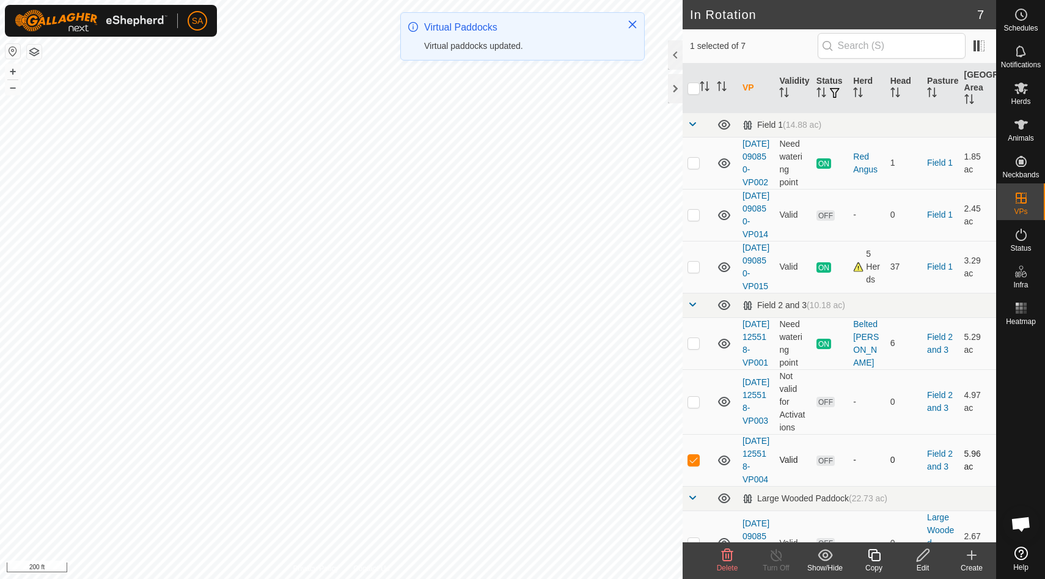
click at [691, 465] on p-checkbox at bounding box center [694, 460] width 12 height 10
click at [1021, 129] on icon at bounding box center [1021, 125] width 13 height 10
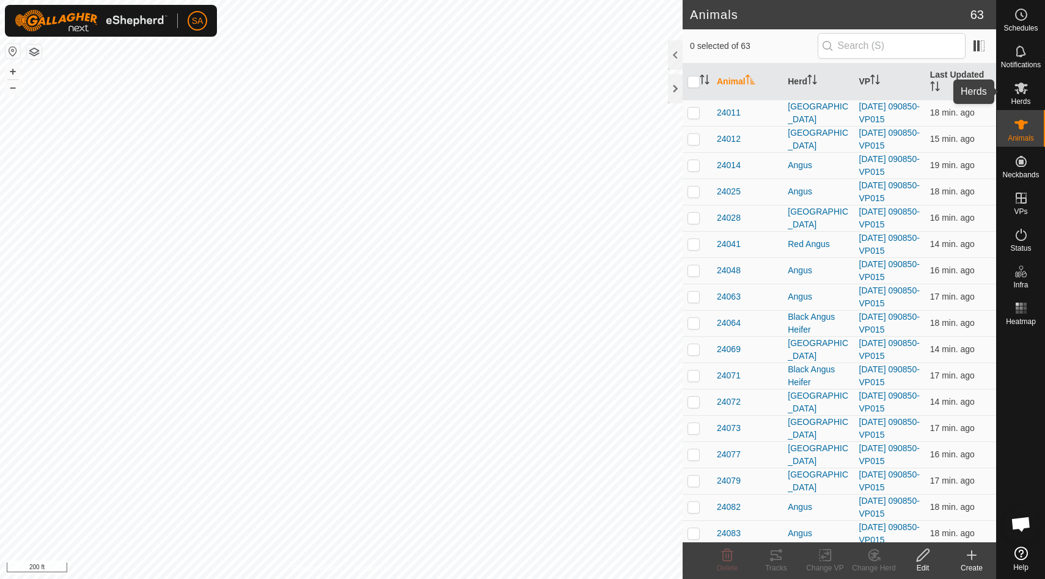
click at [1019, 94] on icon at bounding box center [1021, 88] width 15 height 15
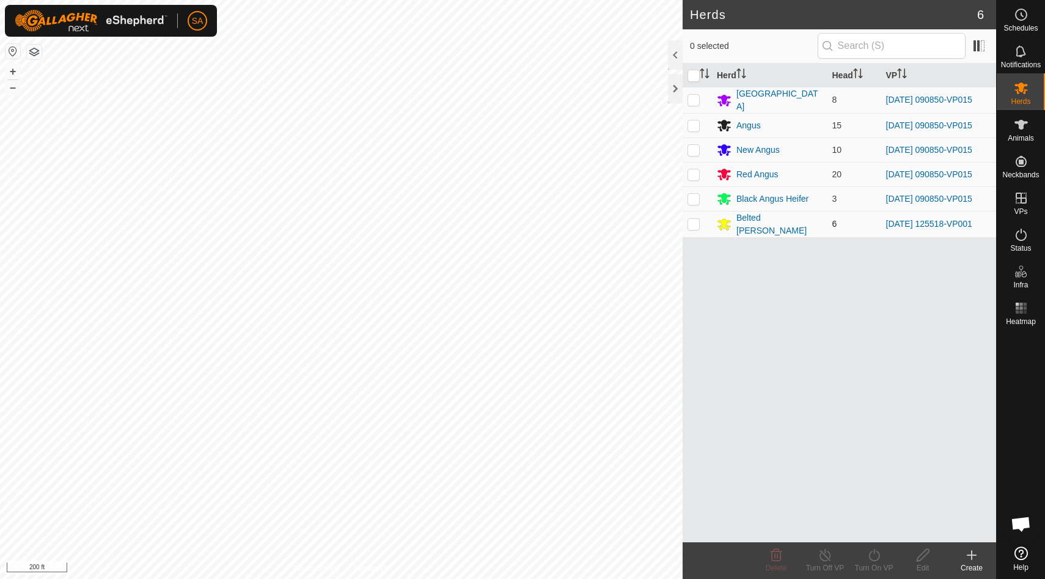
click at [691, 222] on p-checkbox at bounding box center [694, 224] width 12 height 10
click at [874, 556] on icon at bounding box center [874, 555] width 15 height 15
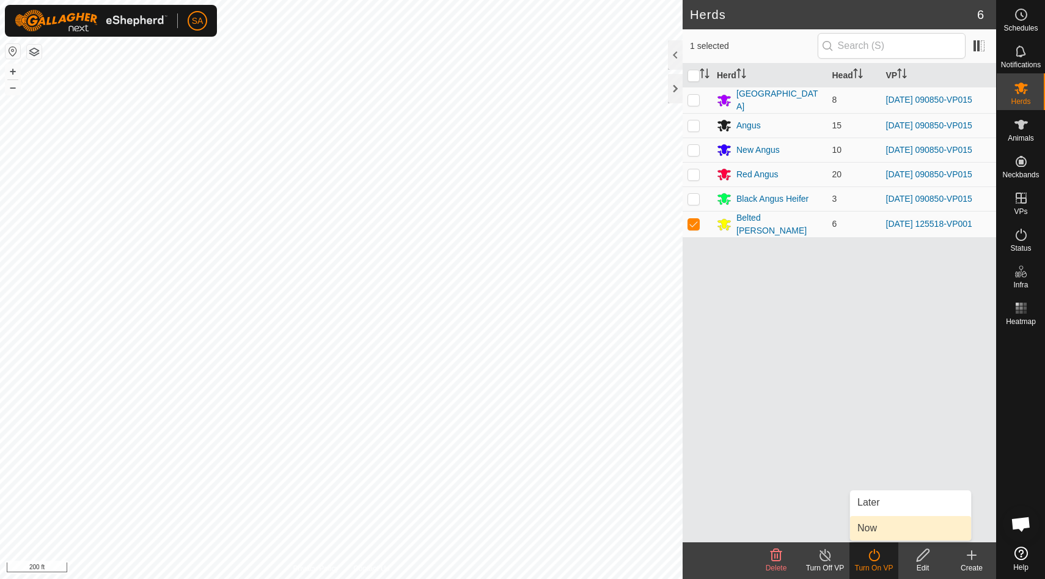
click at [871, 532] on link "Now" at bounding box center [910, 528] width 121 height 24
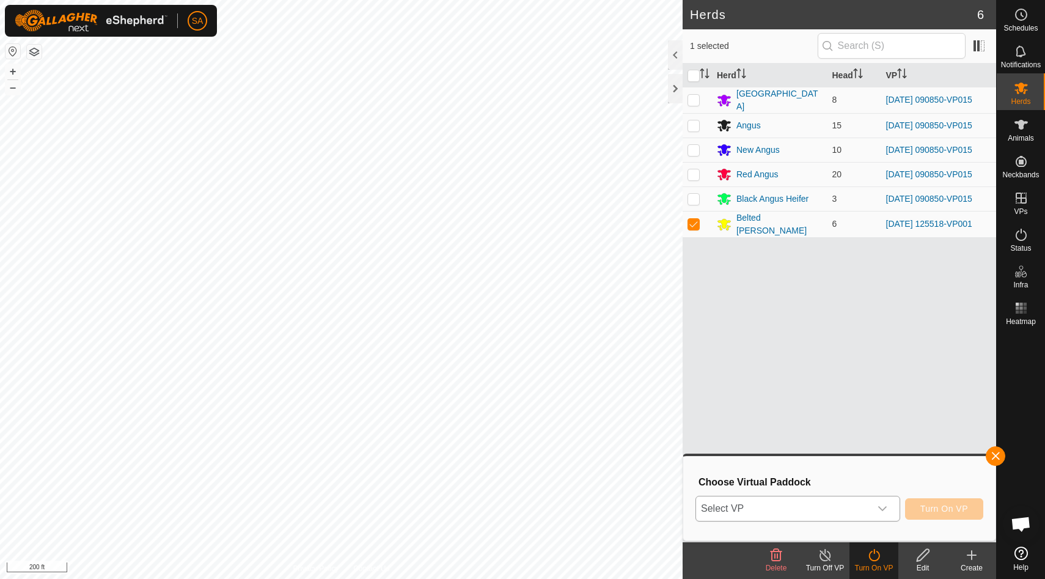
click at [881, 507] on icon "dropdown trigger" at bounding box center [883, 509] width 10 height 10
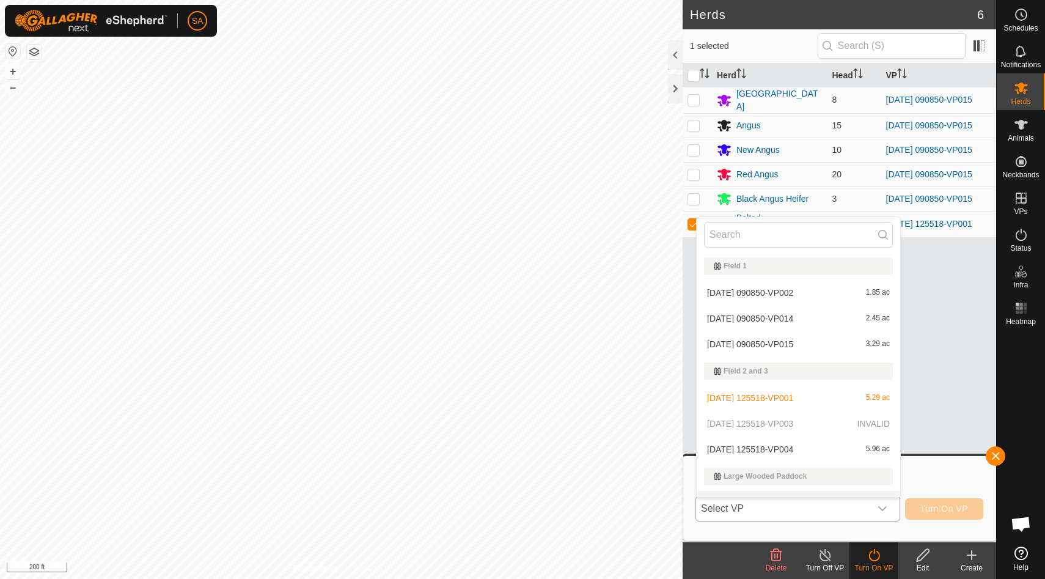
scroll to position [18, 0]
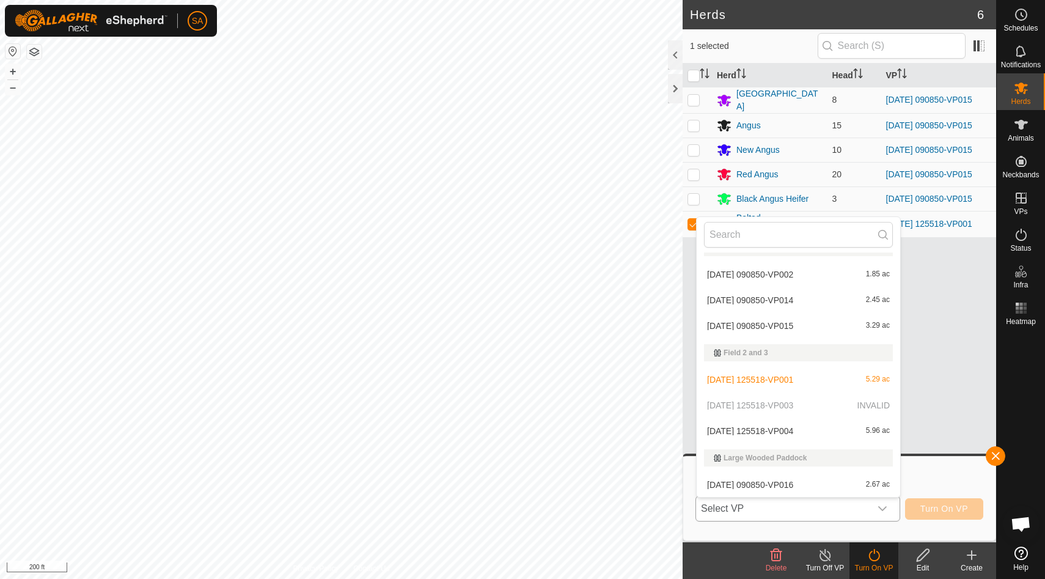
click at [873, 431] on li "2025-09-16 125518-VP004 5.96 ac" at bounding box center [799, 431] width 204 height 24
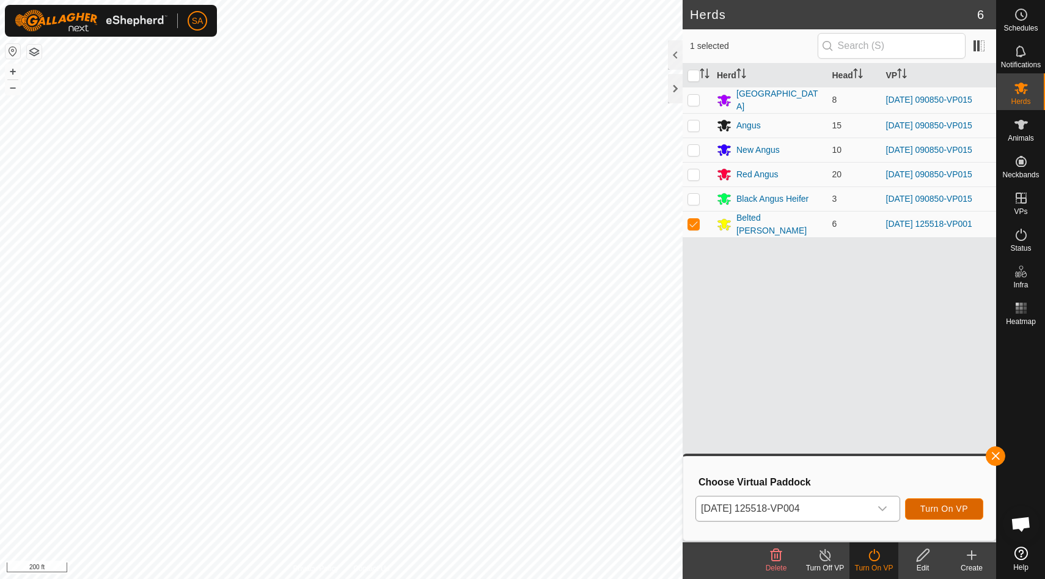
click at [943, 504] on span "Turn On VP" at bounding box center [945, 509] width 48 height 10
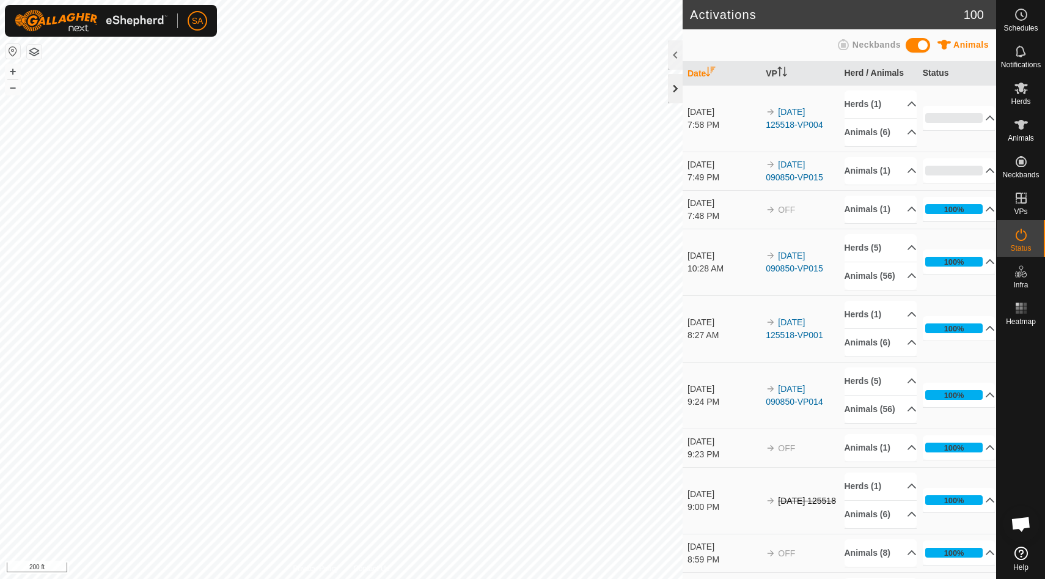
click at [674, 91] on div at bounding box center [675, 88] width 15 height 29
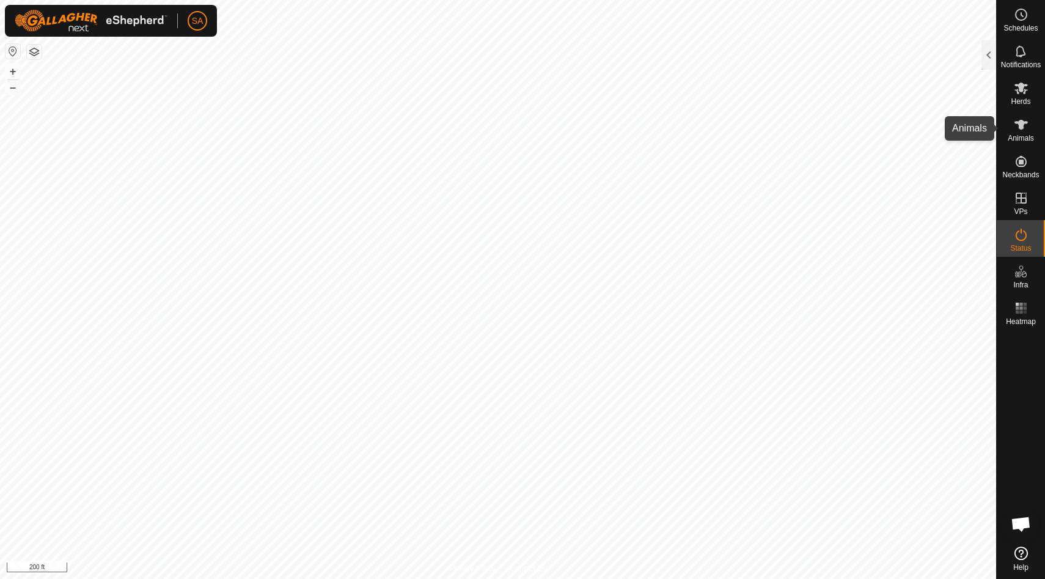
click at [1020, 127] on icon at bounding box center [1021, 125] width 13 height 10
click at [988, 55] on div at bounding box center [989, 54] width 15 height 29
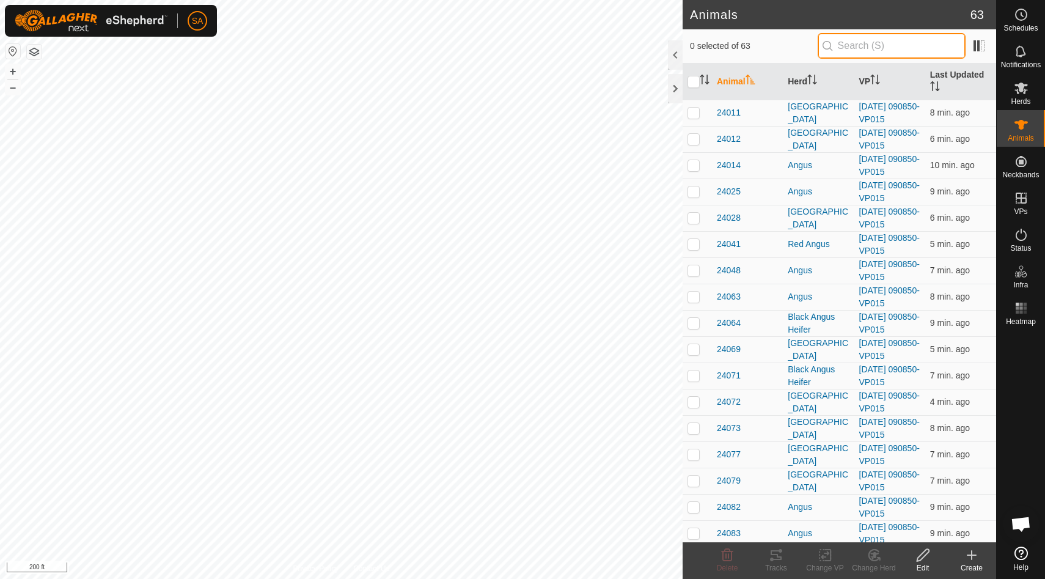
click at [868, 48] on input "text" at bounding box center [892, 46] width 148 height 26
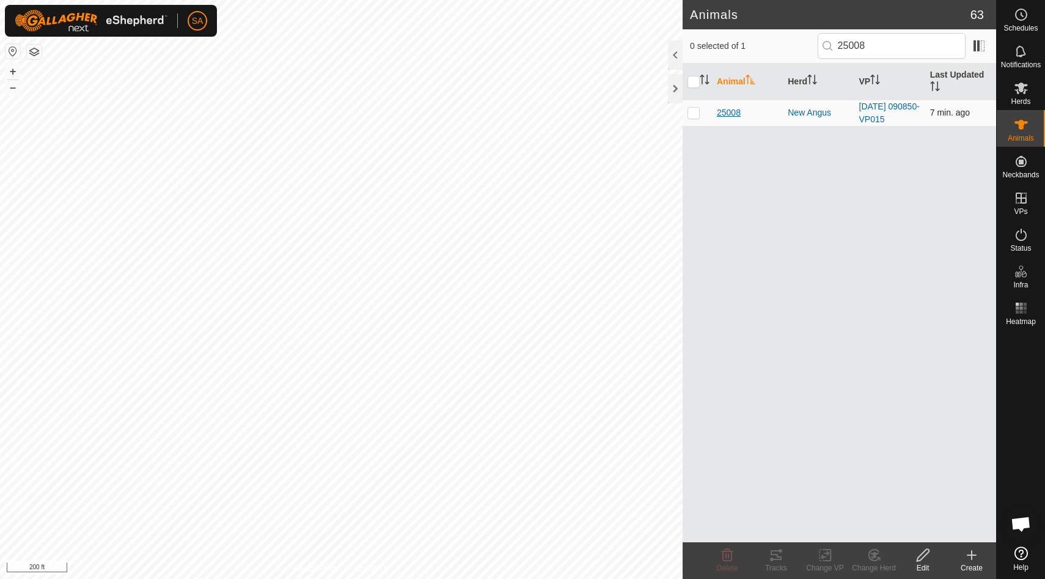
click at [730, 110] on span "25008" at bounding box center [729, 112] width 24 height 13
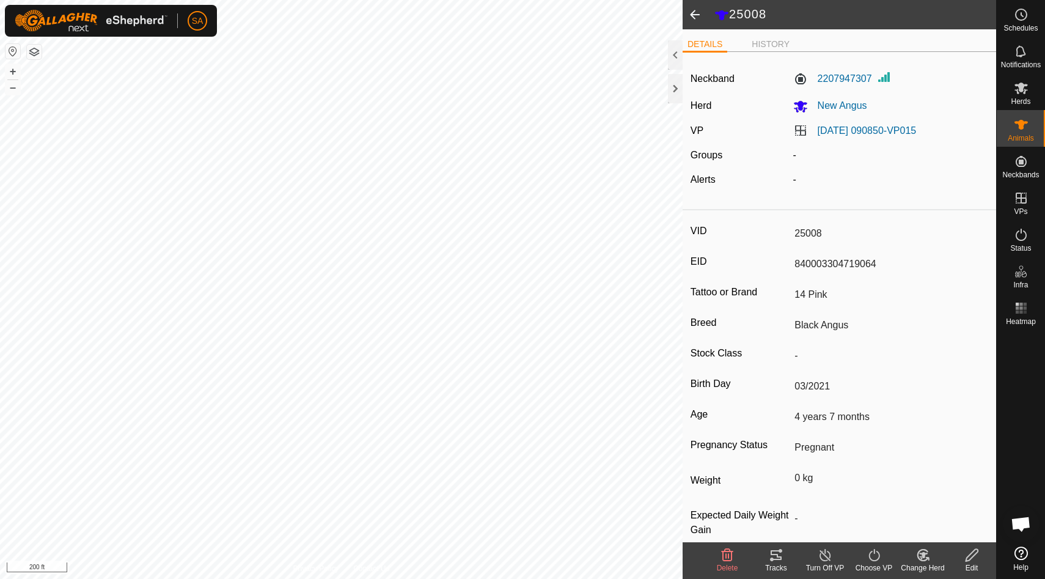
click at [773, 562] on icon at bounding box center [776, 555] width 15 height 15
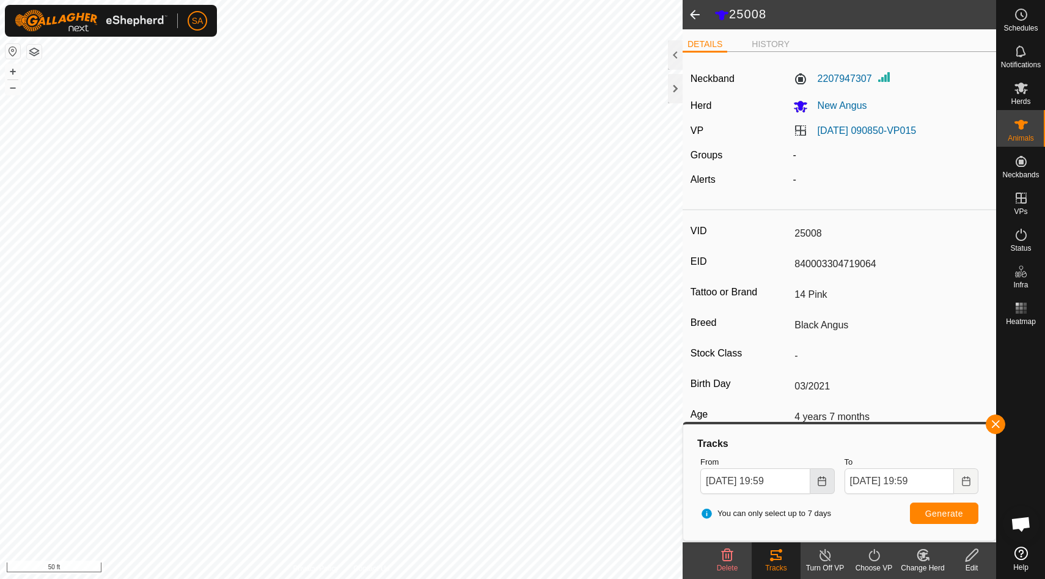
click at [822, 483] on icon "Choose Date" at bounding box center [822, 481] width 10 height 10
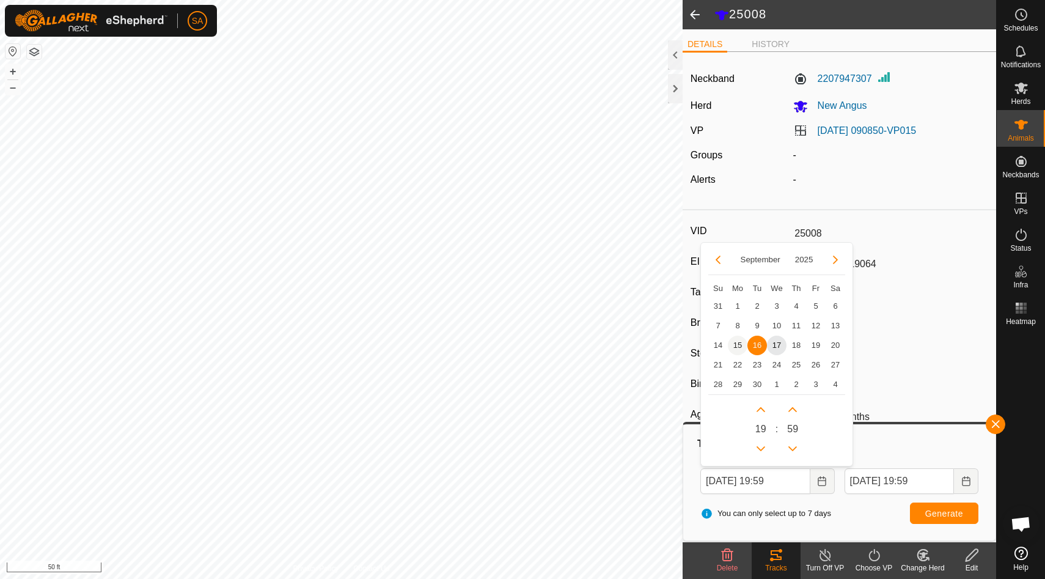
click at [739, 342] on span "15" at bounding box center [738, 346] width 20 height 20
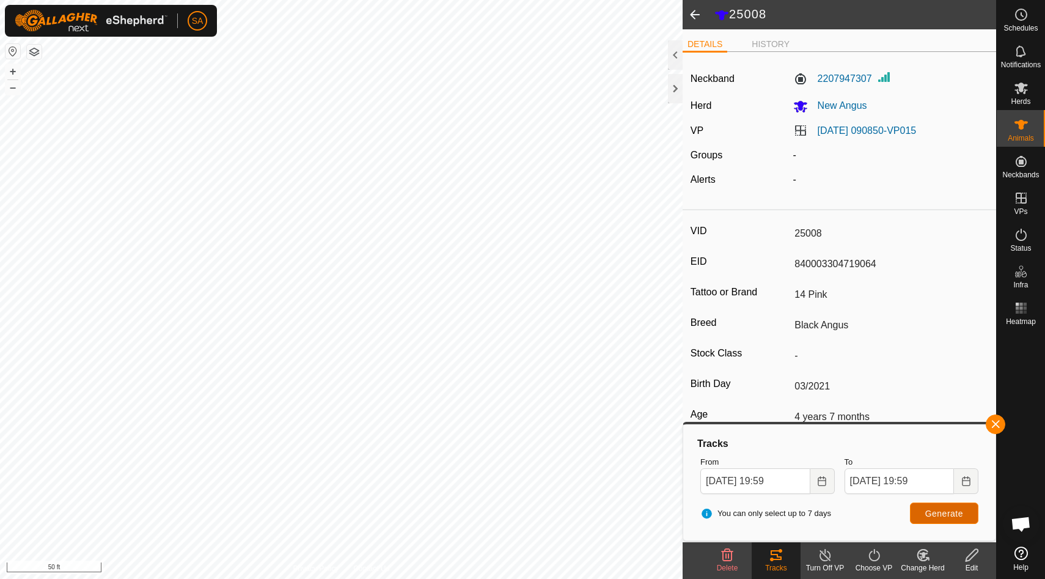
click at [947, 509] on span "Generate" at bounding box center [944, 514] width 38 height 10
click at [828, 479] on button "Choose Date" at bounding box center [823, 481] width 24 height 26
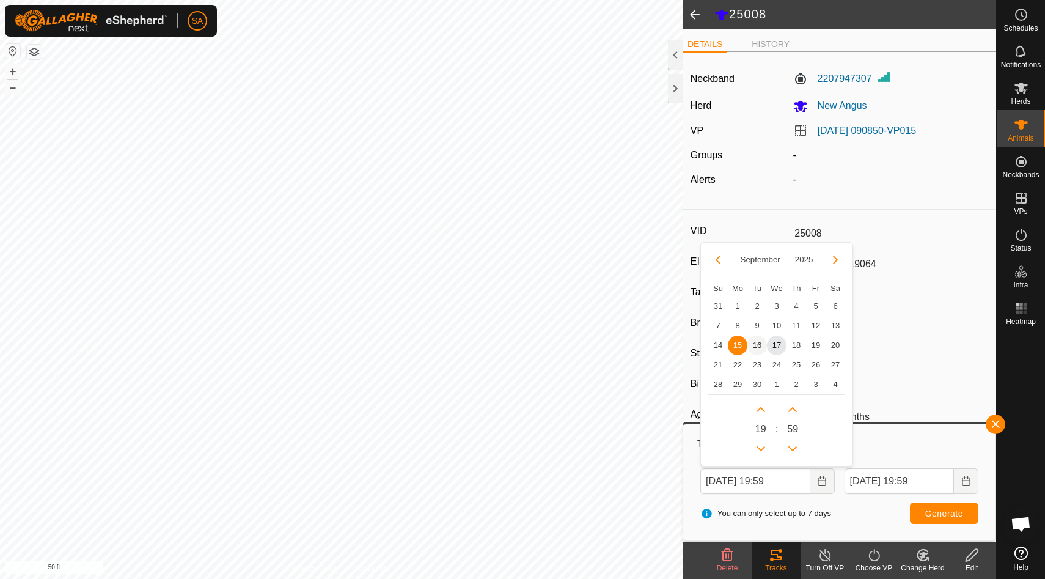
click at [757, 345] on span "16" at bounding box center [758, 346] width 20 height 20
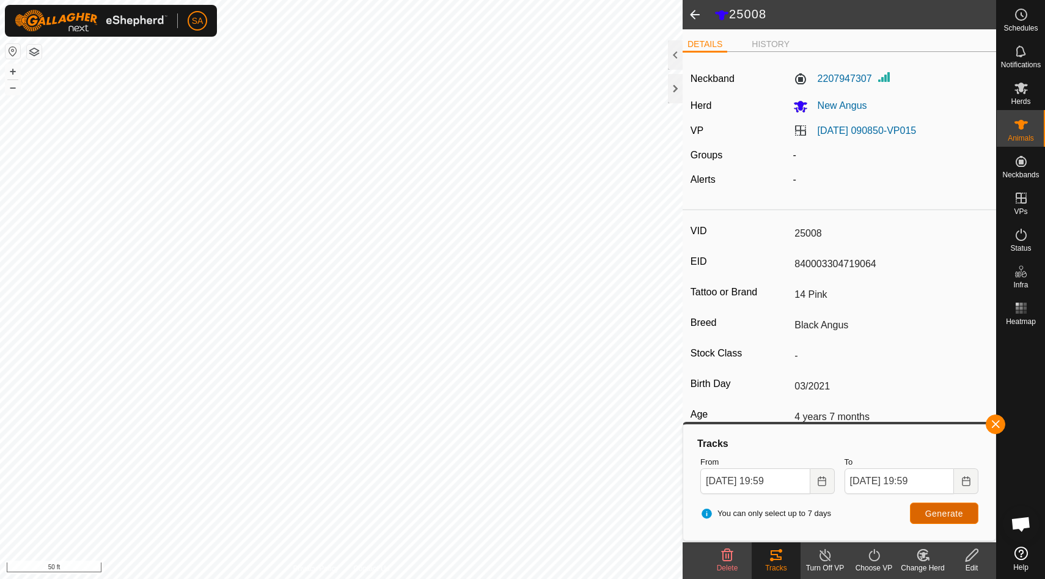
click at [945, 516] on span "Generate" at bounding box center [944, 514] width 38 height 10
click at [825, 479] on icon "Choose Date" at bounding box center [822, 481] width 10 height 10
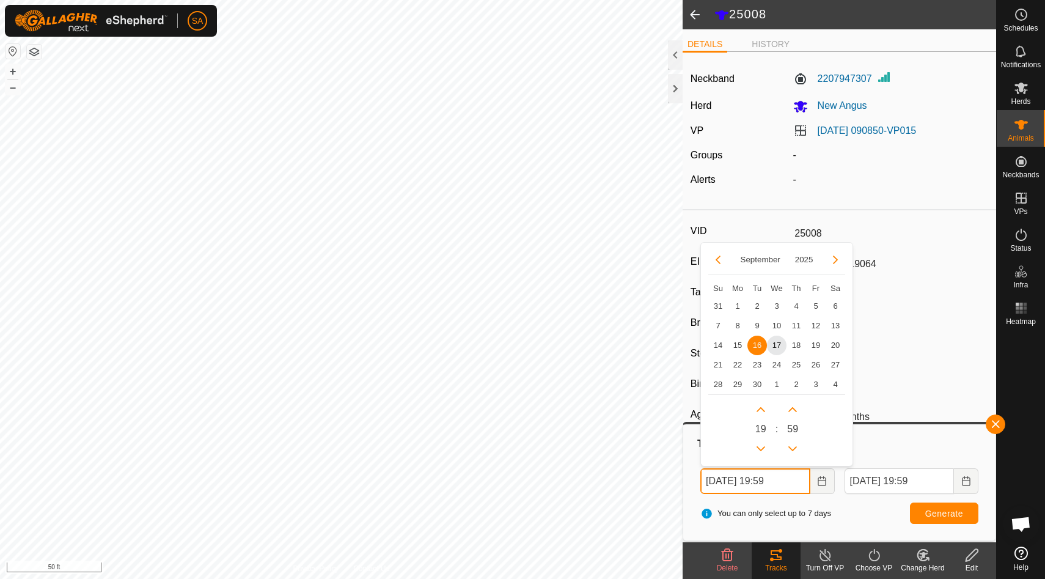
drag, startPoint x: 795, startPoint y: 482, endPoint x: 773, endPoint y: 482, distance: 21.4
click at [774, 482] on input "Sep 16, 2025 19:59" at bounding box center [756, 481] width 110 height 26
click at [761, 446] on button "Previous Hour" at bounding box center [761, 449] width 20 height 20
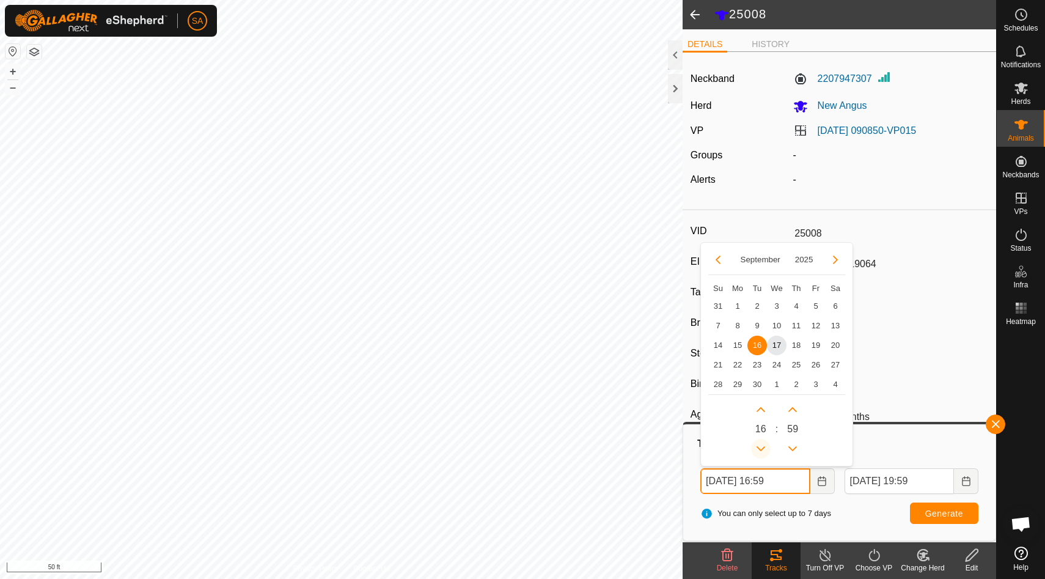
click at [761, 446] on icon "Previous Hour" at bounding box center [761, 449] width 10 height 10
click at [761, 446] on button "Previous Hour" at bounding box center [761, 449] width 20 height 20
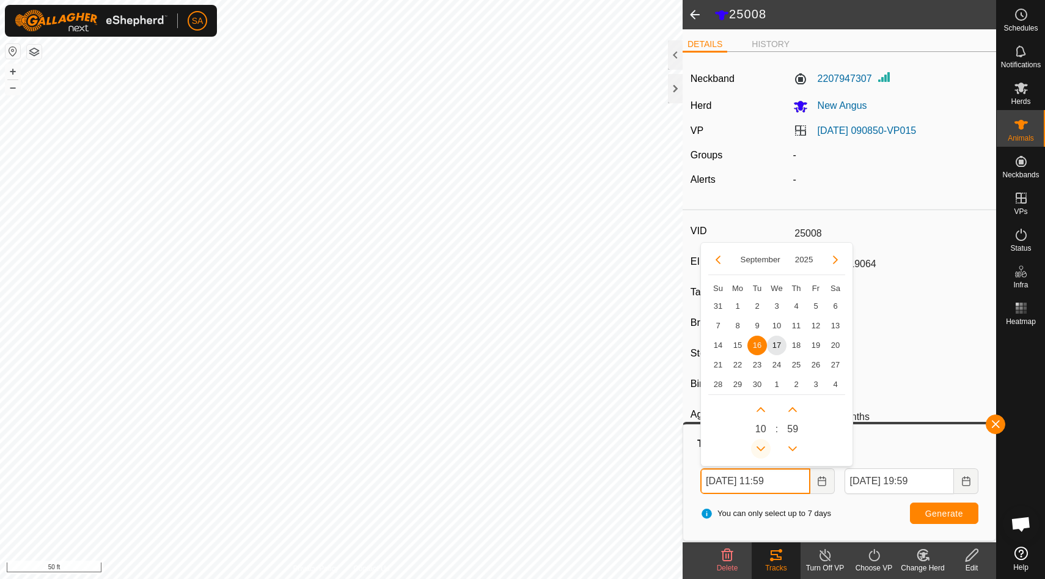
click at [761, 446] on button "Previous Hour" at bounding box center [761, 449] width 20 height 20
click at [957, 511] on span "Generate" at bounding box center [944, 514] width 38 height 10
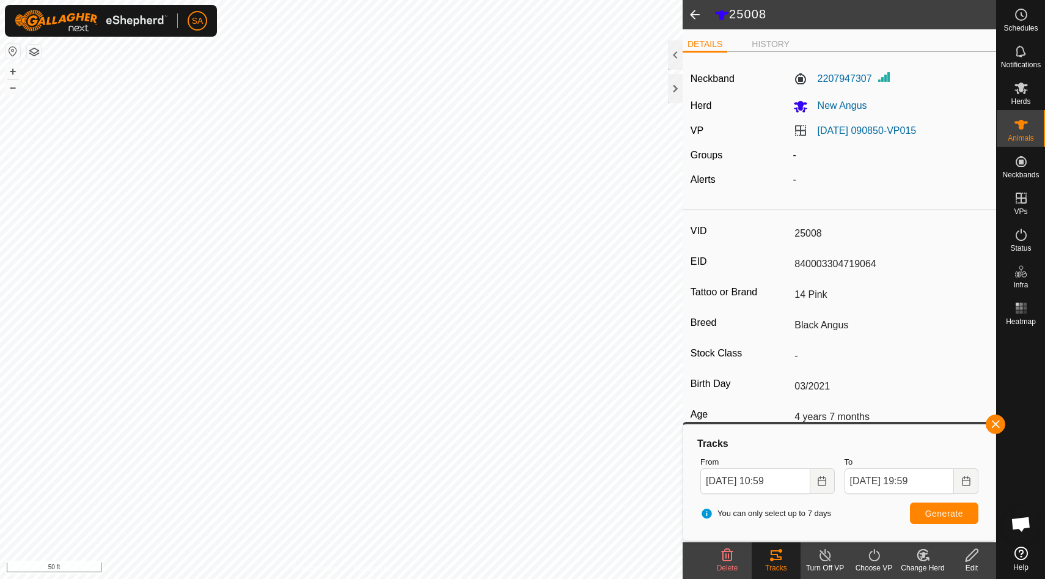
click at [695, 337] on div "25008 DETAILS HISTORY Neckband 2207947307 Herd New Angus VP 2025-09-13 090850-V…" at bounding box center [498, 289] width 996 height 579
click at [498, 0] on html "SA Schedules Notifications Herds Animals Neckbands VPs Status Infra Heatmap Hel…" at bounding box center [522, 289] width 1045 height 579
click at [513, 0] on html "SA Schedules Notifications Herds Animals Neckbands VPs Status Infra Heatmap Hel…" at bounding box center [522, 289] width 1045 height 579
click at [473, 0] on html "SA Schedules Notifications Herds Animals Neckbands VPs Status Infra Heatmap Hel…" at bounding box center [522, 289] width 1045 height 579
click at [382, 0] on html "SA Schedules Notifications Herds Animals Neckbands VPs Status Infra Heatmap Hel…" at bounding box center [522, 289] width 1045 height 579
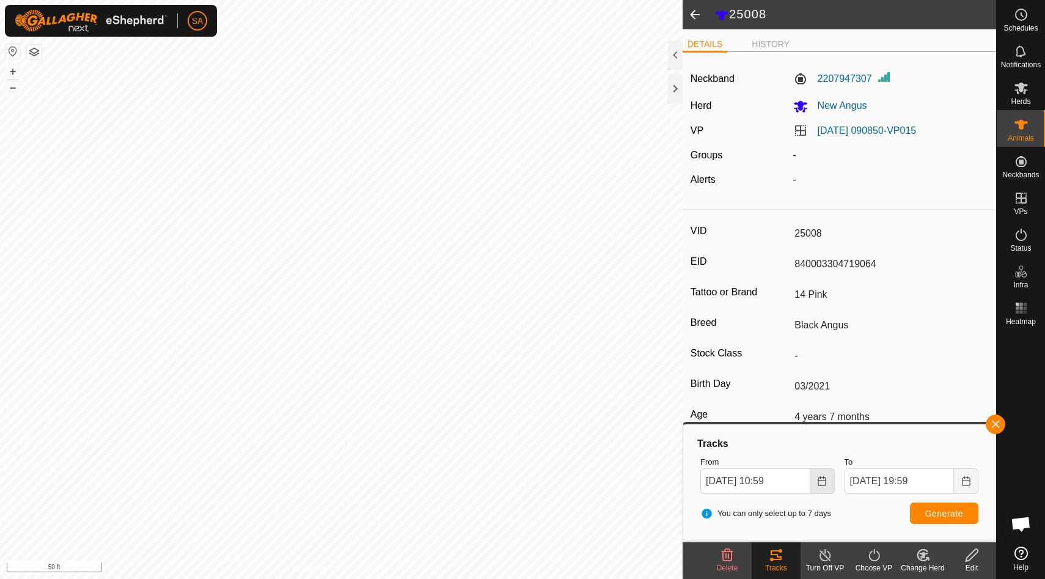
click at [825, 478] on icon "Choose Date" at bounding box center [822, 481] width 10 height 10
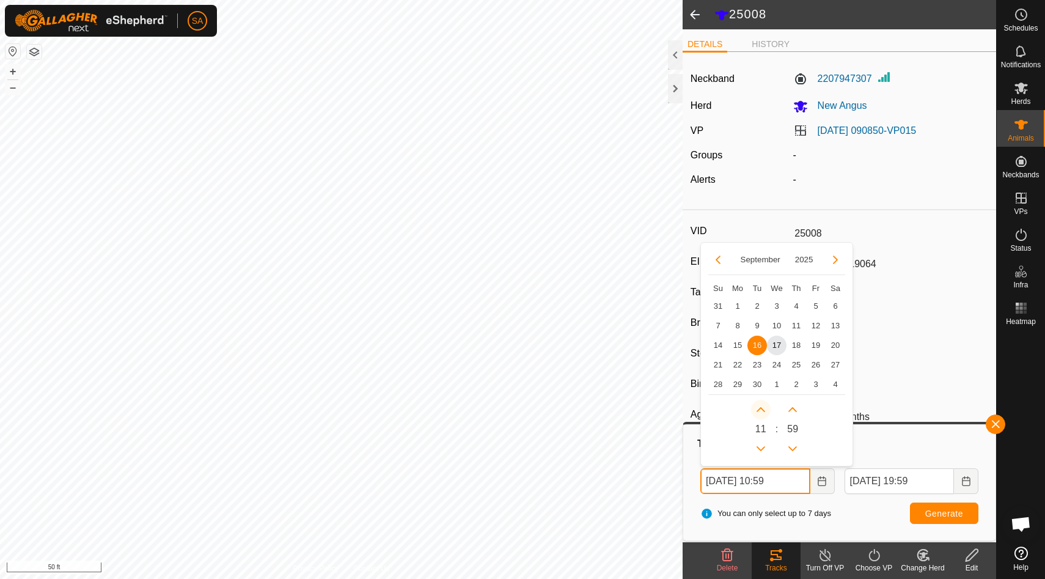
click at [761, 410] on button "Next Hour" at bounding box center [761, 410] width 20 height 20
click at [762, 411] on span "Next Hour" at bounding box center [762, 411] width 0 height 0
click at [761, 410] on button "Next Hour" at bounding box center [761, 410] width 20 height 20
click at [761, 410] on icon "Next Hour" at bounding box center [761, 410] width 10 height 10
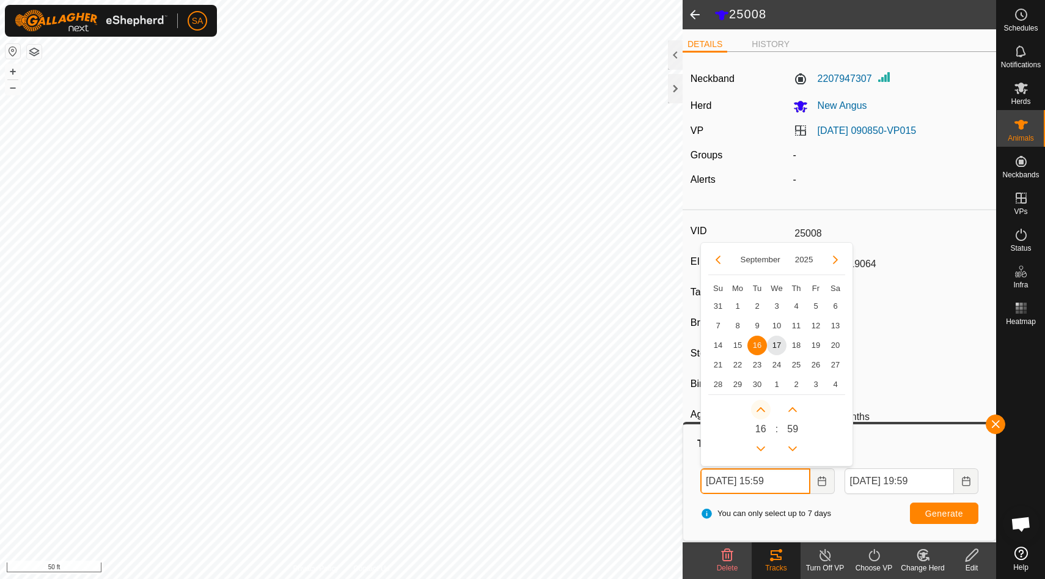
click at [761, 410] on button "Next Hour" at bounding box center [761, 410] width 20 height 20
click at [761, 410] on icon "Next Hour" at bounding box center [761, 410] width 10 height 10
click at [958, 514] on span "Generate" at bounding box center [944, 514] width 38 height 10
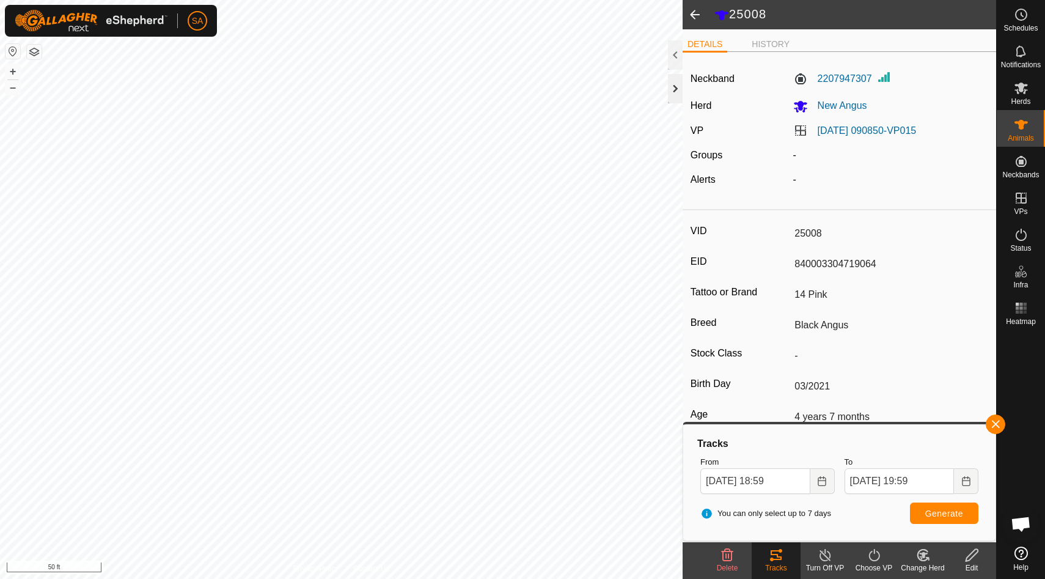
click at [676, 89] on div at bounding box center [675, 88] width 15 height 29
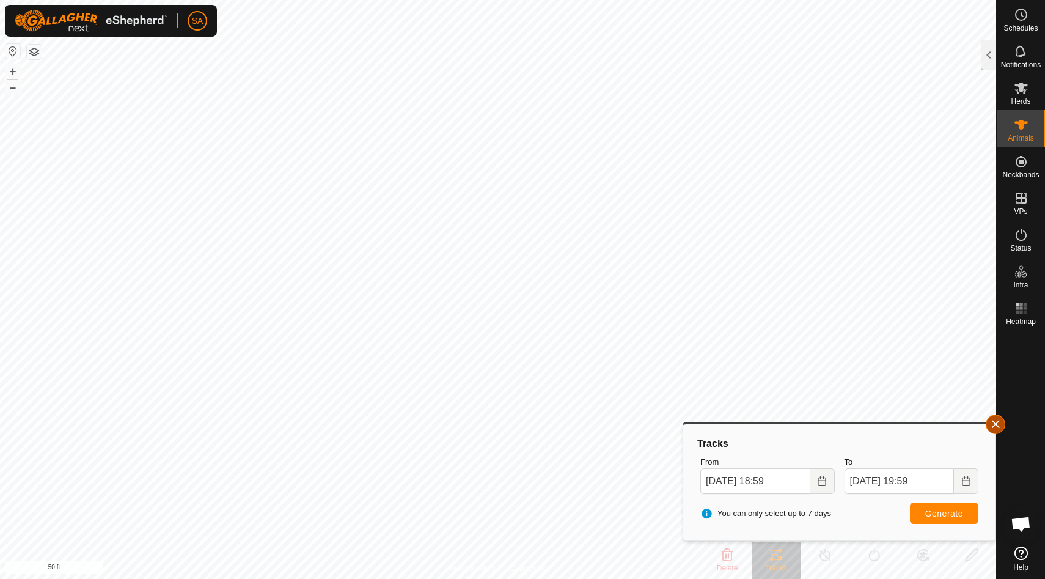
click at [998, 424] on button "button" at bounding box center [996, 424] width 20 height 20
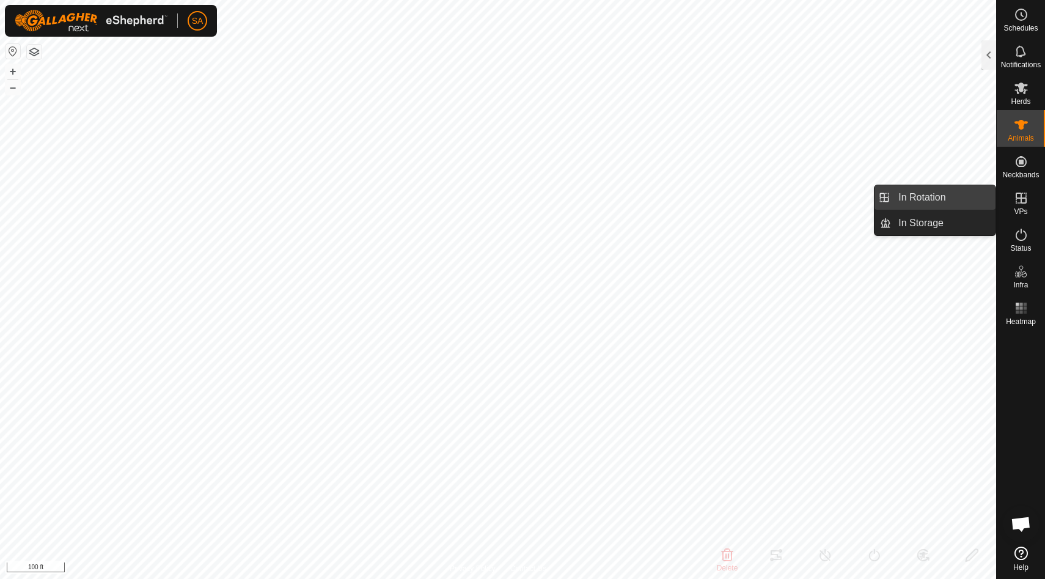
click at [974, 201] on link "In Rotation" at bounding box center [943, 197] width 105 height 24
click at [988, 50] on div at bounding box center [989, 54] width 15 height 29
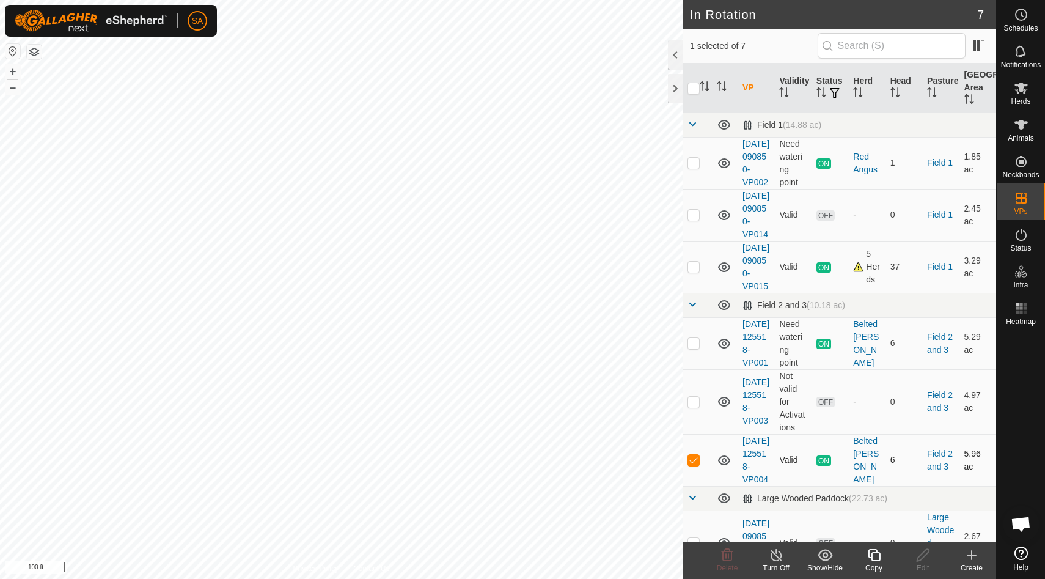
click at [696, 465] on p-checkbox at bounding box center [694, 460] width 12 height 10
click at [694, 407] on p-checkbox at bounding box center [694, 402] width 12 height 10
click at [730, 559] on icon at bounding box center [728, 555] width 12 height 12
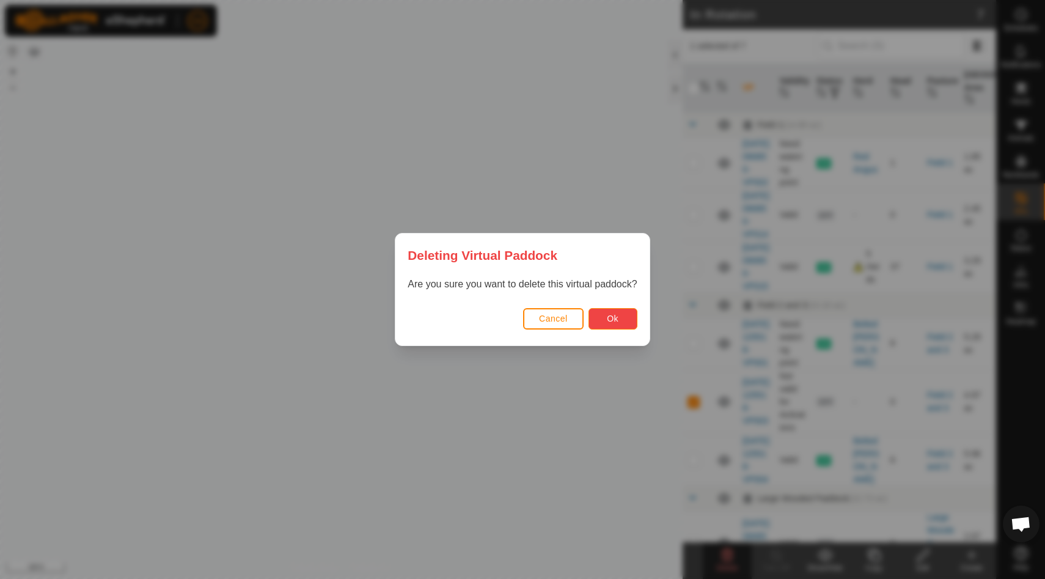
click at [611, 320] on span "Ok" at bounding box center [613, 319] width 12 height 10
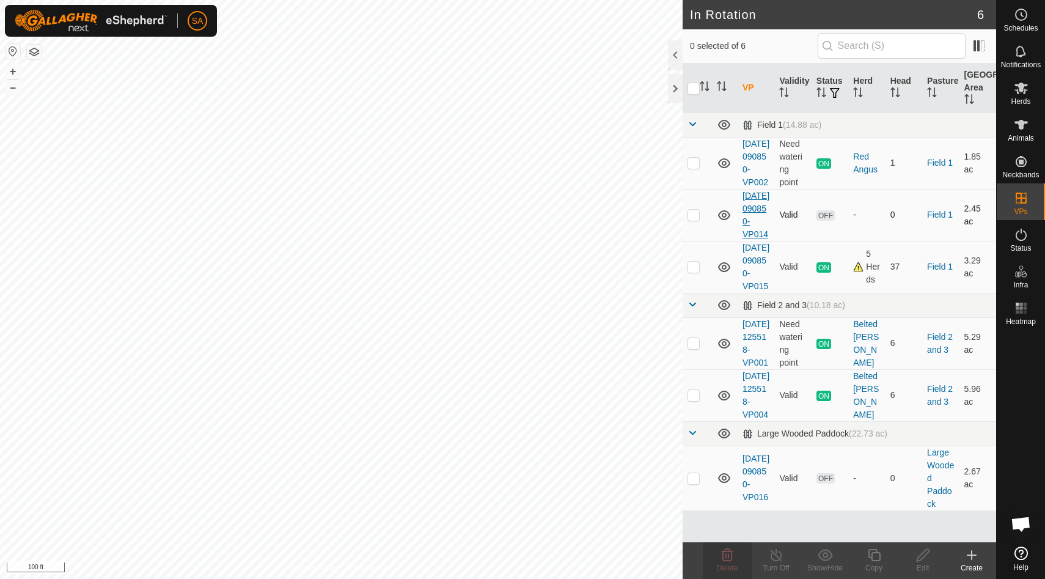
click at [744, 237] on div "In Rotation 6 0 selected of 6 VP Validity Status Herd Head Pasture Grazing Area…" at bounding box center [498, 289] width 996 height 579
click at [686, 228] on div "In Rotation 6 0 selected of 6 VP Validity Status Herd Head Pasture Grazing Area…" at bounding box center [498, 289] width 996 height 579
click at [696, 271] on p-checkbox at bounding box center [694, 267] width 12 height 10
click at [877, 557] on icon at bounding box center [874, 555] width 15 height 15
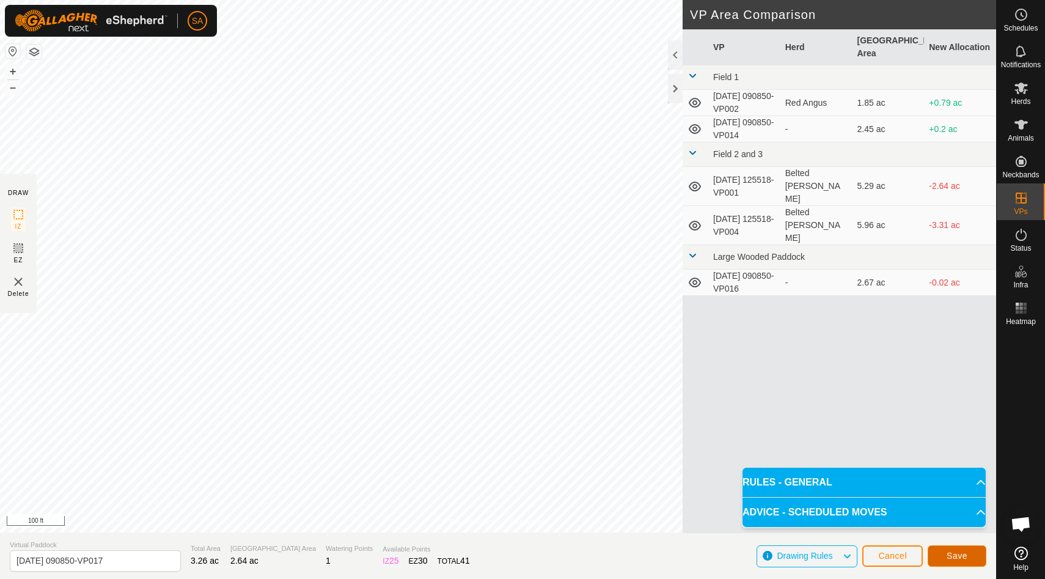
click at [966, 551] on span "Save" at bounding box center [957, 556] width 21 height 10
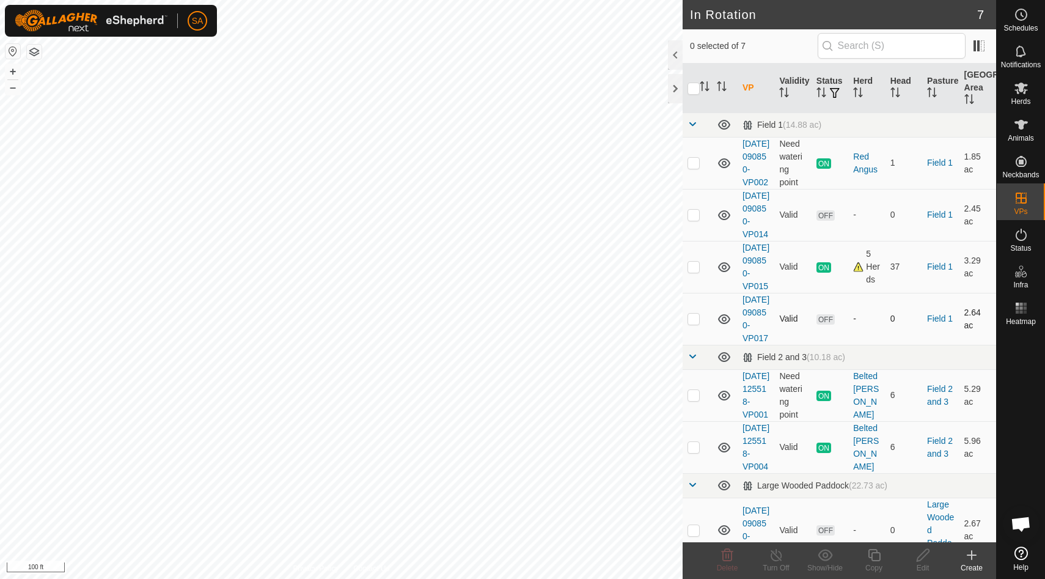
click at [696, 323] on p-checkbox at bounding box center [694, 319] width 12 height 10
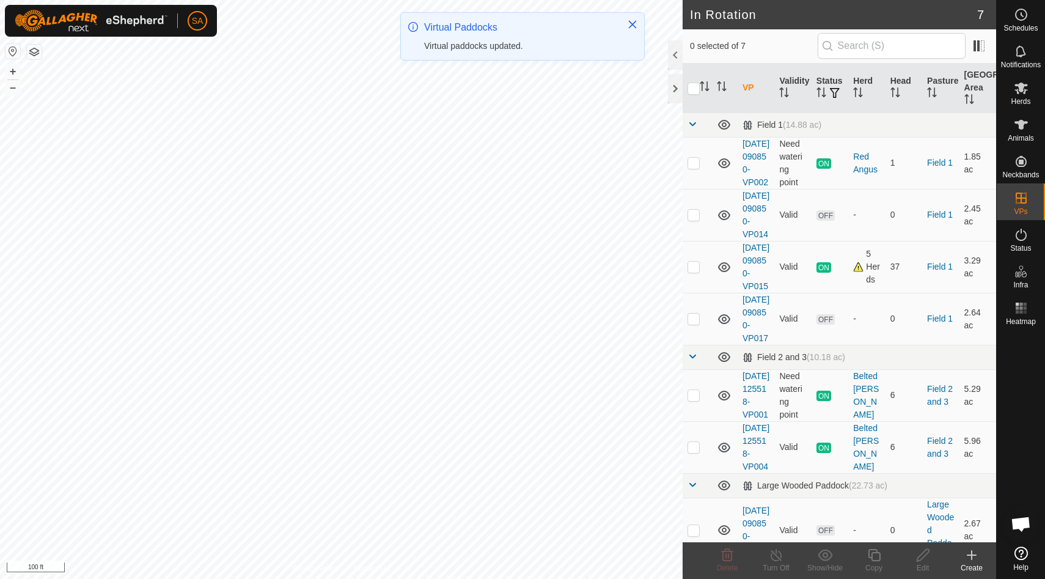
click at [694, 219] on p-checkbox at bounding box center [694, 215] width 12 height 10
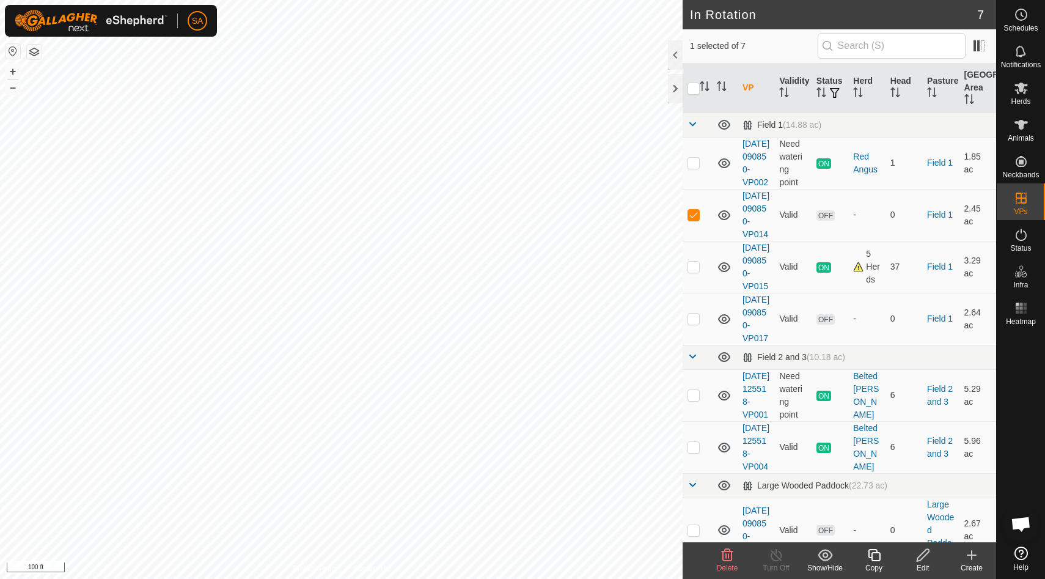
click at [694, 219] on p-checkbox at bounding box center [694, 215] width 12 height 10
click at [695, 323] on p-checkbox at bounding box center [694, 319] width 12 height 10
click at [694, 323] on p-checkbox at bounding box center [694, 319] width 12 height 10
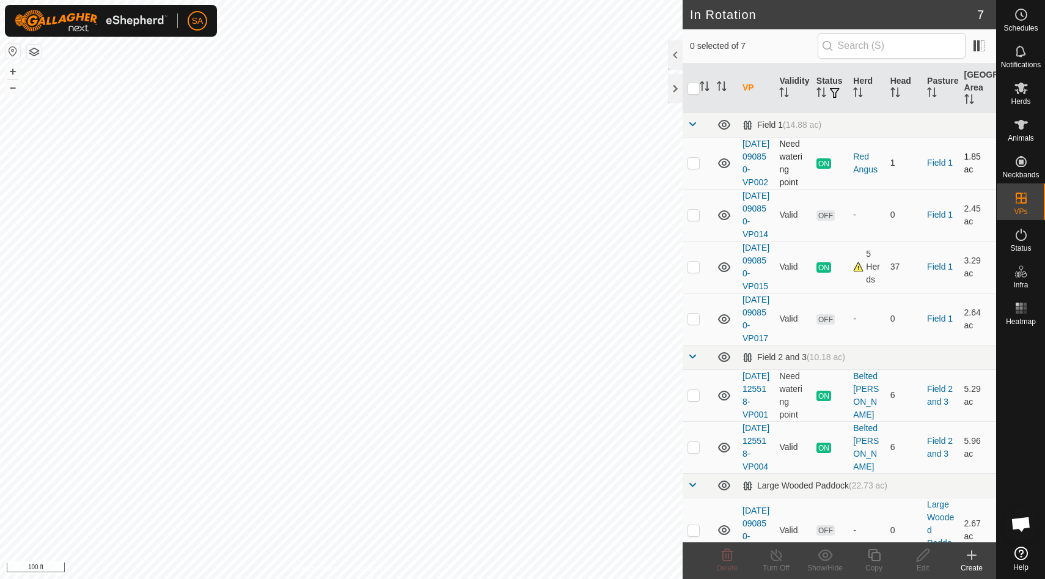
click at [695, 167] on p-checkbox at bounding box center [694, 163] width 12 height 10
click at [674, 89] on div at bounding box center [675, 88] width 15 height 29
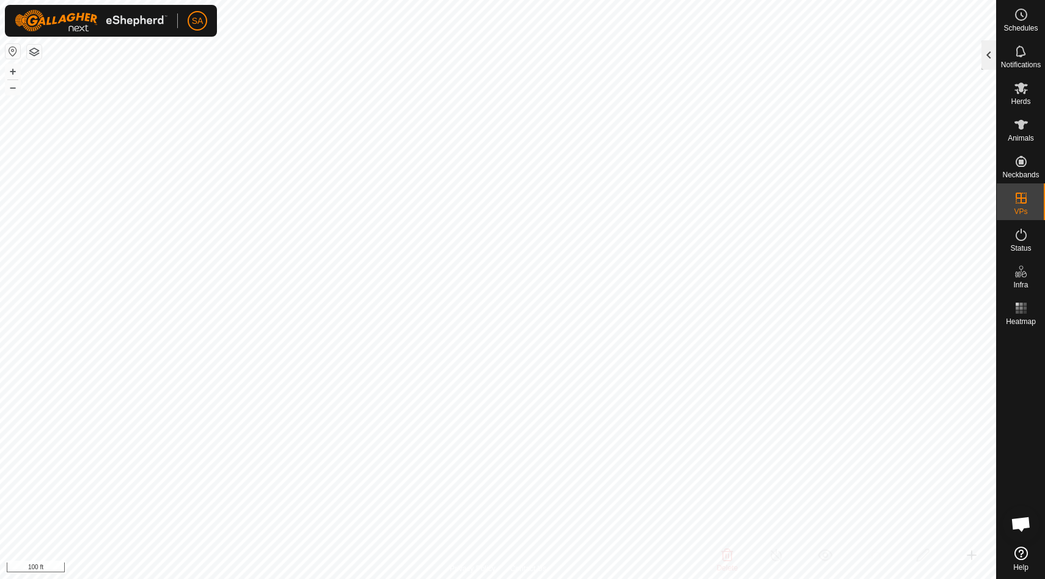
click at [984, 57] on div at bounding box center [989, 54] width 15 height 29
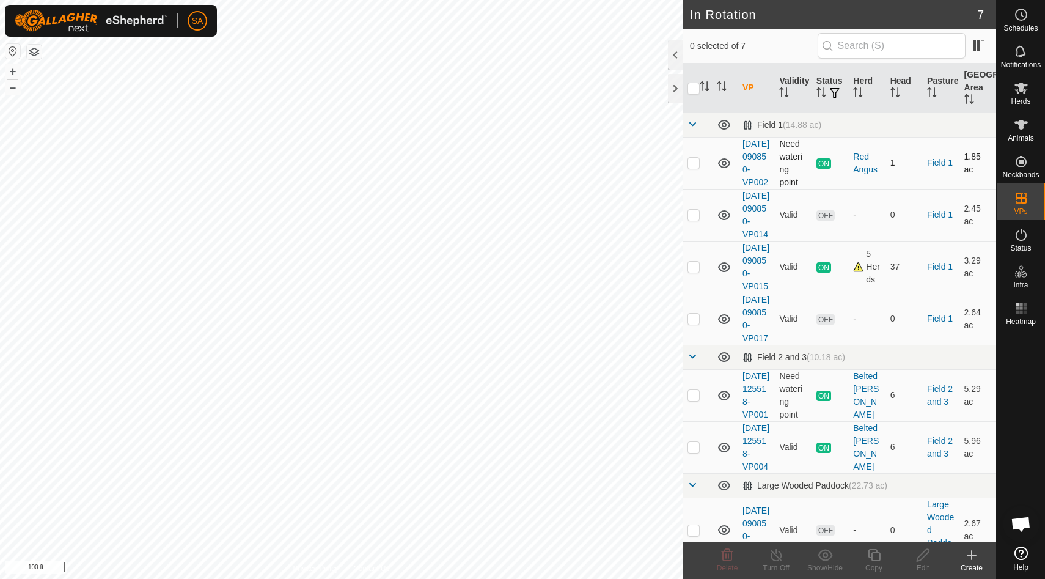
click at [689, 167] on p-checkbox at bounding box center [694, 163] width 12 height 10
click at [779, 558] on line at bounding box center [776, 556] width 10 height 10
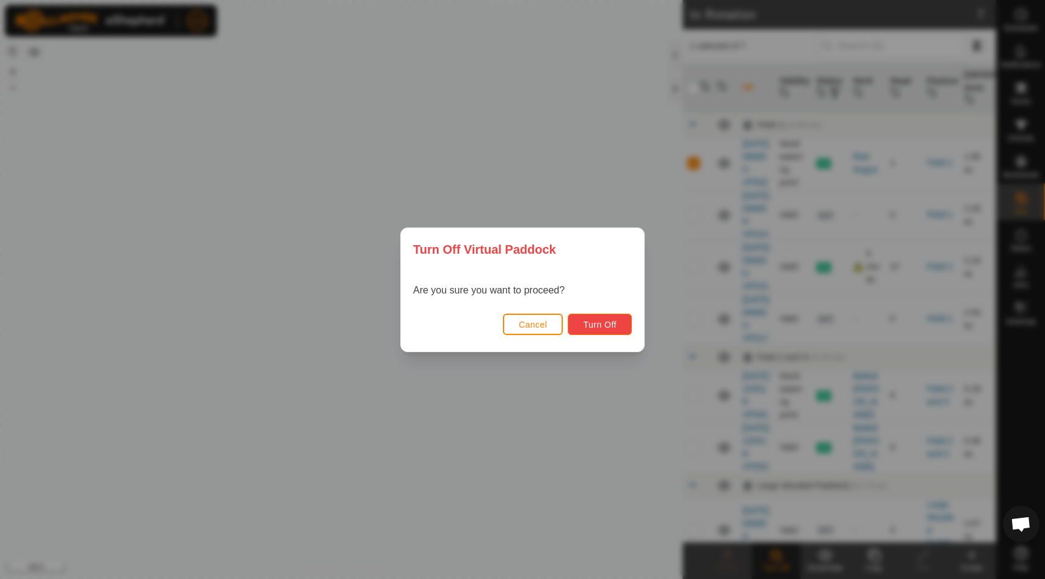
click at [602, 327] on span "Turn Off" at bounding box center [600, 325] width 34 height 10
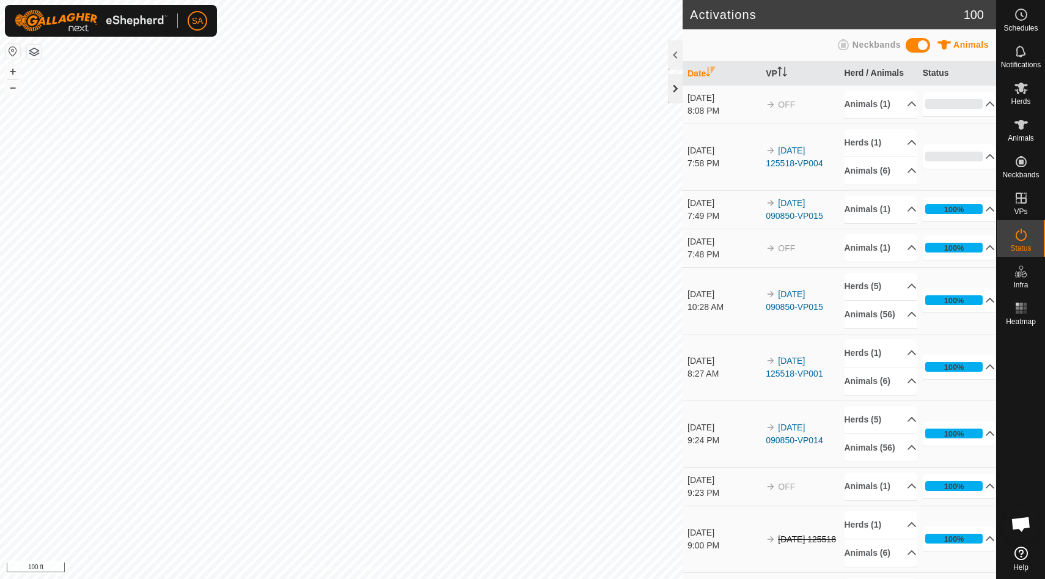
click at [675, 85] on div at bounding box center [675, 88] width 15 height 29
